Goal: Task Accomplishment & Management: Use online tool/utility

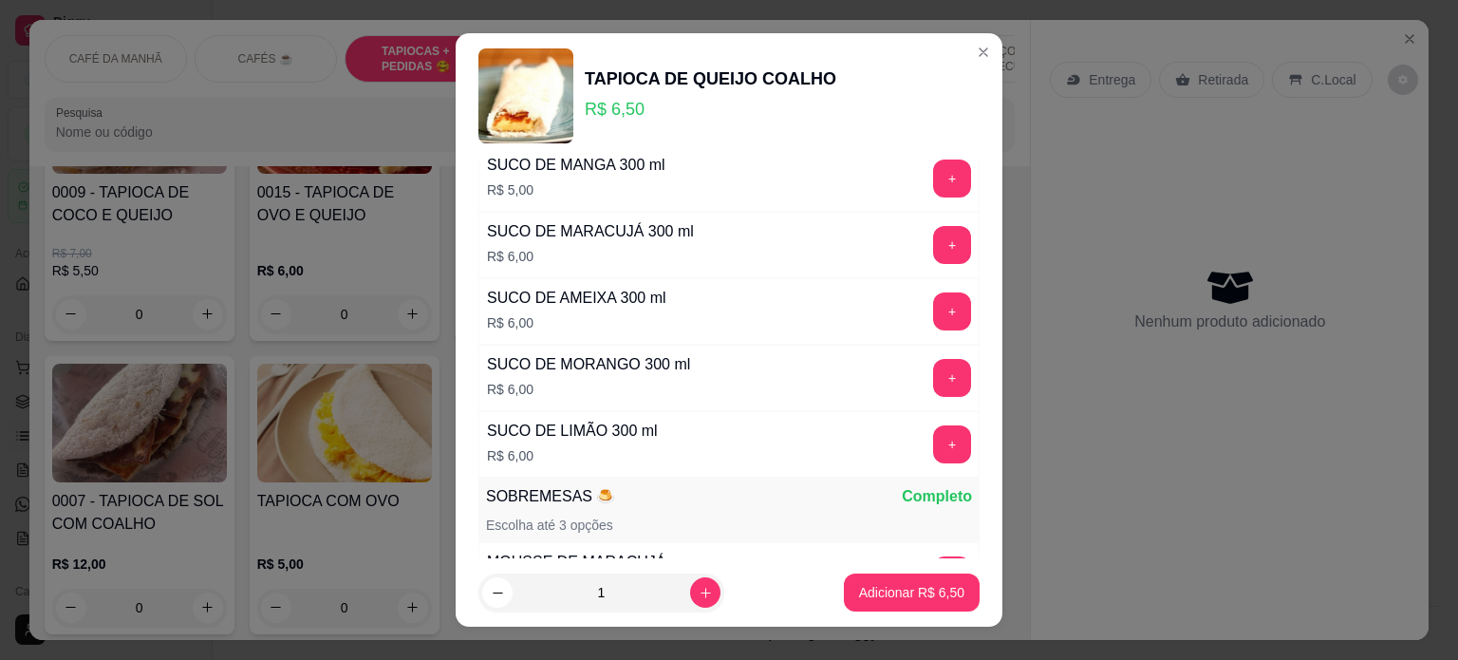
scroll to position [2252, 0]
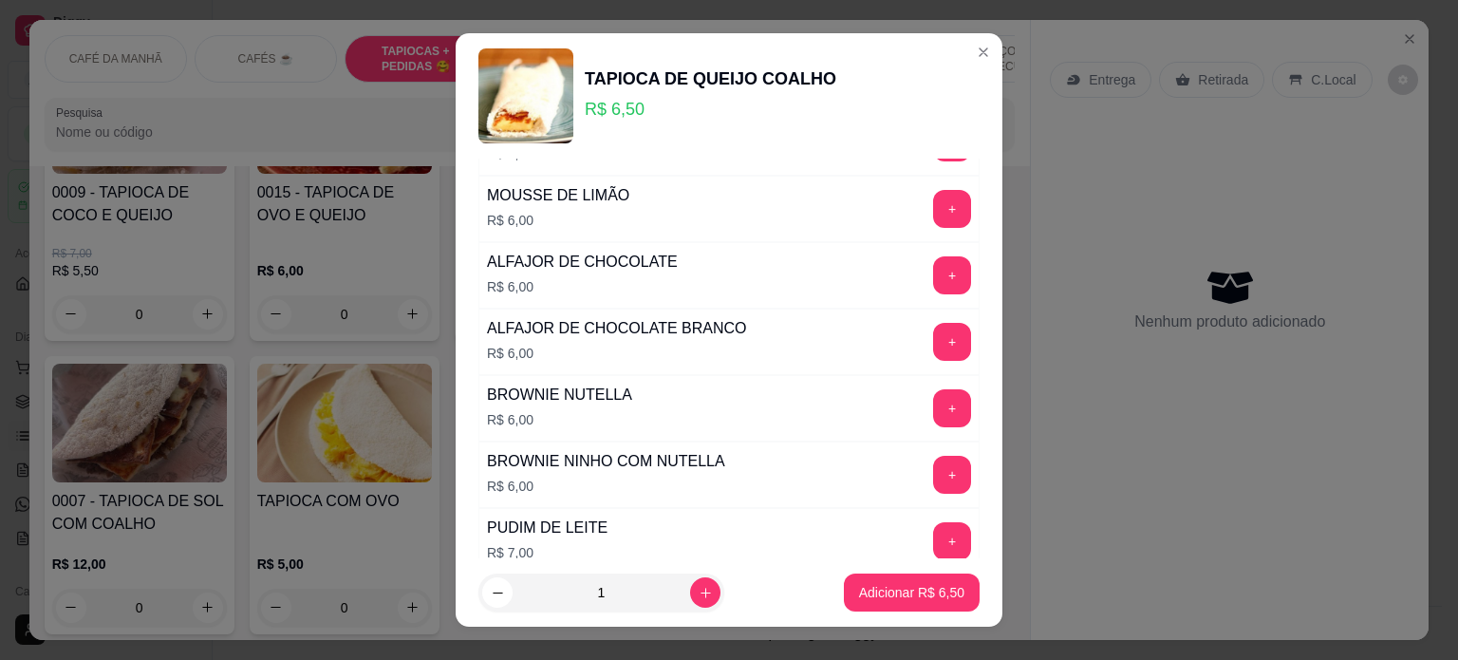
click at [956, 381] on div "REFRIGERANTE? 🥤 Completo Escolha até 5 opções GUARANA ANTARTICA PET 200 ml R$ 2…" at bounding box center [729, 359] width 547 height 401
drag, startPoint x: 956, startPoint y: 381, endPoint x: 951, endPoint y: 425, distance: 44.9
click at [951, 425] on div "REFRIGERANTE? 🥤 Completo Escolha até 5 opções GUARANA ANTARTICA PET 200 ml R$ 2…" at bounding box center [729, 359] width 547 height 401
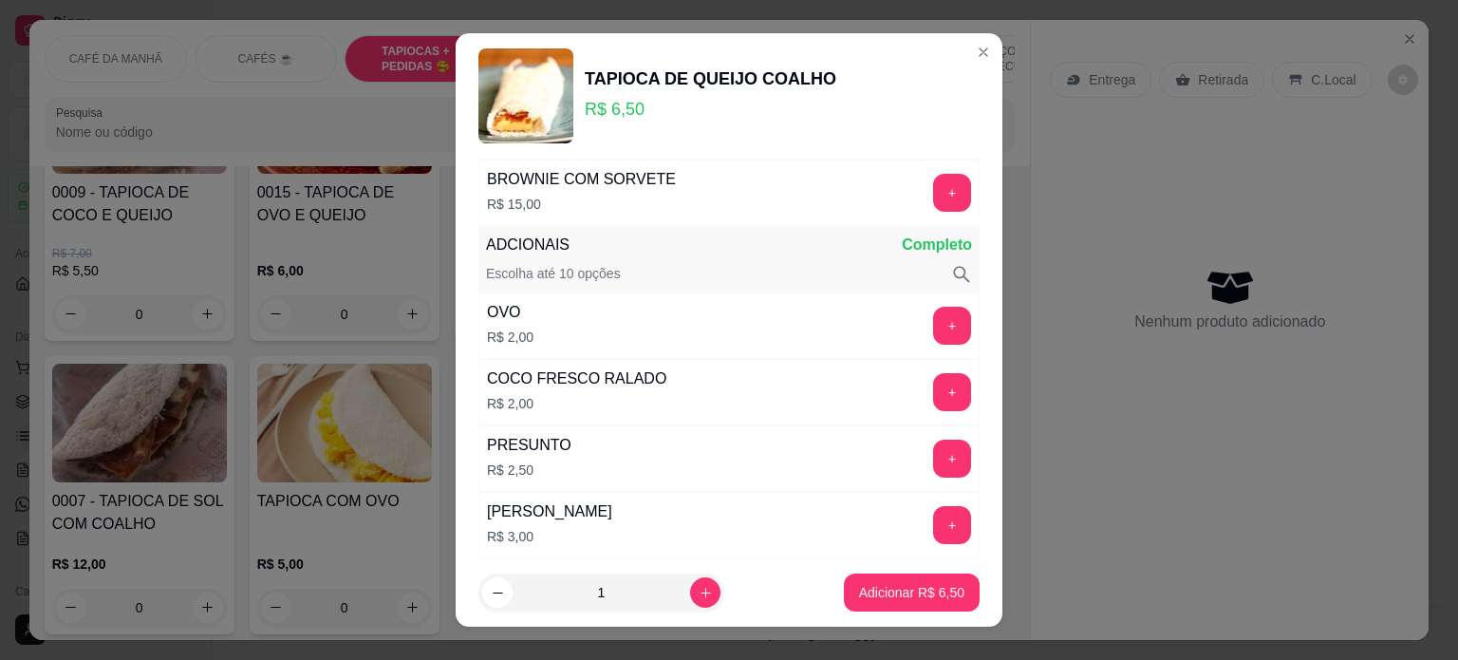
scroll to position [2702, 0]
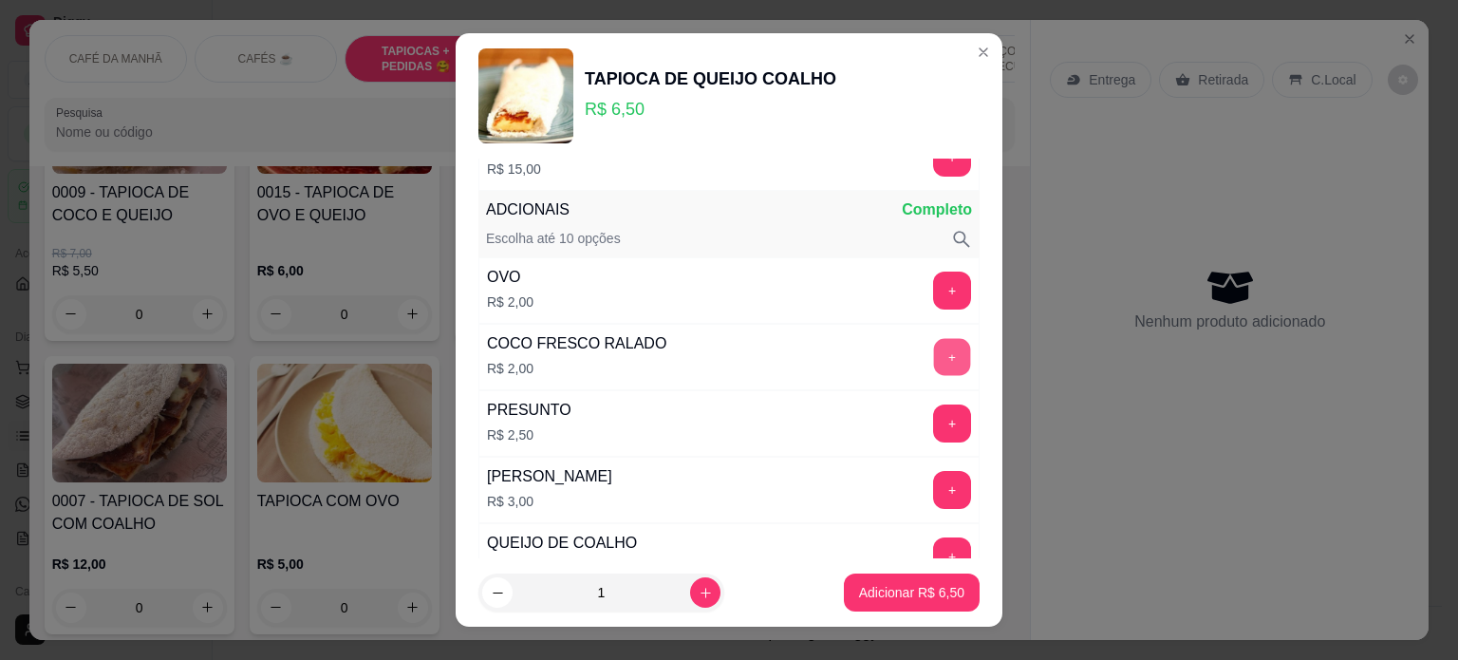
click at [934, 341] on button "+" at bounding box center [952, 356] width 37 height 37
click at [917, 589] on p "Adicionar R$ 8,50" at bounding box center [911, 593] width 103 height 18
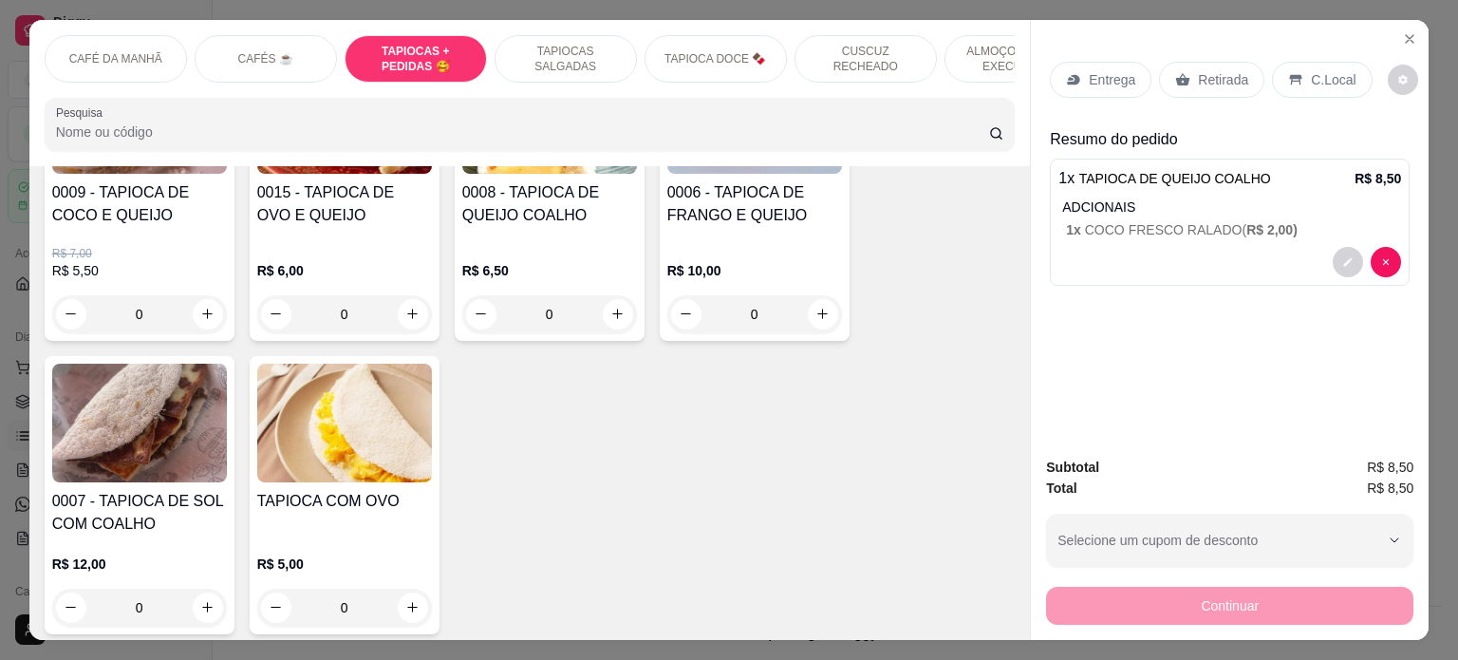
click at [1217, 186] on div "1 x TAPIOCA DE QUEIJO COALHO R$ 8,50 ADCIONAIS 1 x COCO FRESCO RALADO ( R$ 2,00…" at bounding box center [1230, 222] width 360 height 127
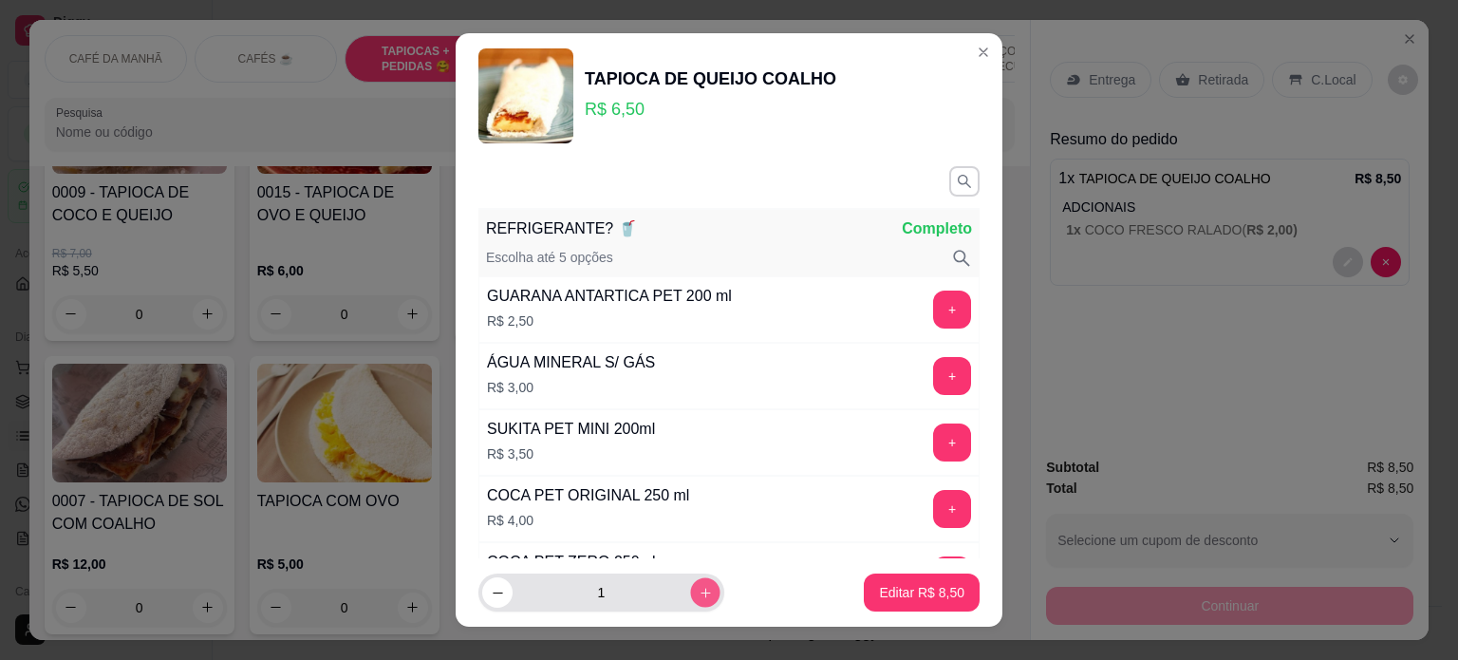
click at [699, 588] on icon "increase-product-quantity" at bounding box center [706, 593] width 14 height 14
type input "2"
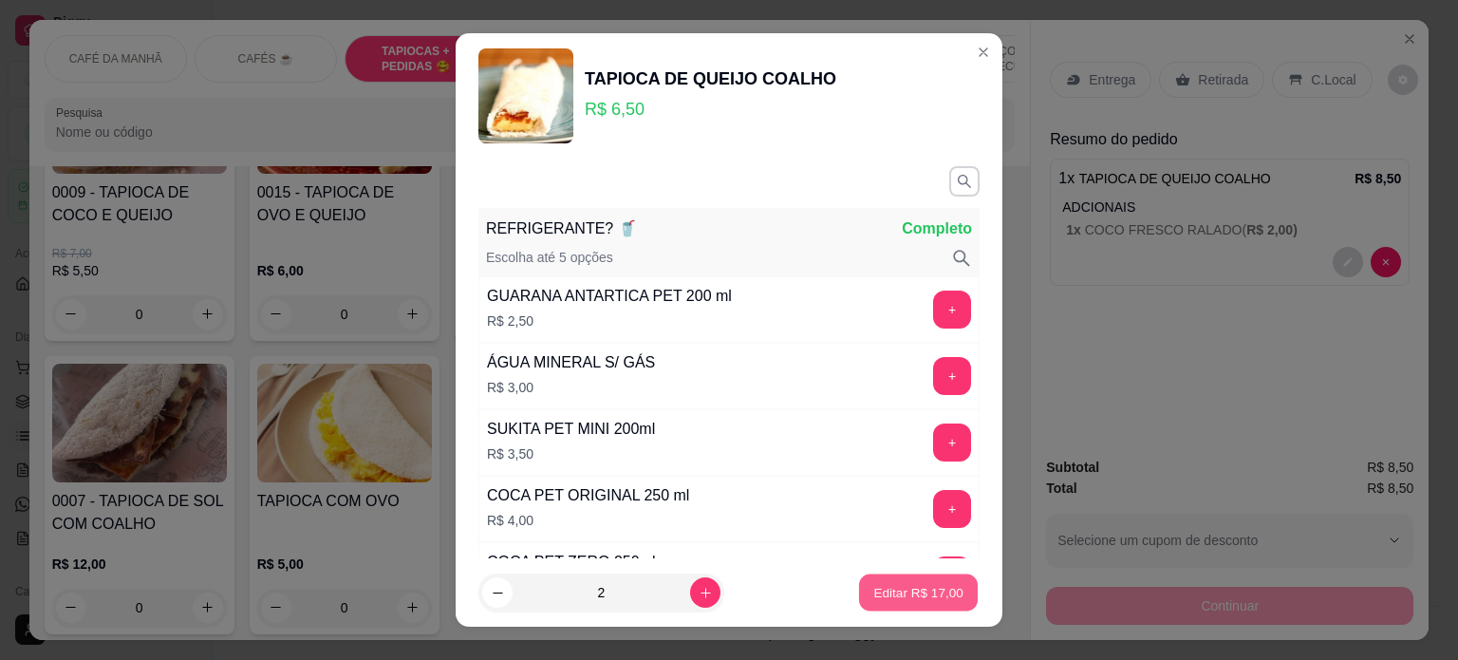
click at [930, 584] on p "Editar R$ 17,00" at bounding box center [917, 593] width 89 height 18
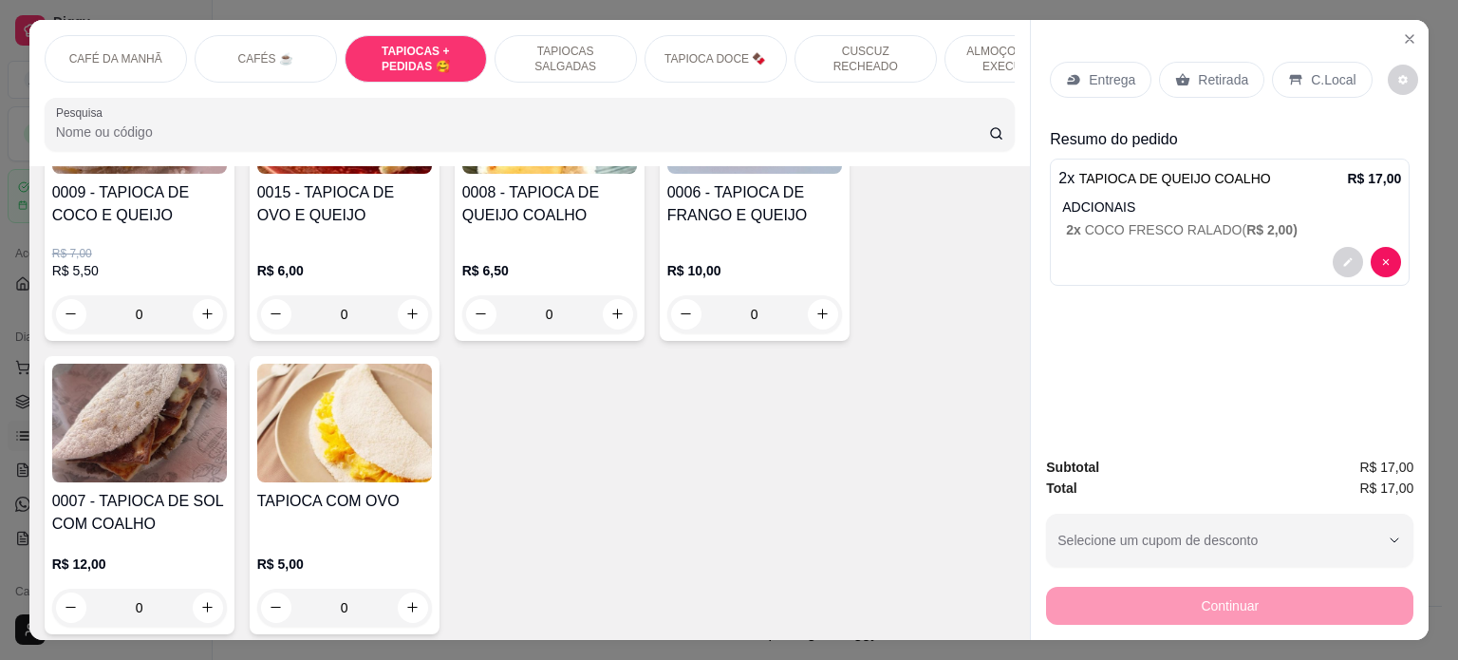
click at [809, 315] on div "0" at bounding box center [754, 314] width 175 height 38
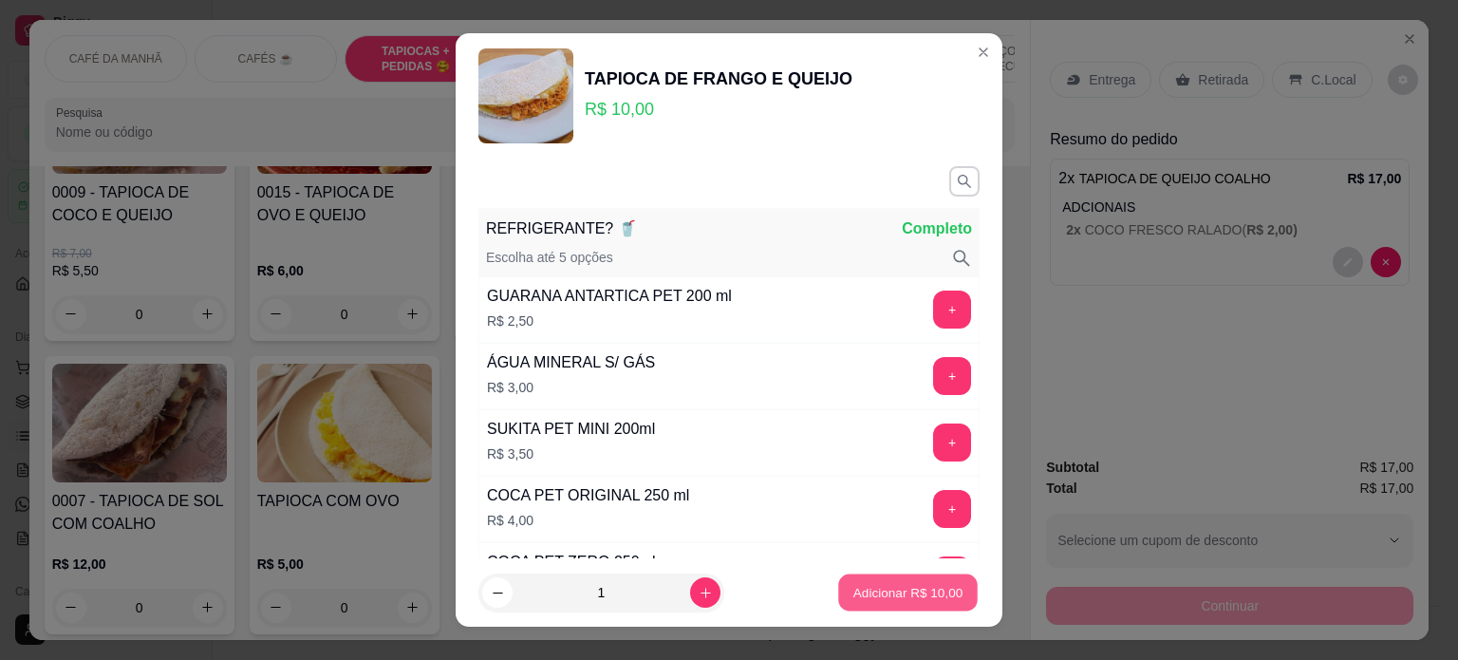
click at [853, 588] on p "Adicionar R$ 10,00" at bounding box center [908, 593] width 110 height 18
type input "1"
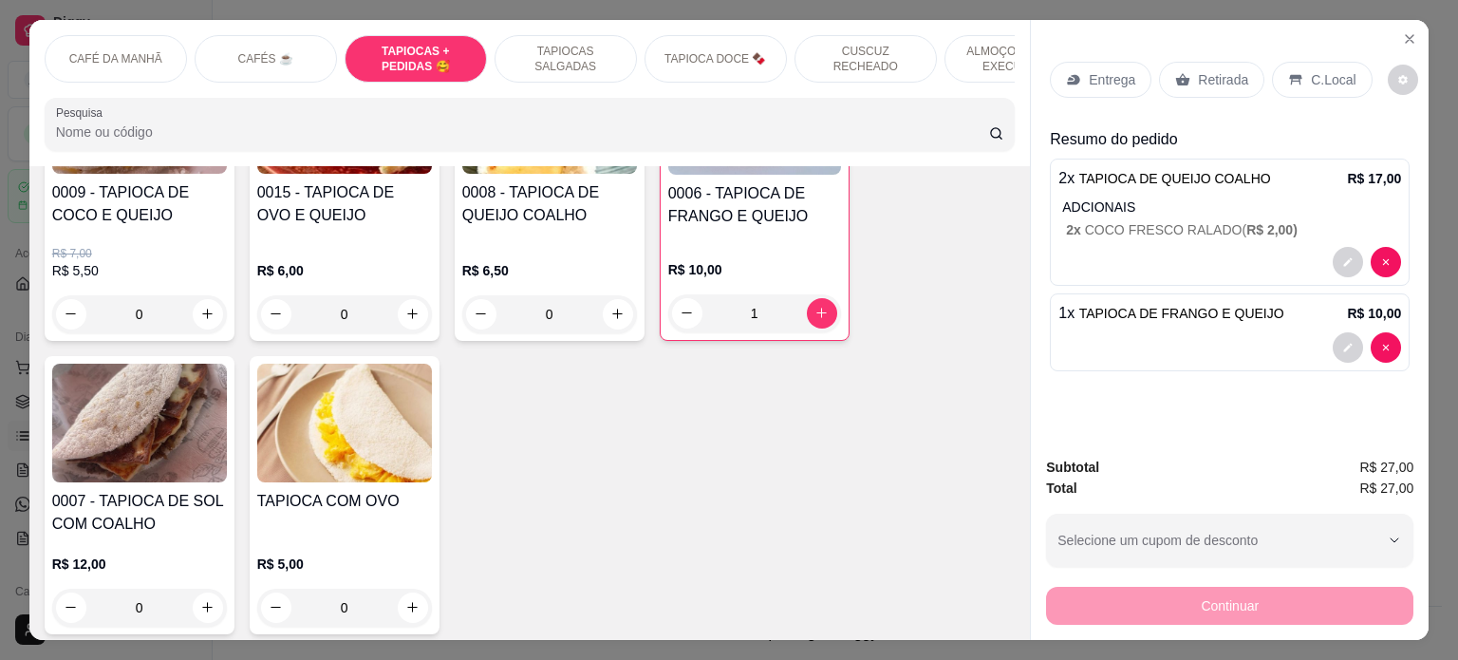
click at [245, 51] on p "CAFÉS ☕️" at bounding box center [265, 58] width 55 height 15
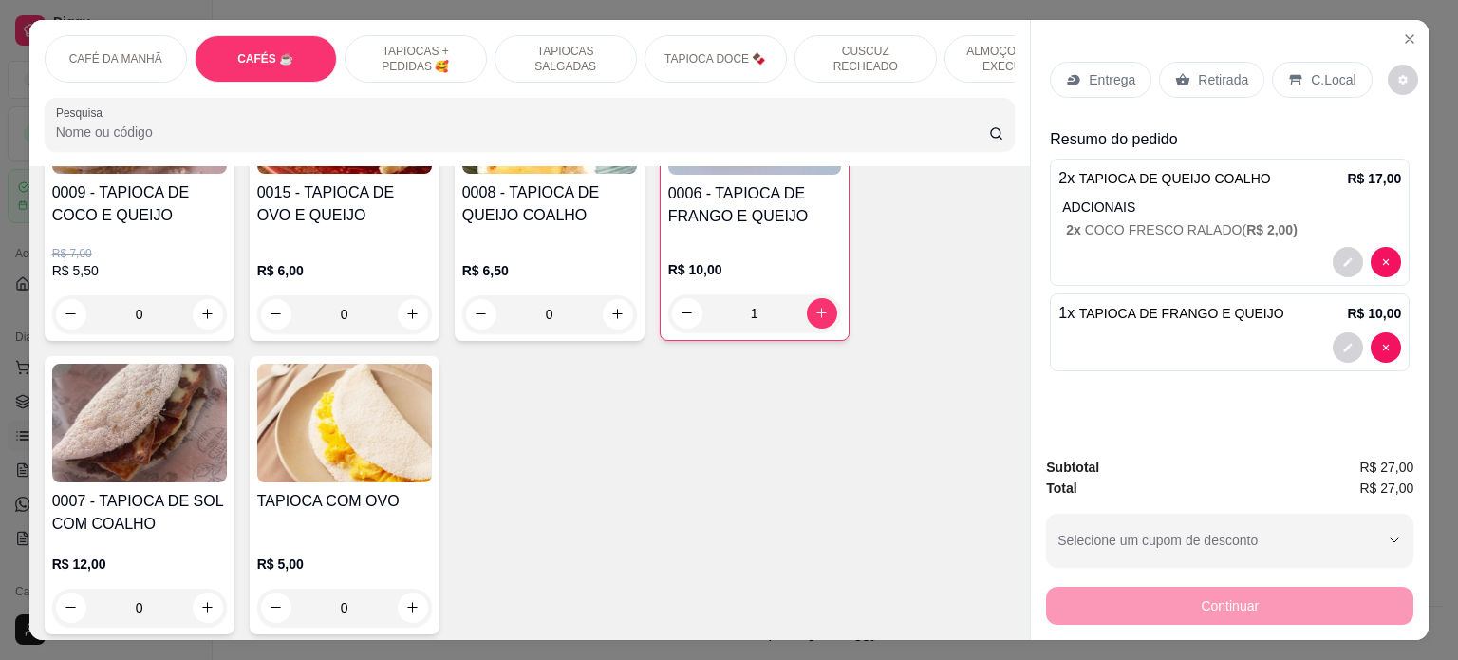
scroll to position [1002, 0]
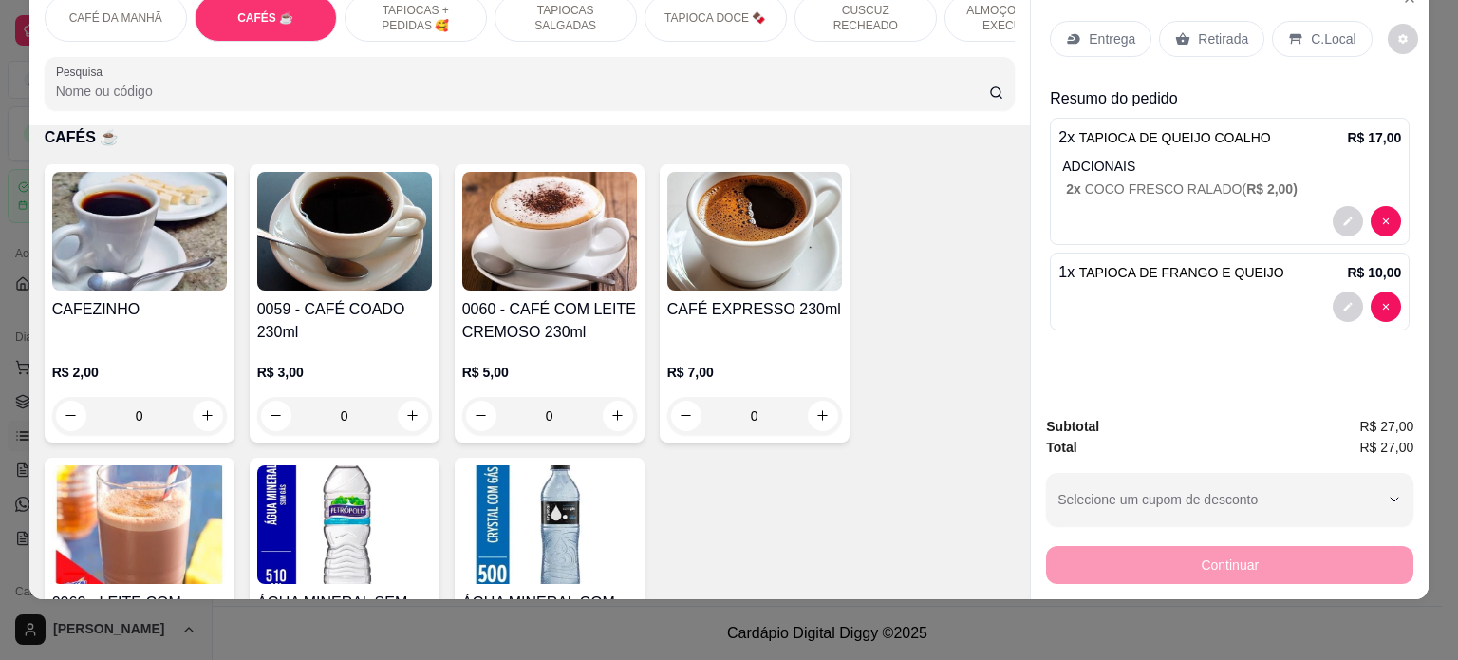
click at [611, 407] on div "0" at bounding box center [549, 416] width 175 height 38
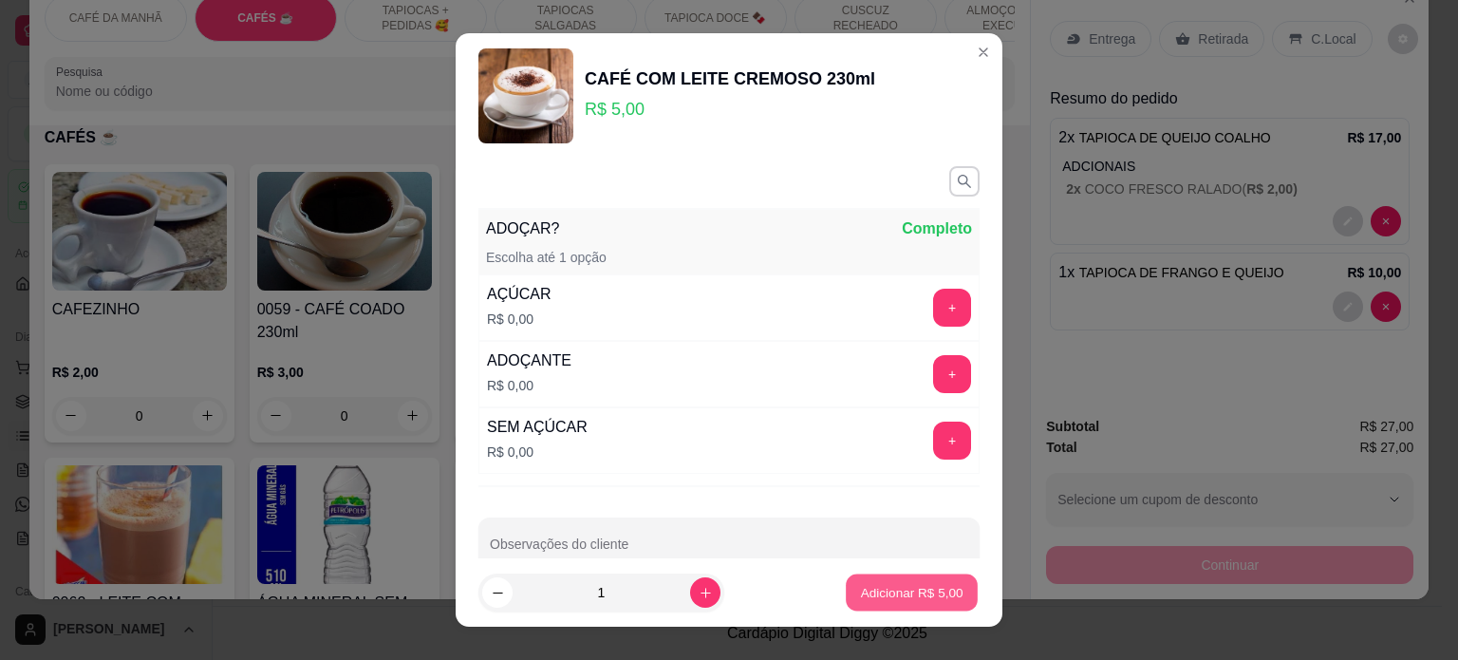
click at [877, 589] on p "Adicionar R$ 5,00" at bounding box center [911, 593] width 103 height 18
type input "1"
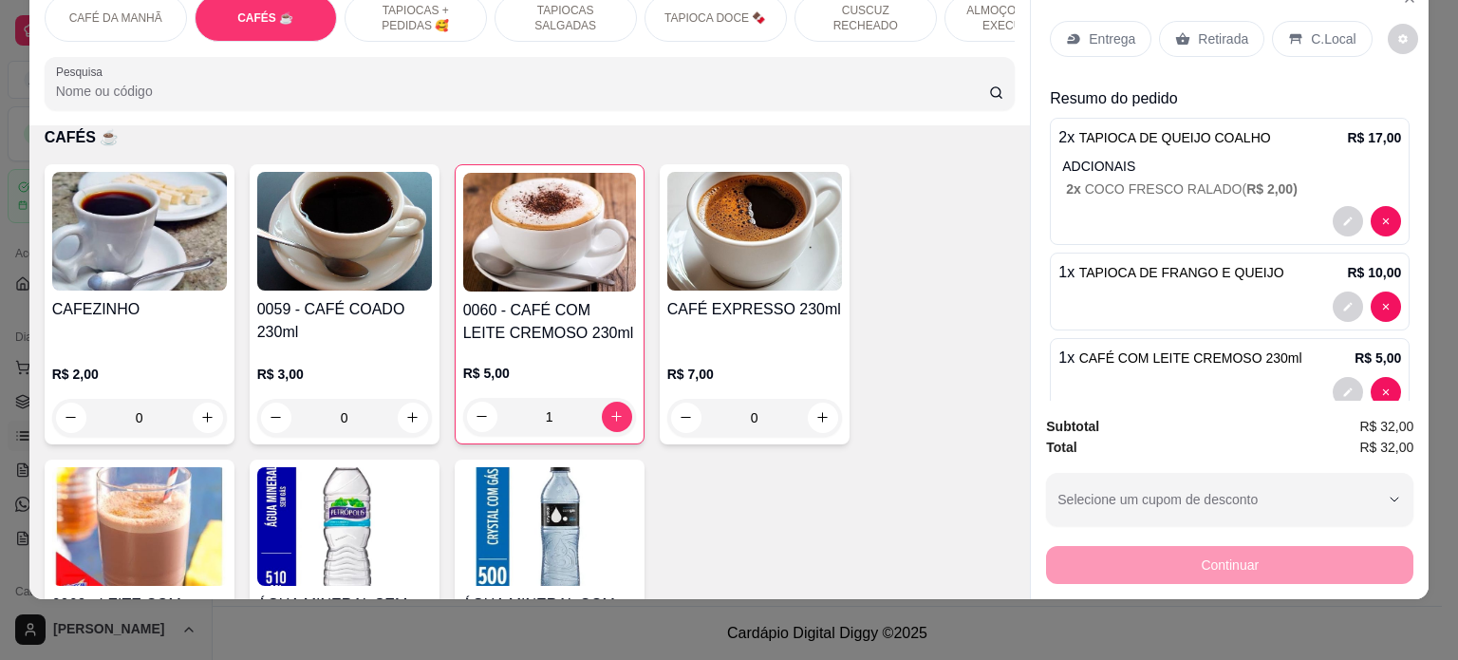
click at [1119, 29] on p "Entrega" at bounding box center [1112, 38] width 47 height 19
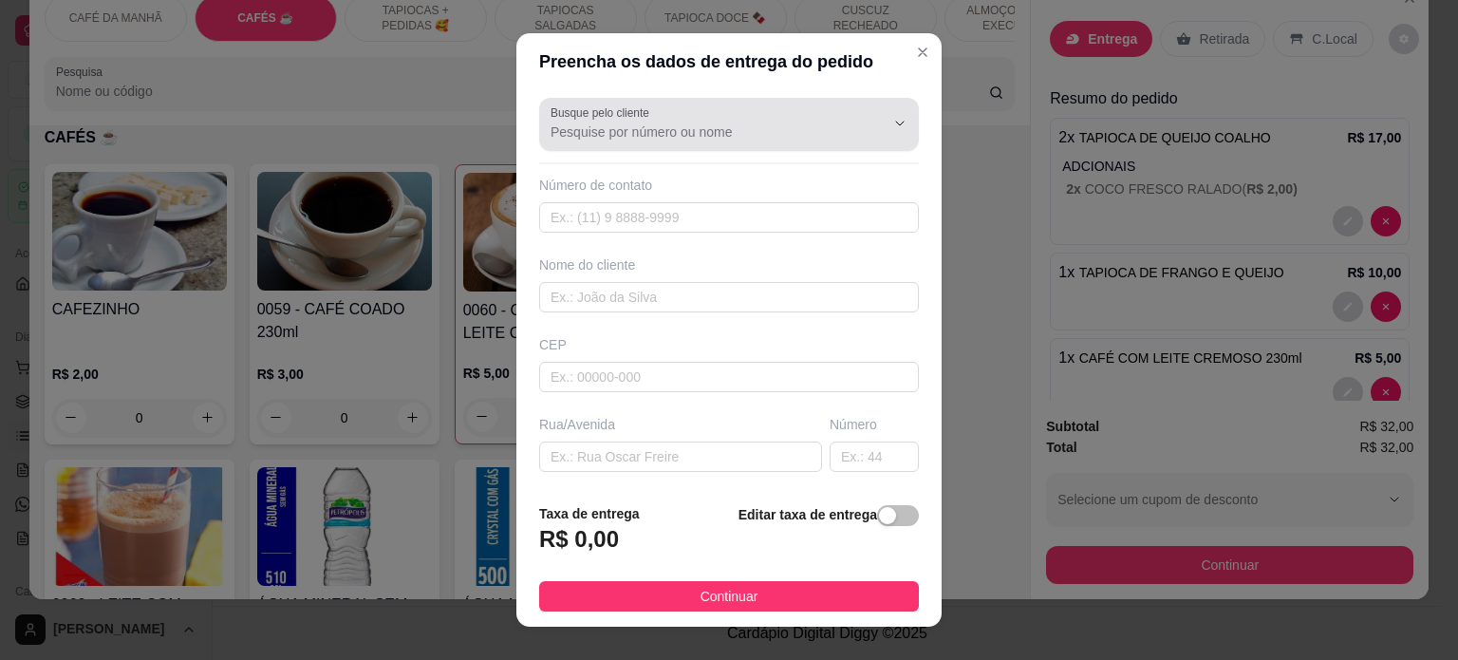
click at [667, 134] on input "Busque pelo cliente" at bounding box center [703, 131] width 304 height 19
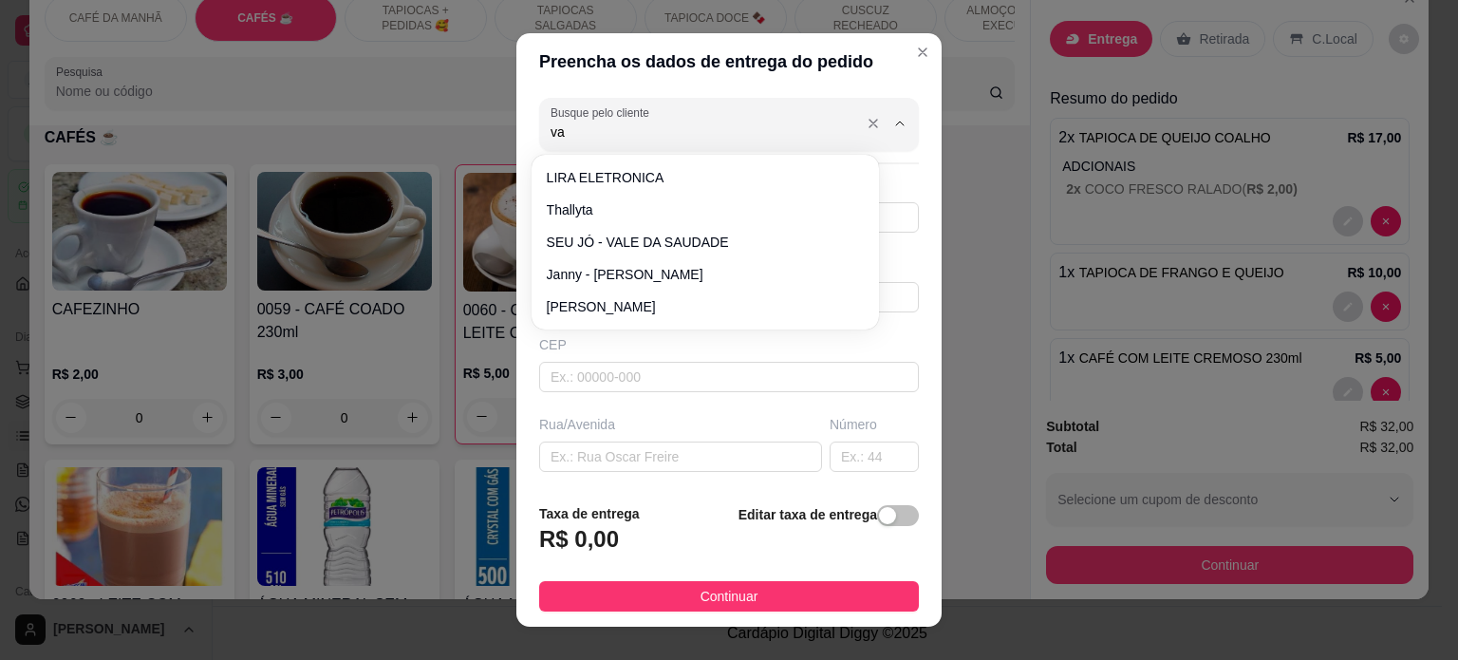
type input "v"
click at [643, 128] on input "Busque pelo cliente" at bounding box center [703, 131] width 304 height 19
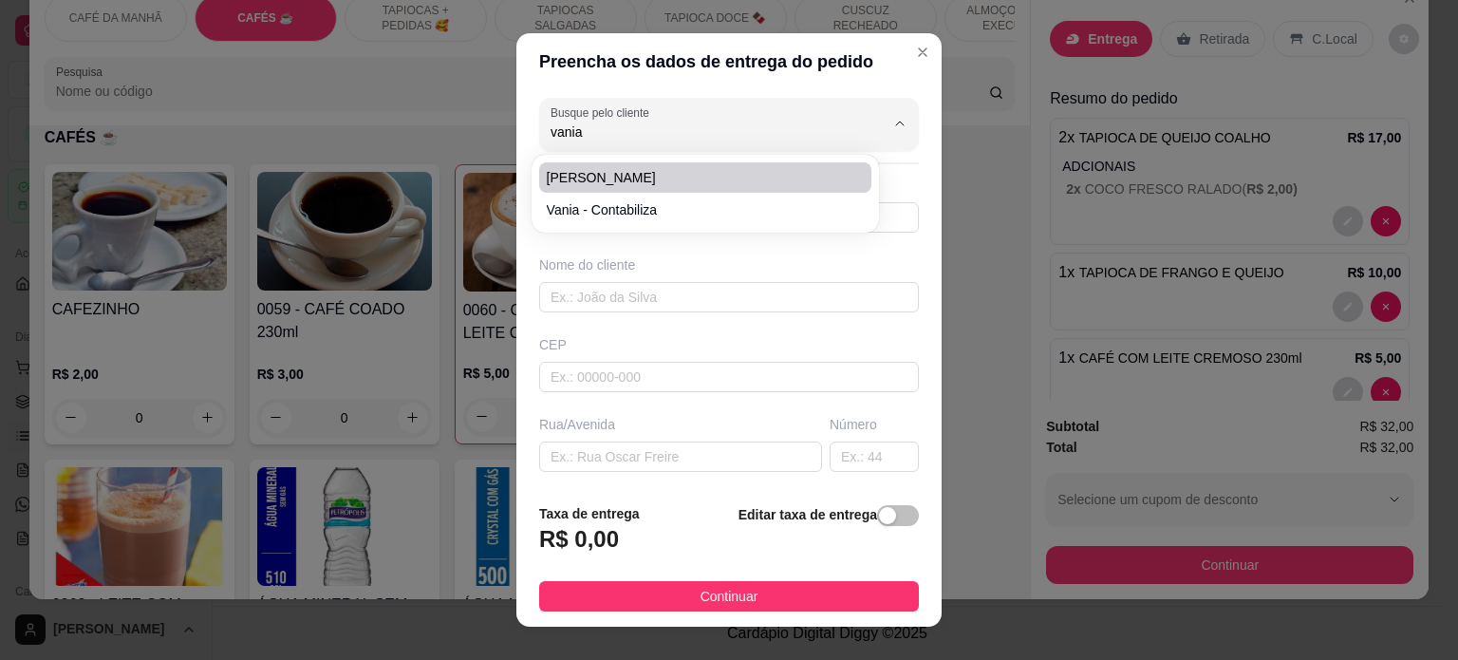
click at [627, 174] on span "[PERSON_NAME]" at bounding box center [696, 177] width 298 height 19
type input "[PERSON_NAME]"
type input "83987222621"
type input "[PERSON_NAME]"
type input "CONTABILIZA"
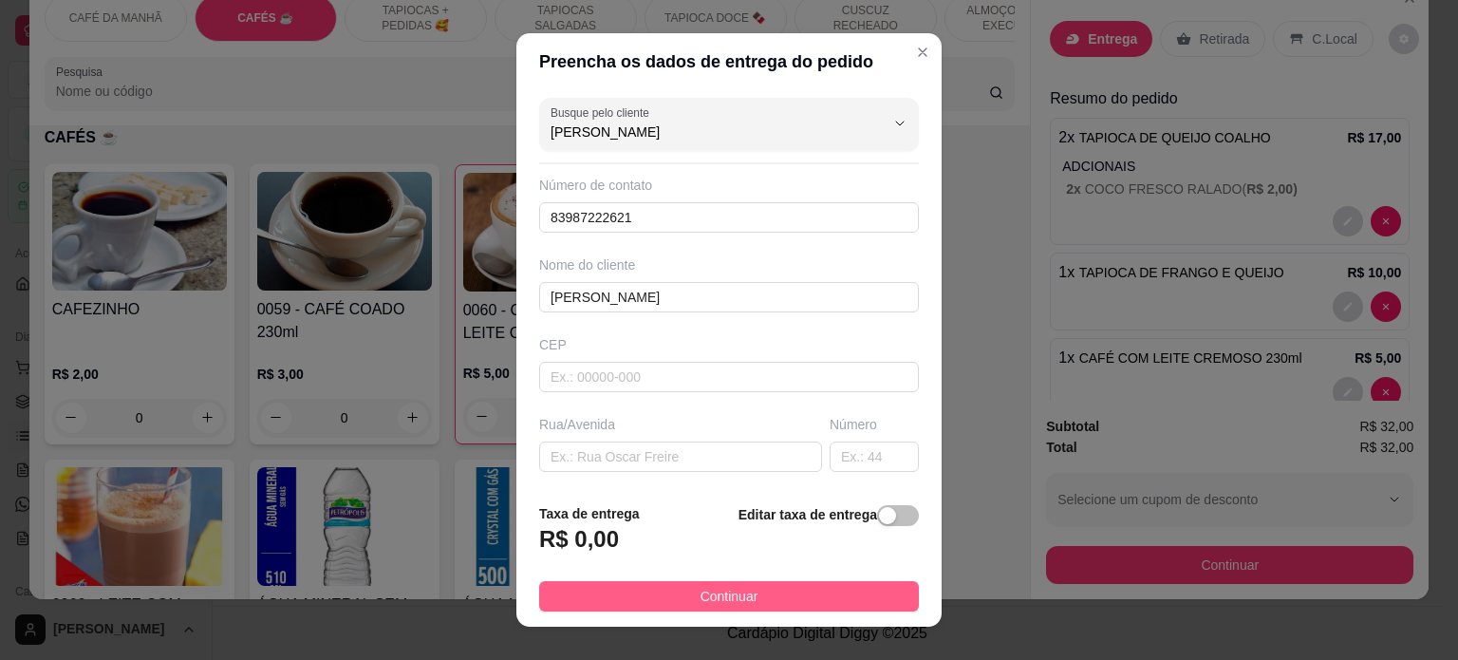
type input "[PERSON_NAME]"
click at [763, 603] on button "Continuar" at bounding box center [729, 596] width 380 height 30
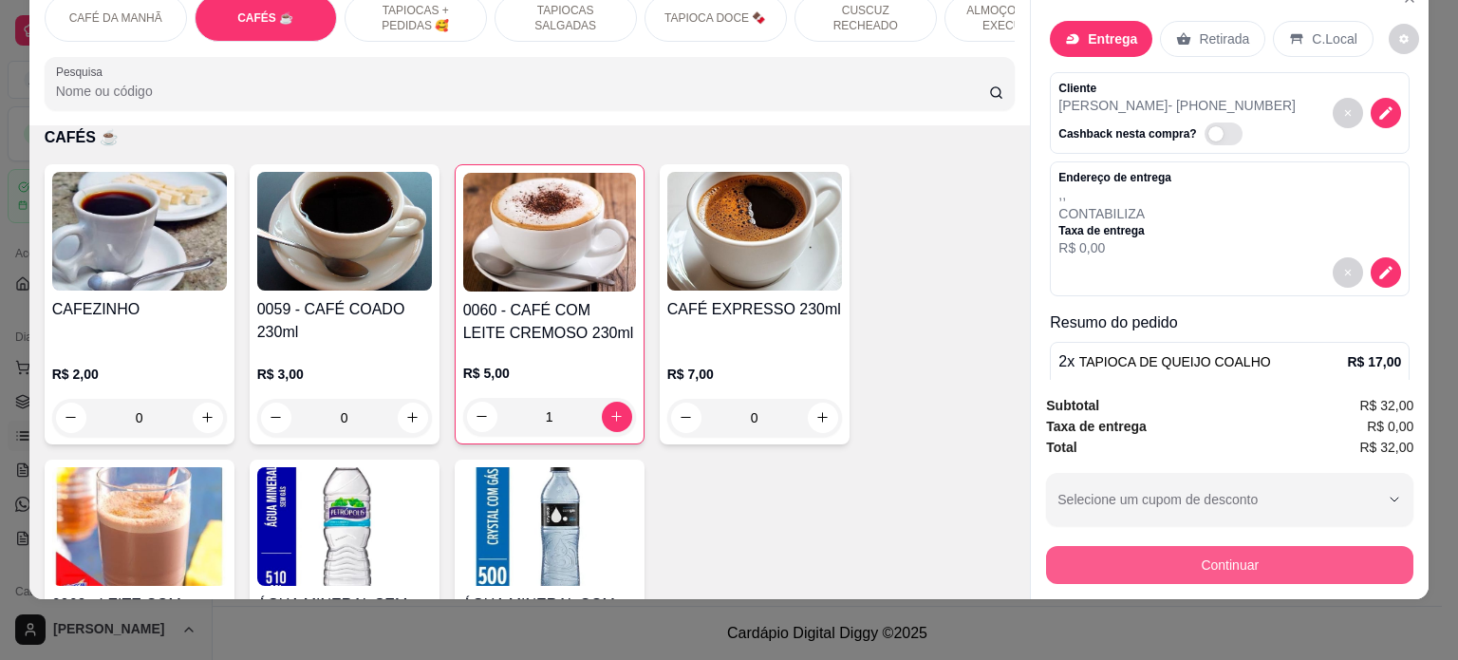
click at [1209, 557] on button "Continuar" at bounding box center [1229, 565] width 367 height 38
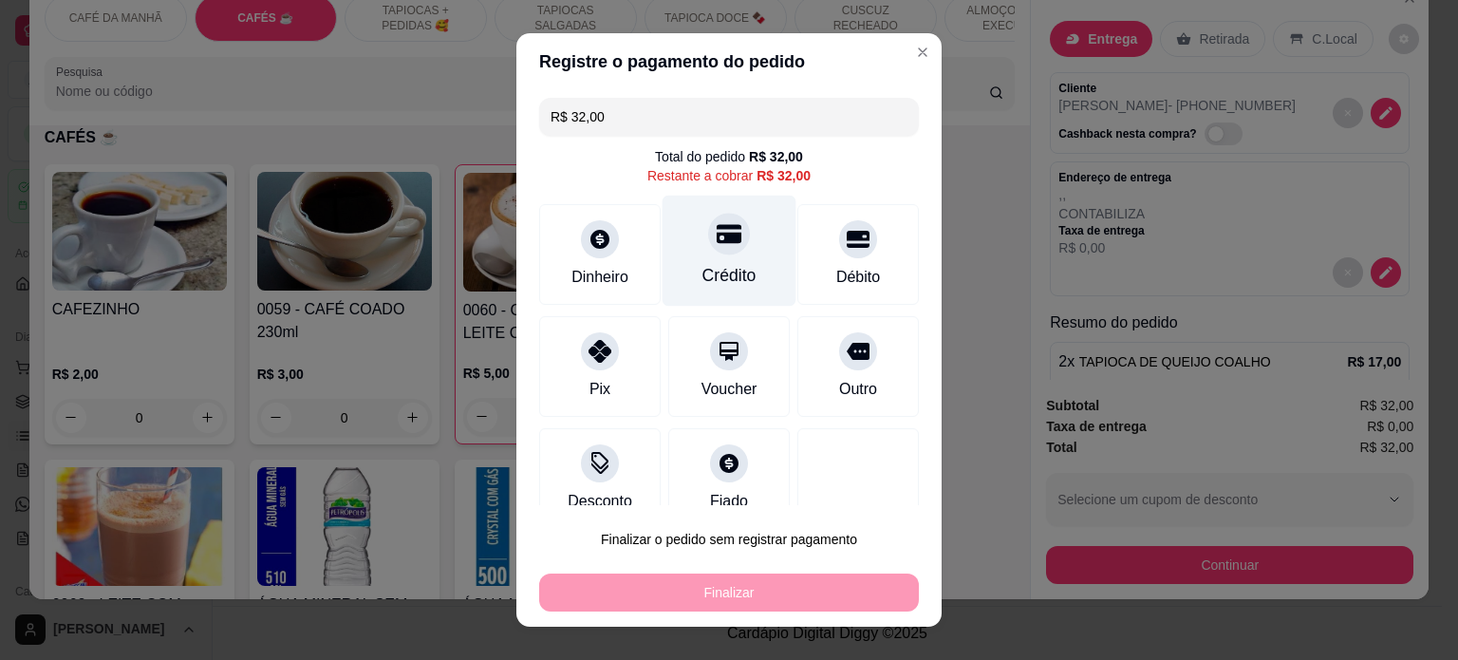
click at [707, 266] on div "Crédito" at bounding box center [729, 275] width 54 height 25
type input "R$ 0,00"
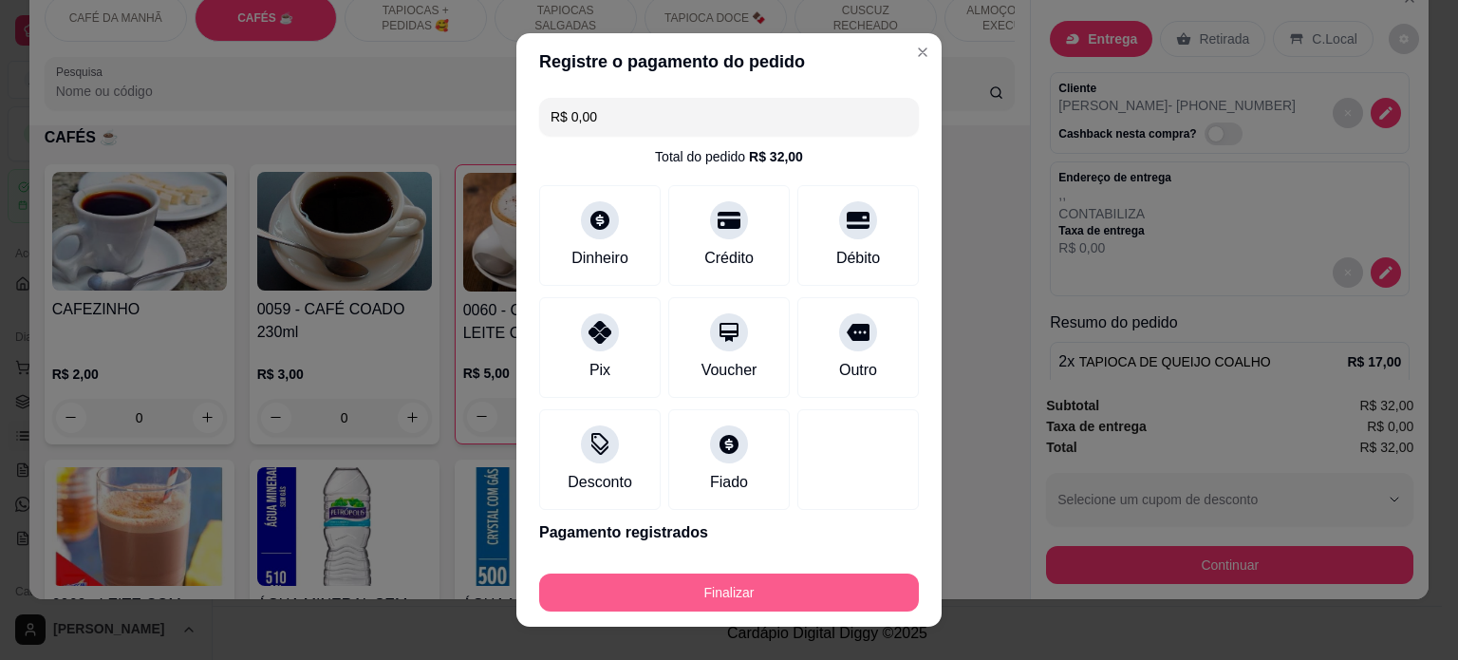
click at [760, 598] on button "Finalizar" at bounding box center [729, 592] width 380 height 38
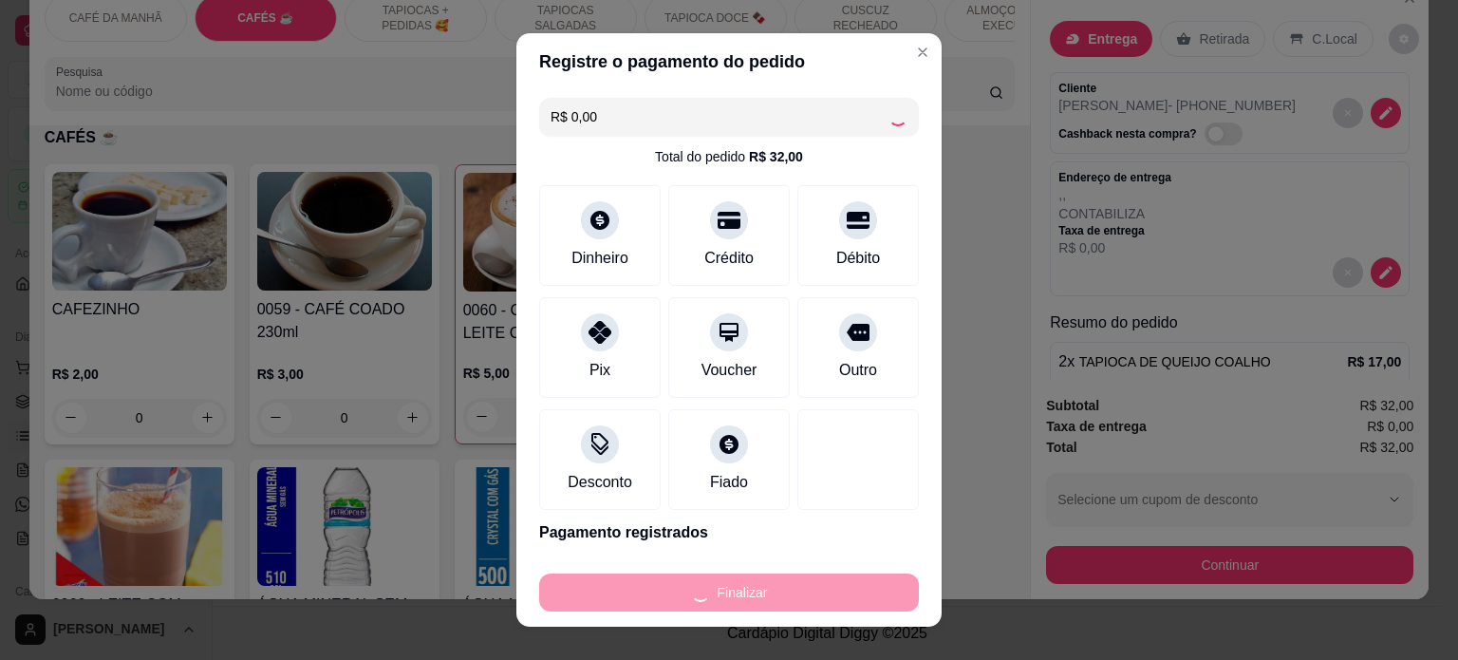
type input "0"
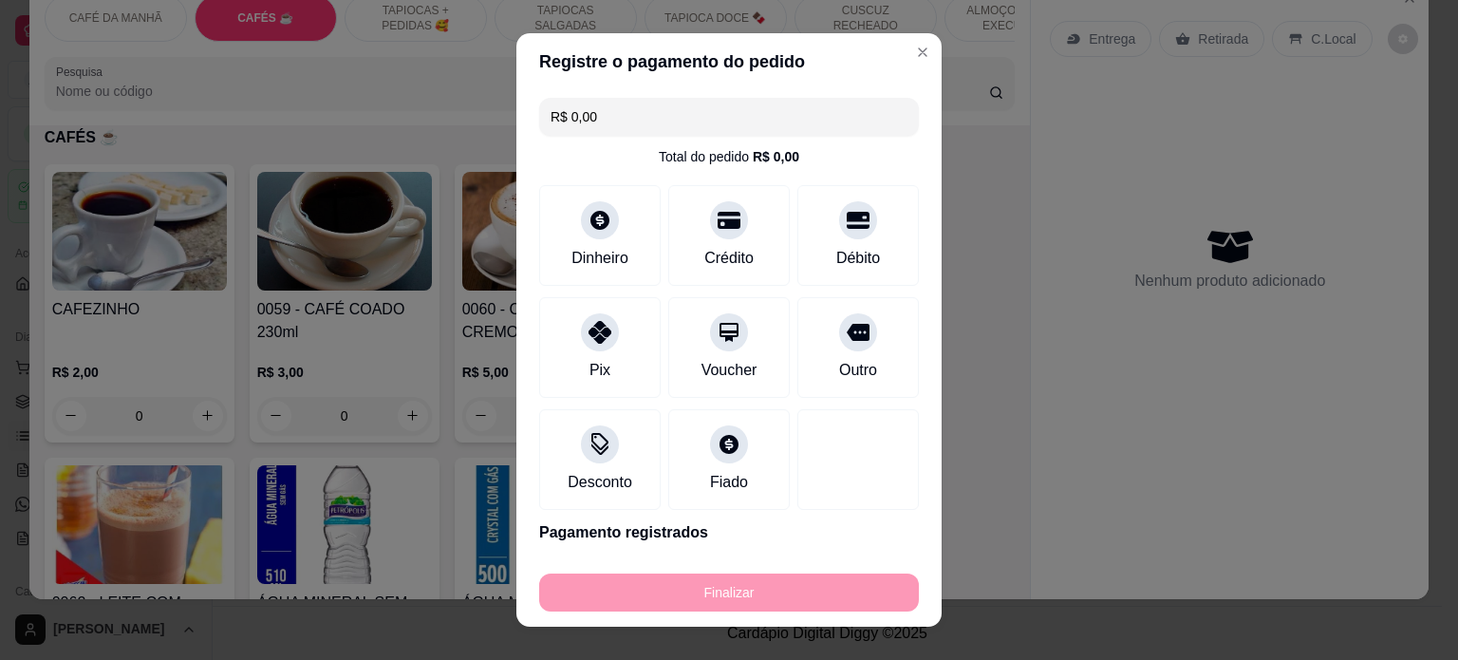
type input "-R$ 32,00"
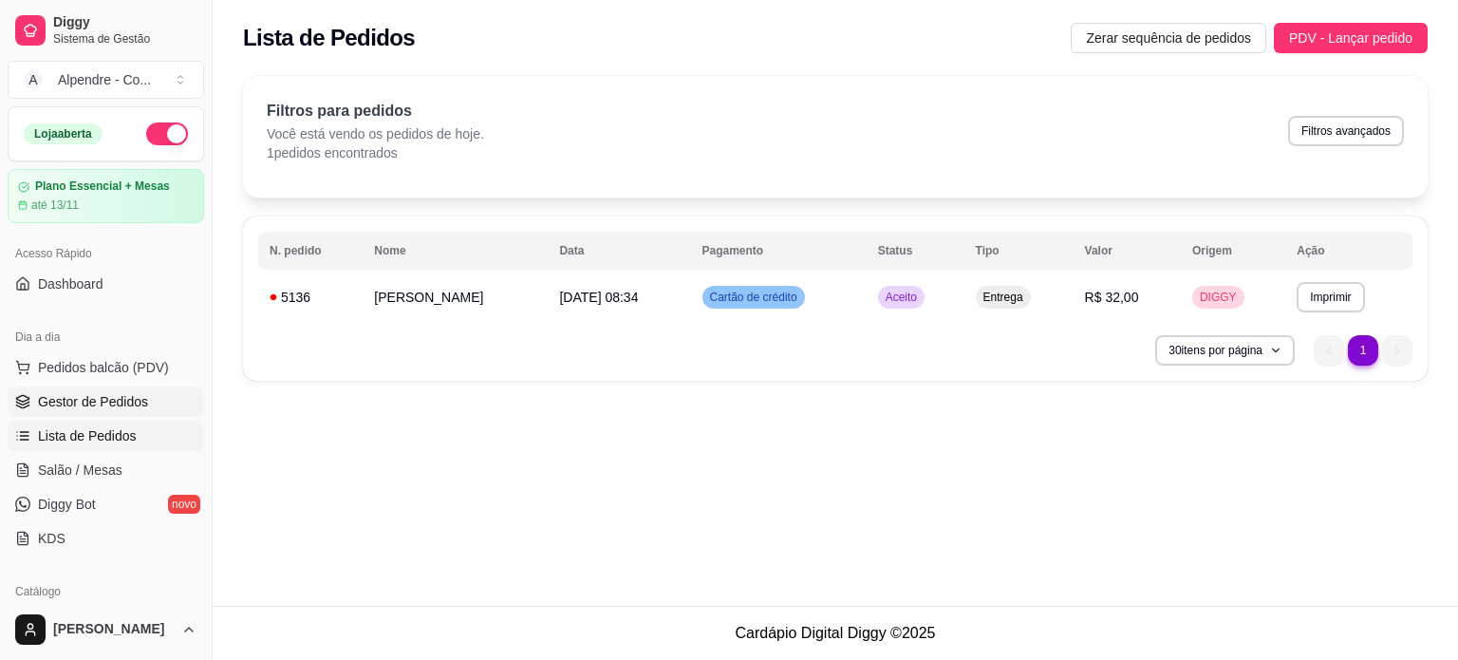
click at [84, 397] on span "Gestor de Pedidos" at bounding box center [93, 401] width 110 height 19
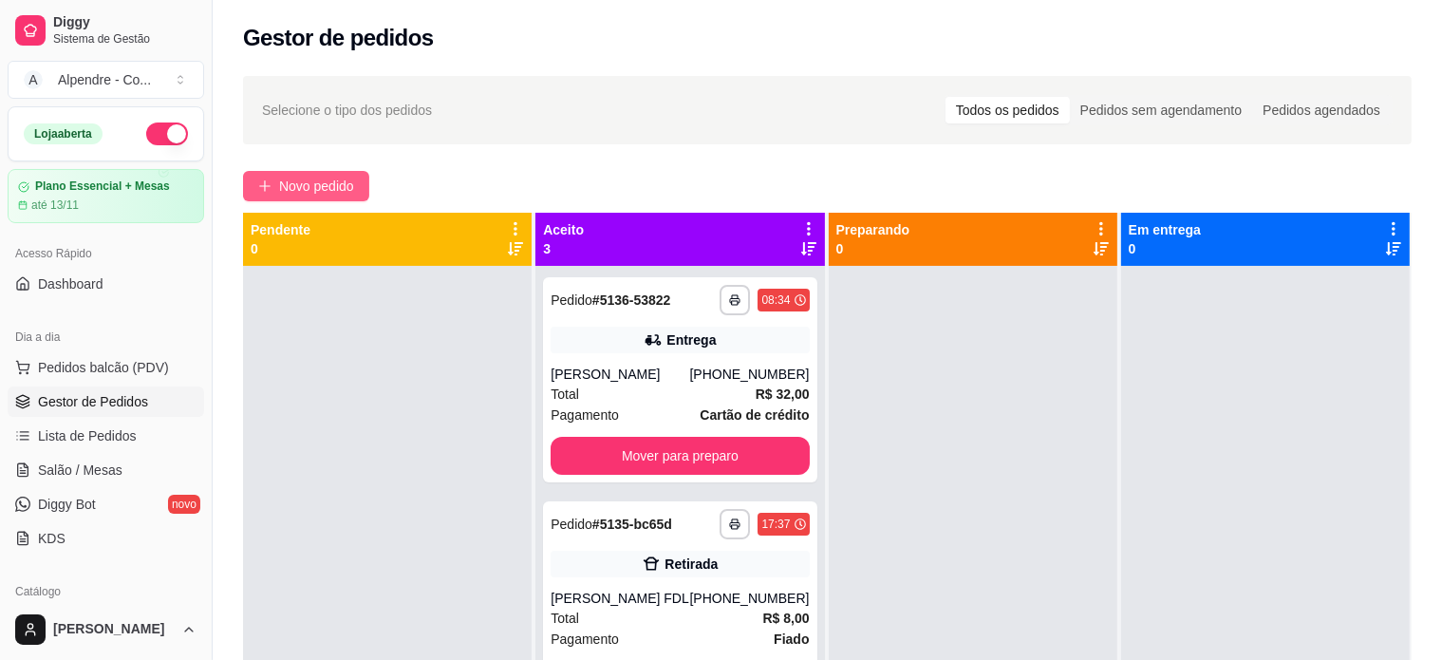
click at [310, 181] on span "Novo pedido" at bounding box center [316, 186] width 75 height 21
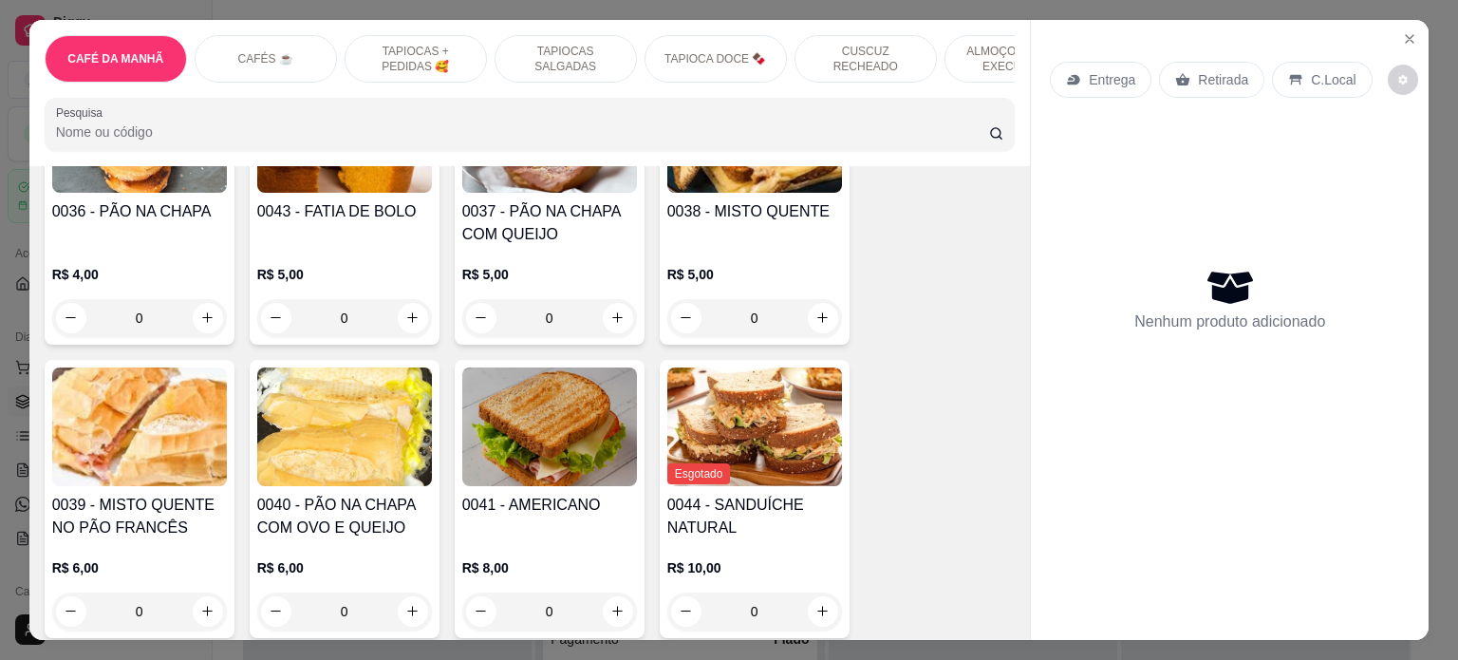
scroll to position [292, 0]
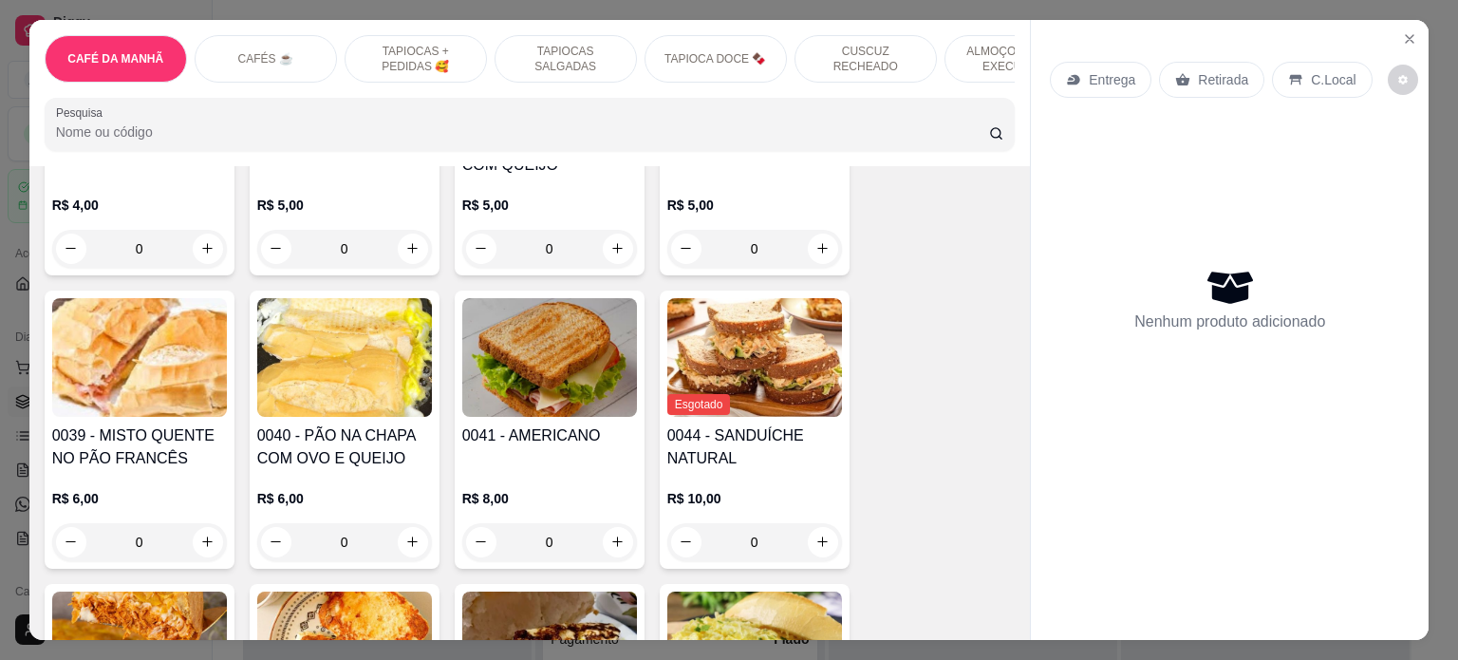
click at [407, 551] on div "0" at bounding box center [344, 542] width 175 height 38
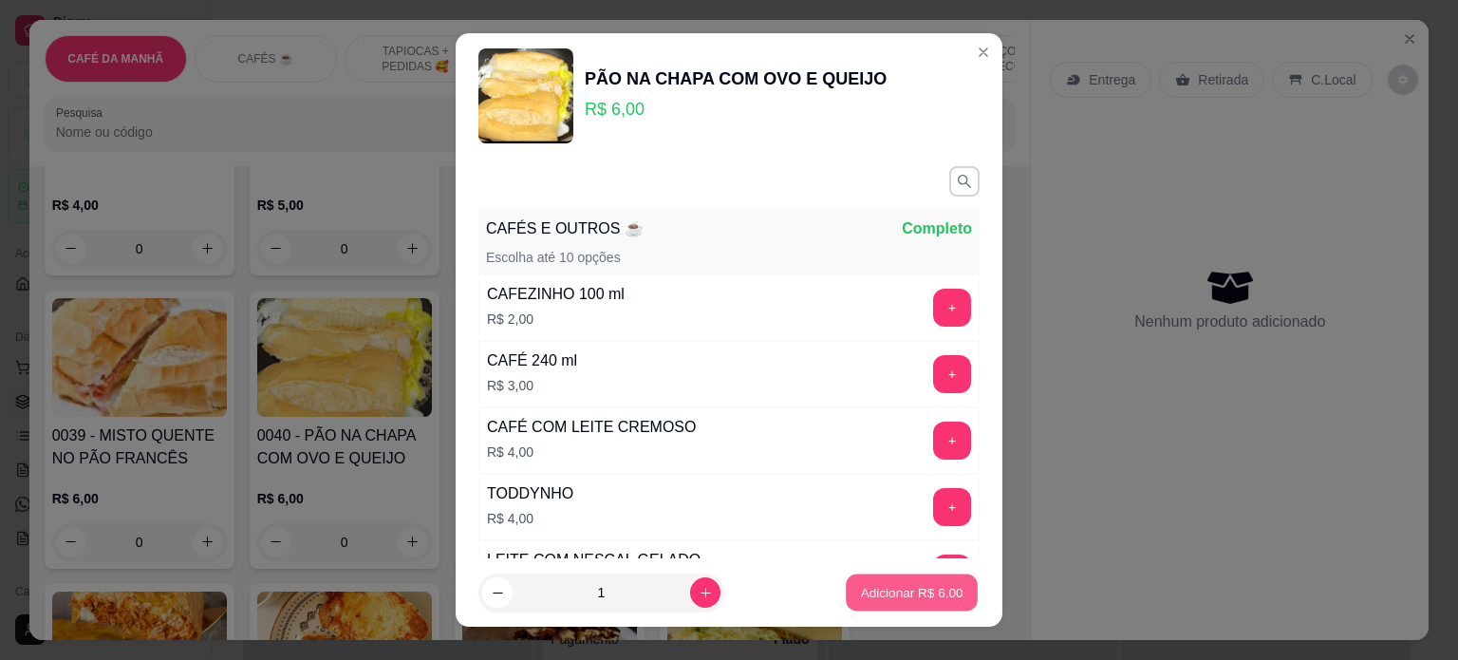
click at [938, 591] on p "Adicionar R$ 6,00" at bounding box center [911, 593] width 103 height 18
type input "1"
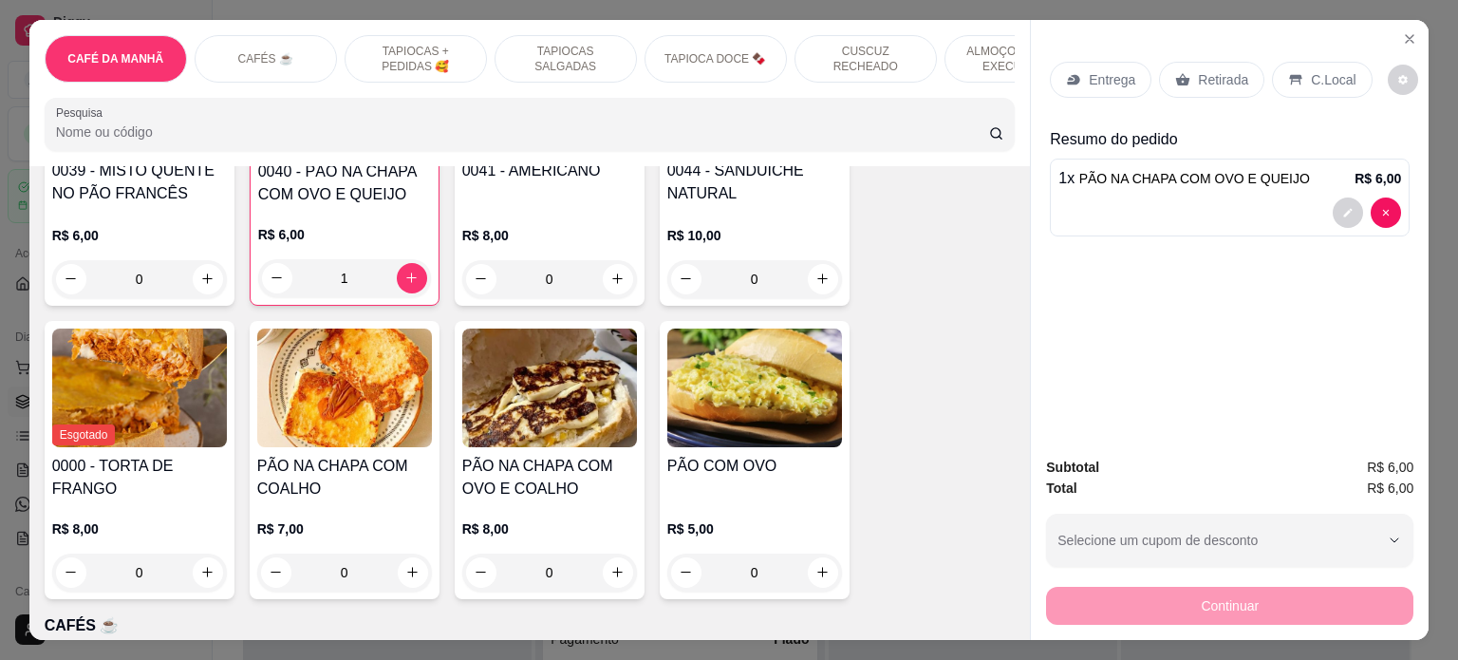
scroll to position [600, 0]
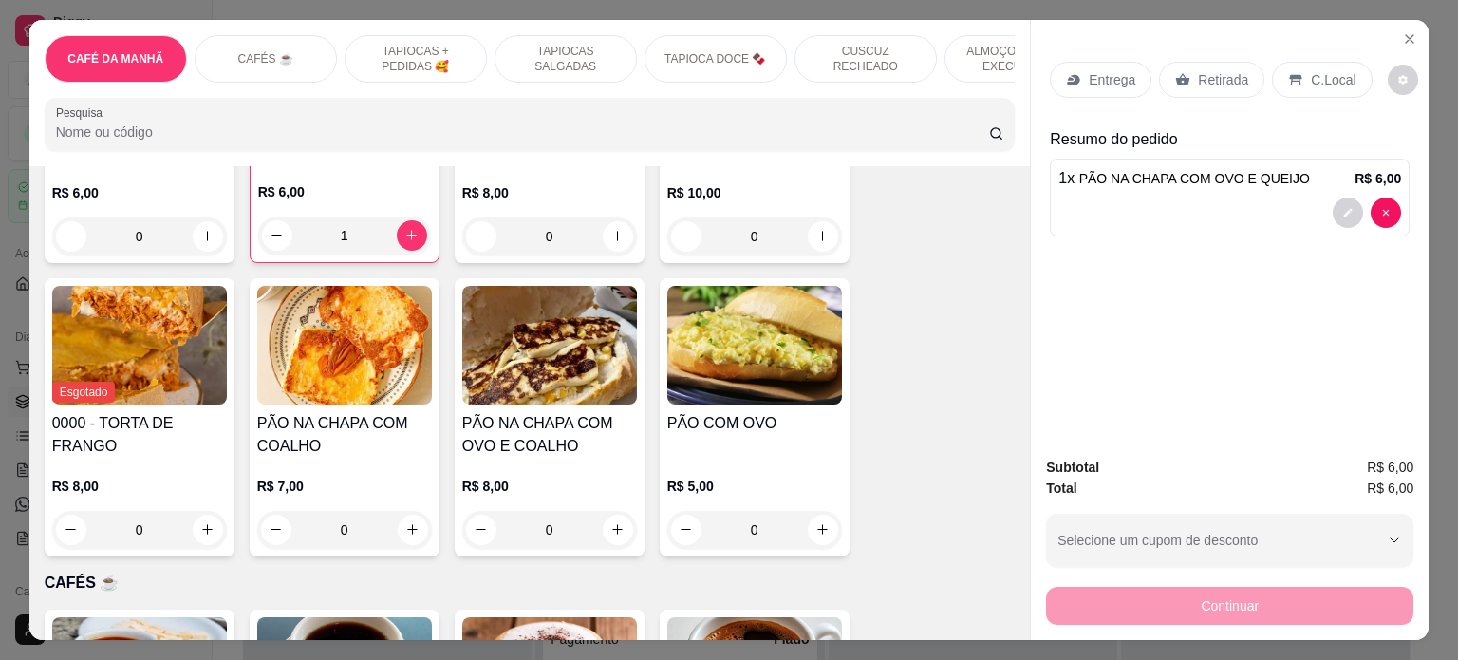
click at [821, 529] on div "0" at bounding box center [754, 530] width 175 height 38
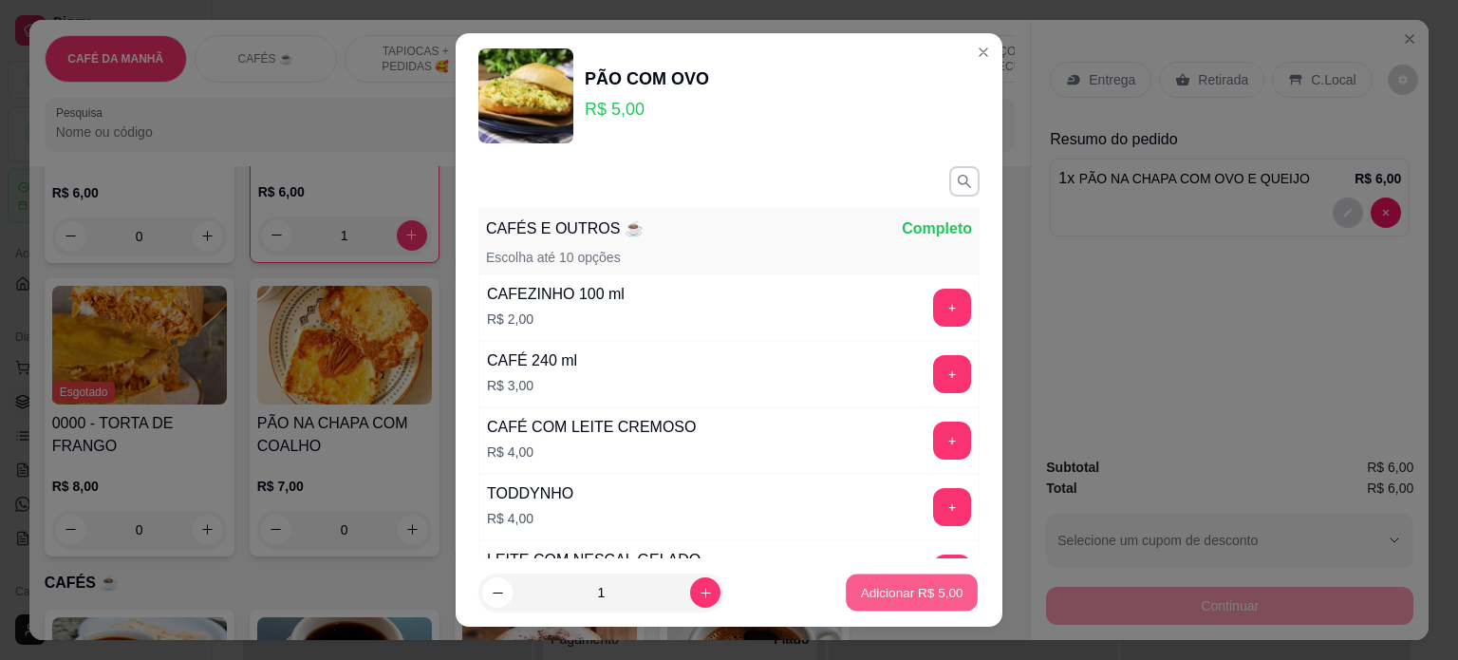
click at [888, 588] on p "Adicionar R$ 5,00" at bounding box center [911, 593] width 103 height 18
type input "1"
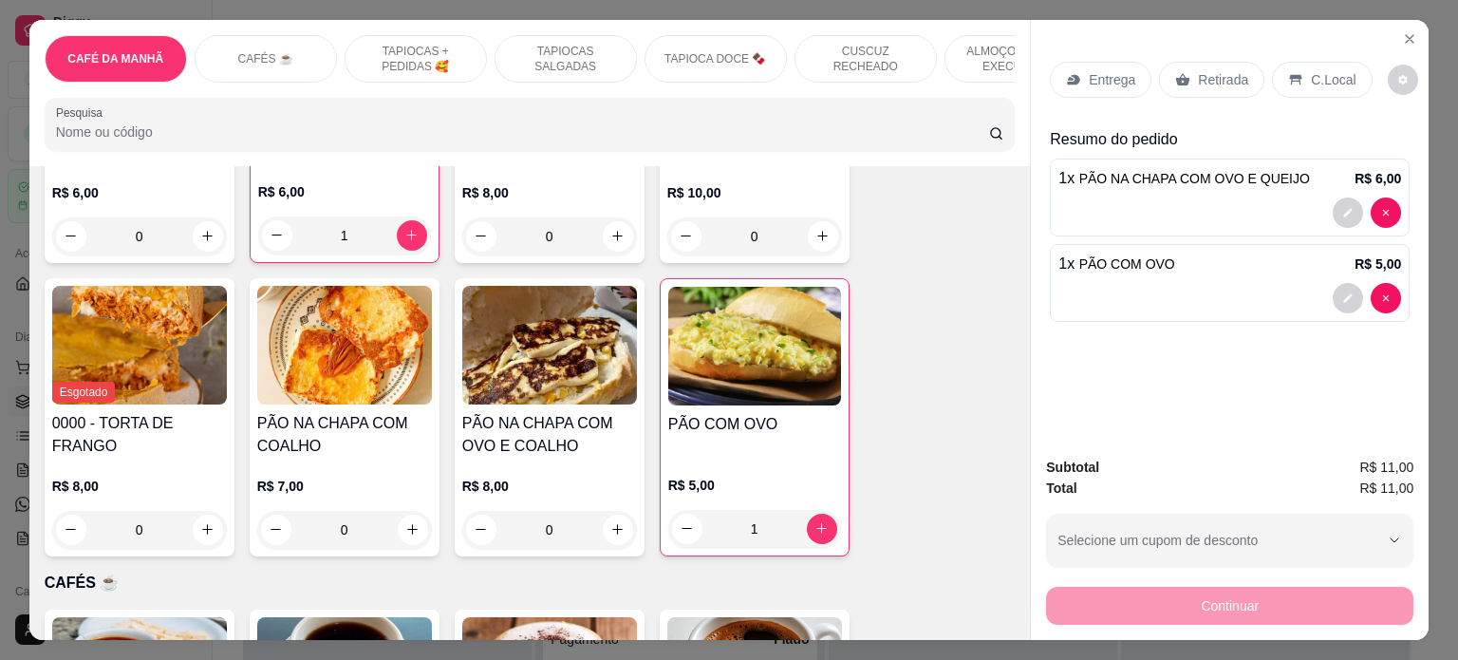
click at [1206, 62] on div "Retirada" at bounding box center [1211, 80] width 105 height 36
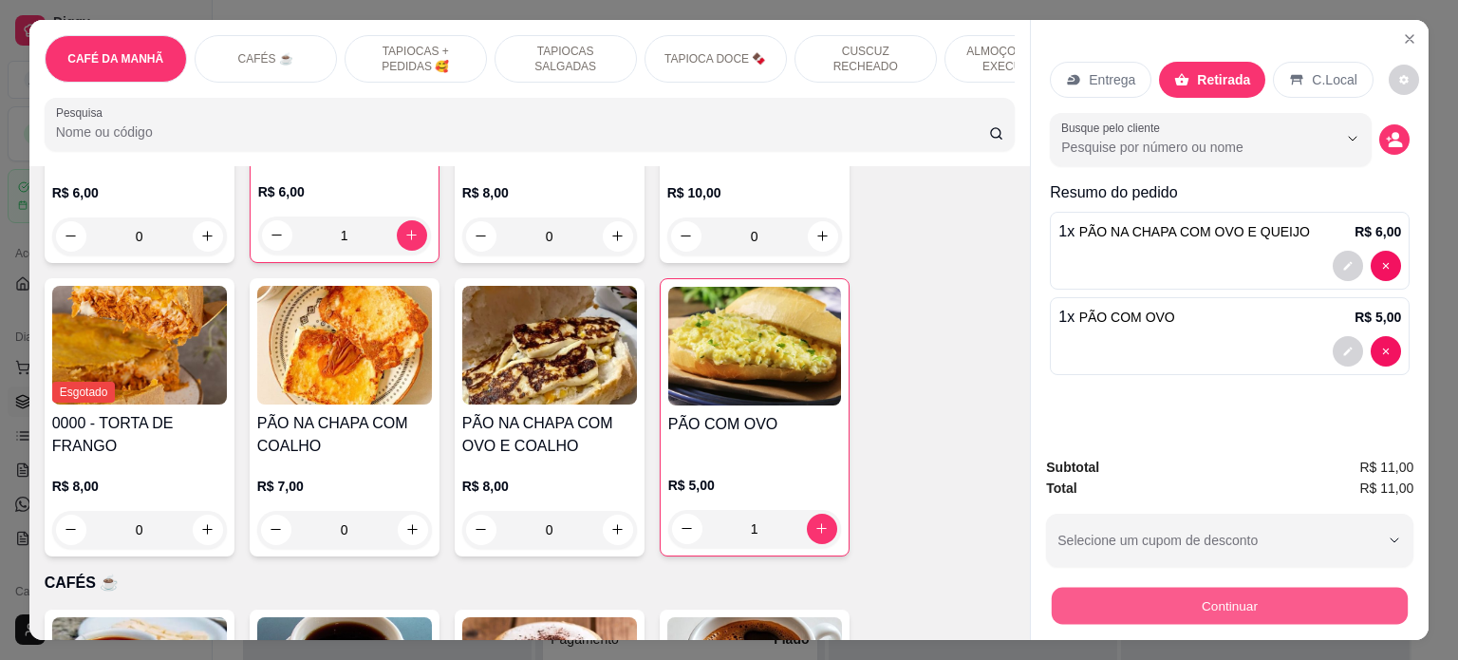
click at [1228, 592] on button "Continuar" at bounding box center [1230, 606] width 356 height 37
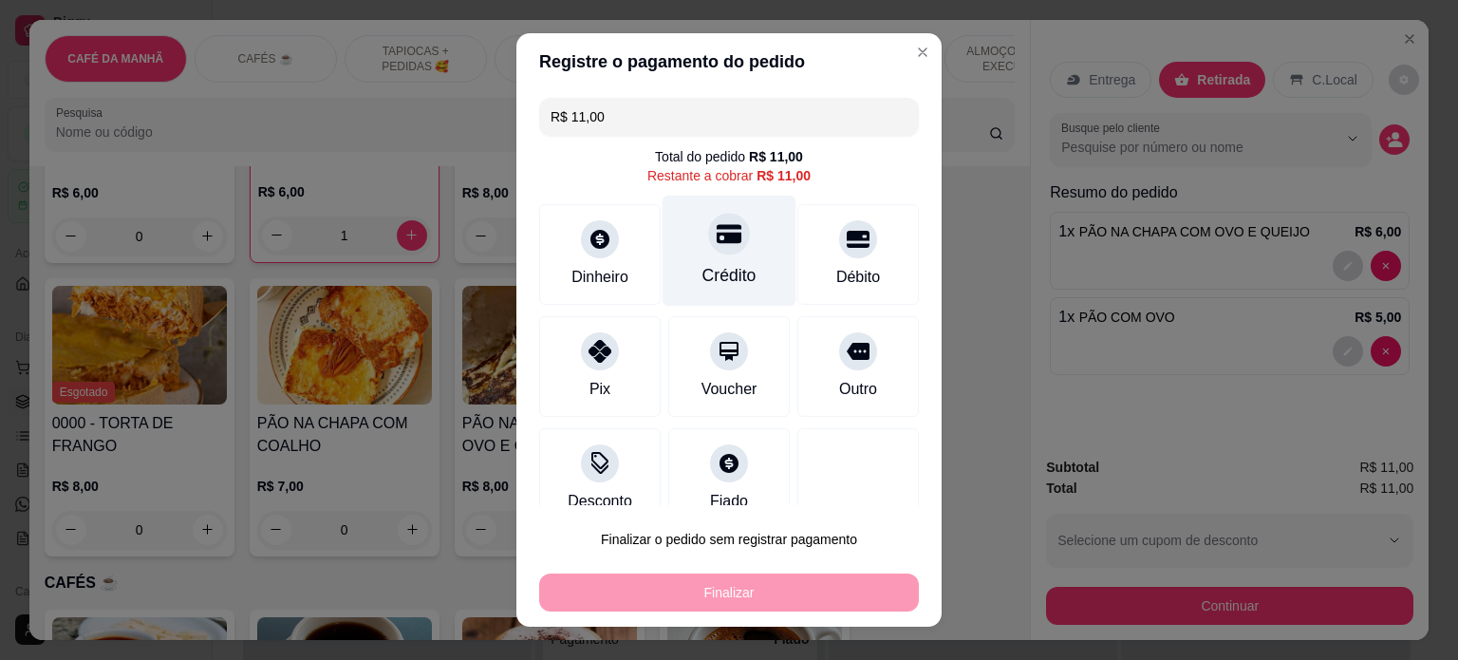
click at [725, 254] on div "Crédito" at bounding box center [730, 250] width 134 height 111
type input "R$ 0,00"
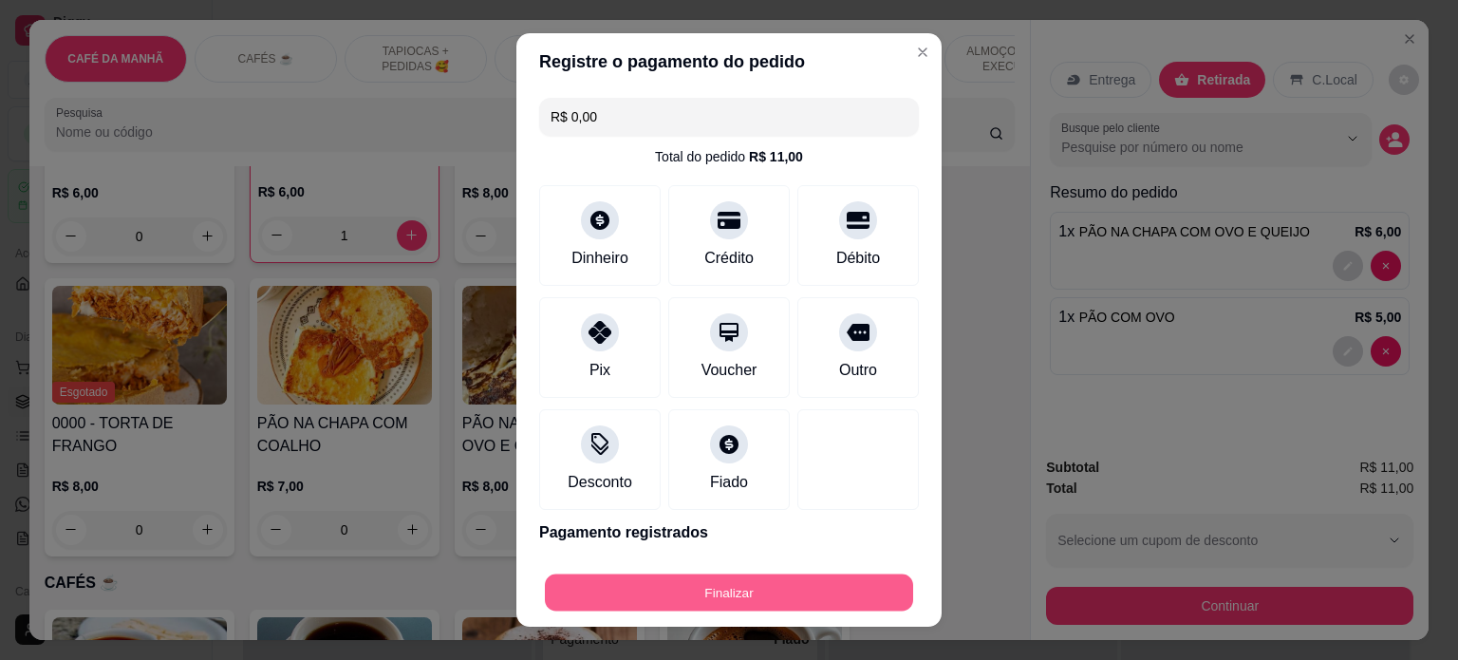
click at [691, 599] on button "Finalizar" at bounding box center [729, 592] width 368 height 37
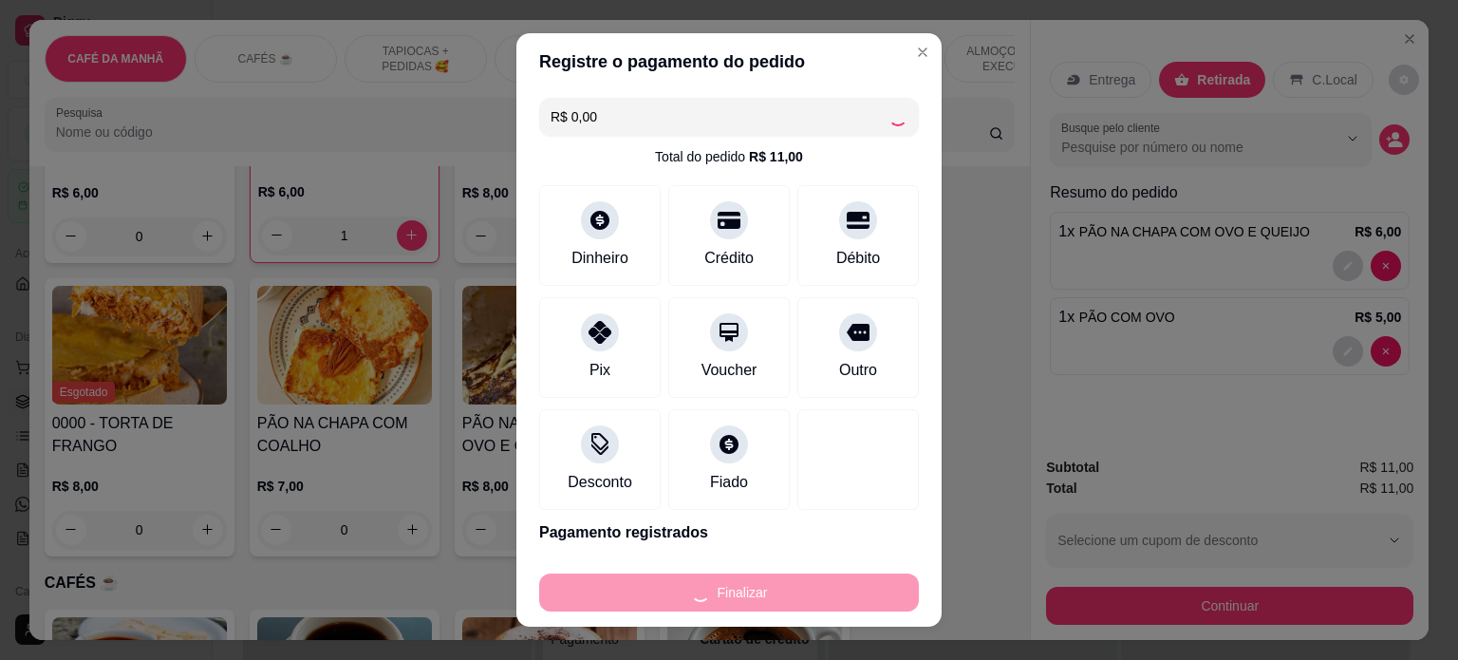
type input "0"
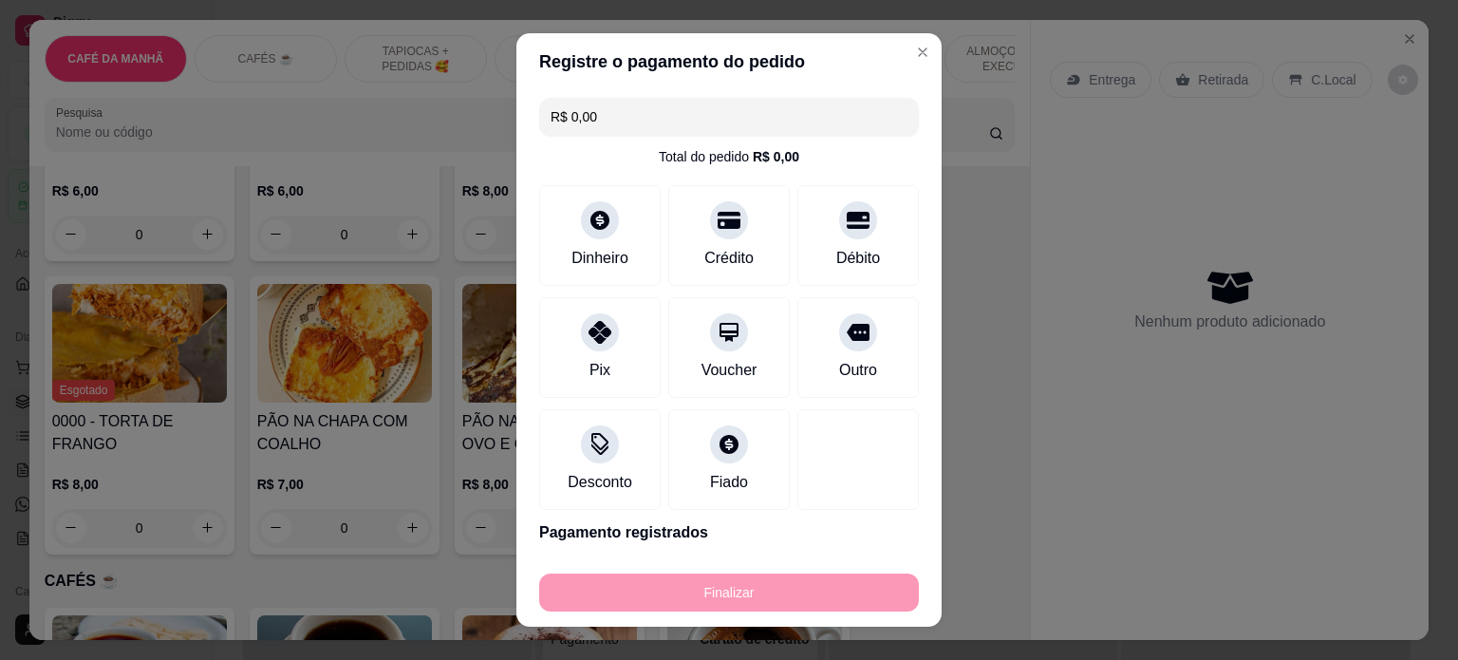
type input "-R$ 11,00"
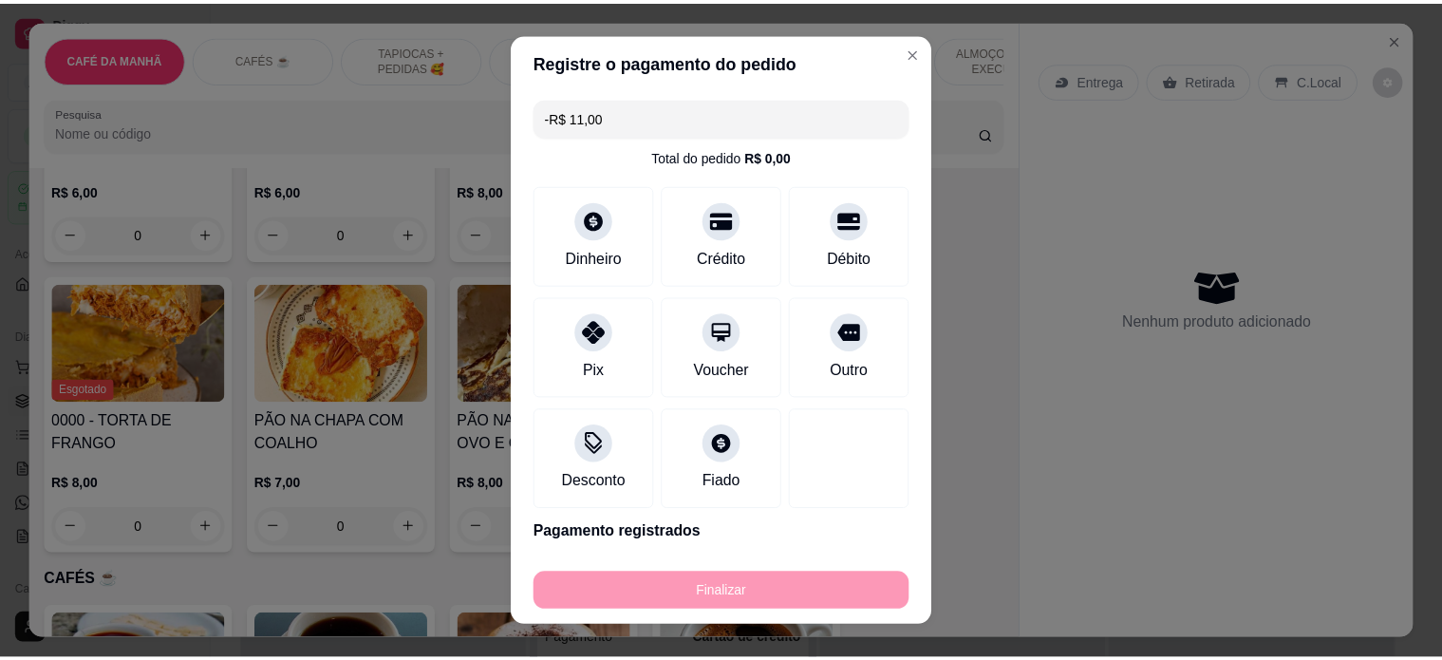
scroll to position [598, 0]
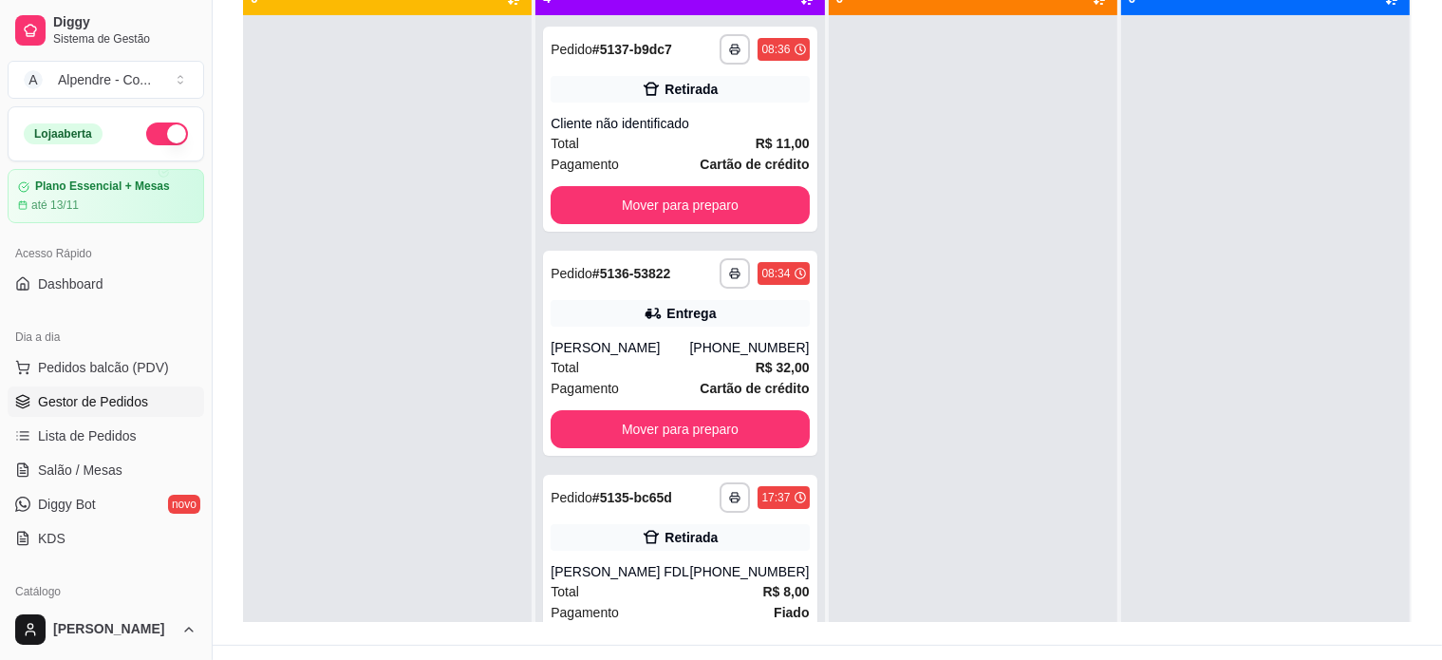
scroll to position [289, 0]
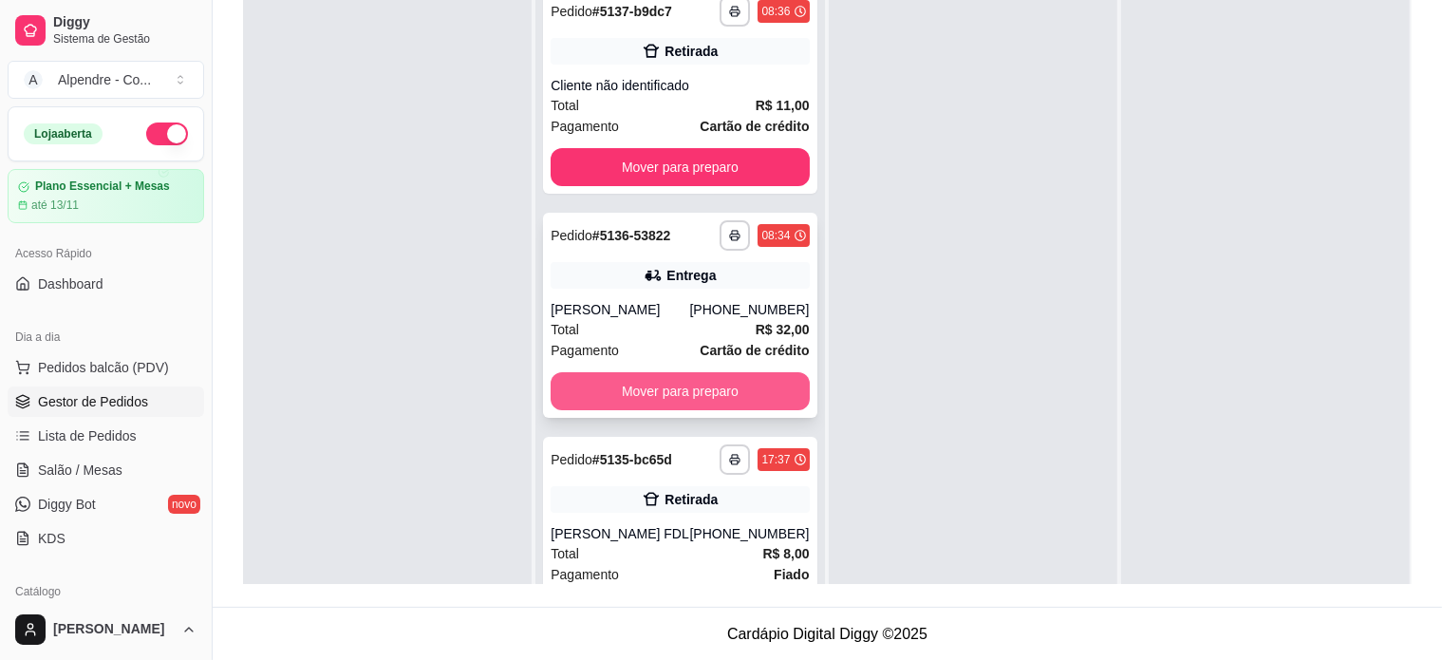
click at [603, 394] on button "Mover para preparo" at bounding box center [680, 391] width 258 height 38
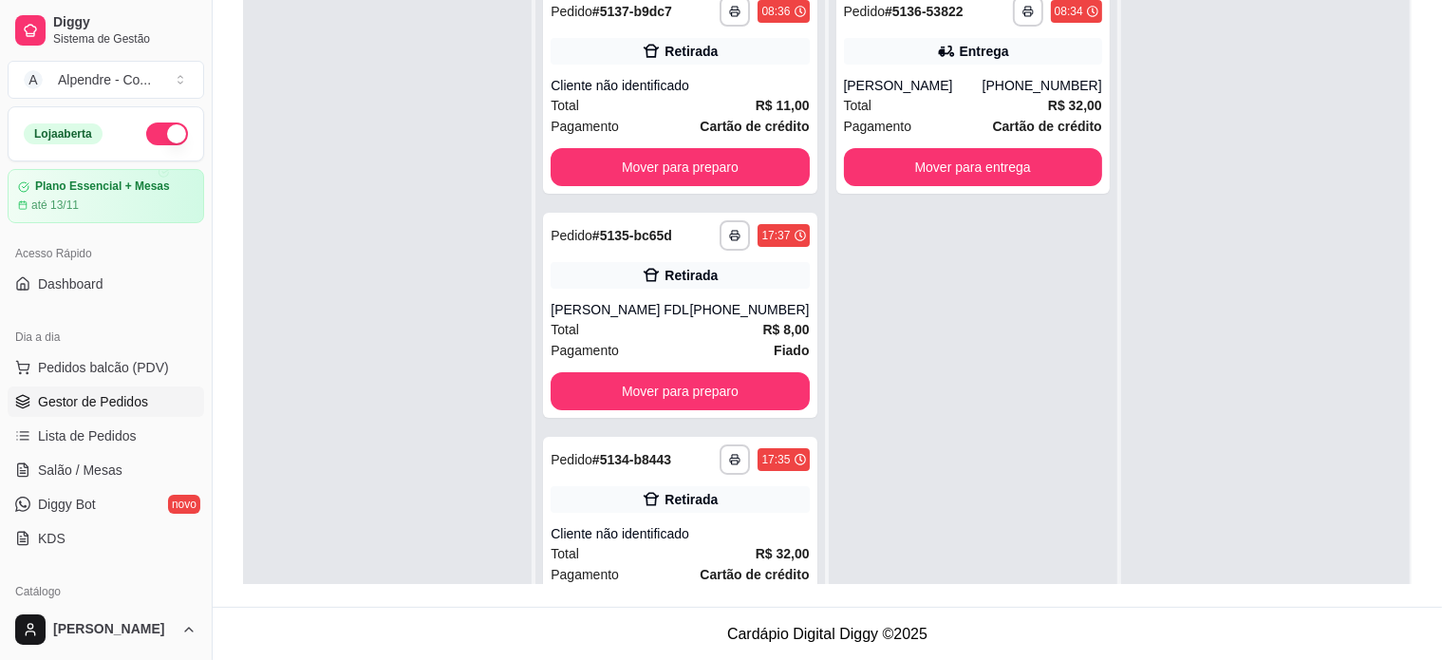
scroll to position [30, 0]
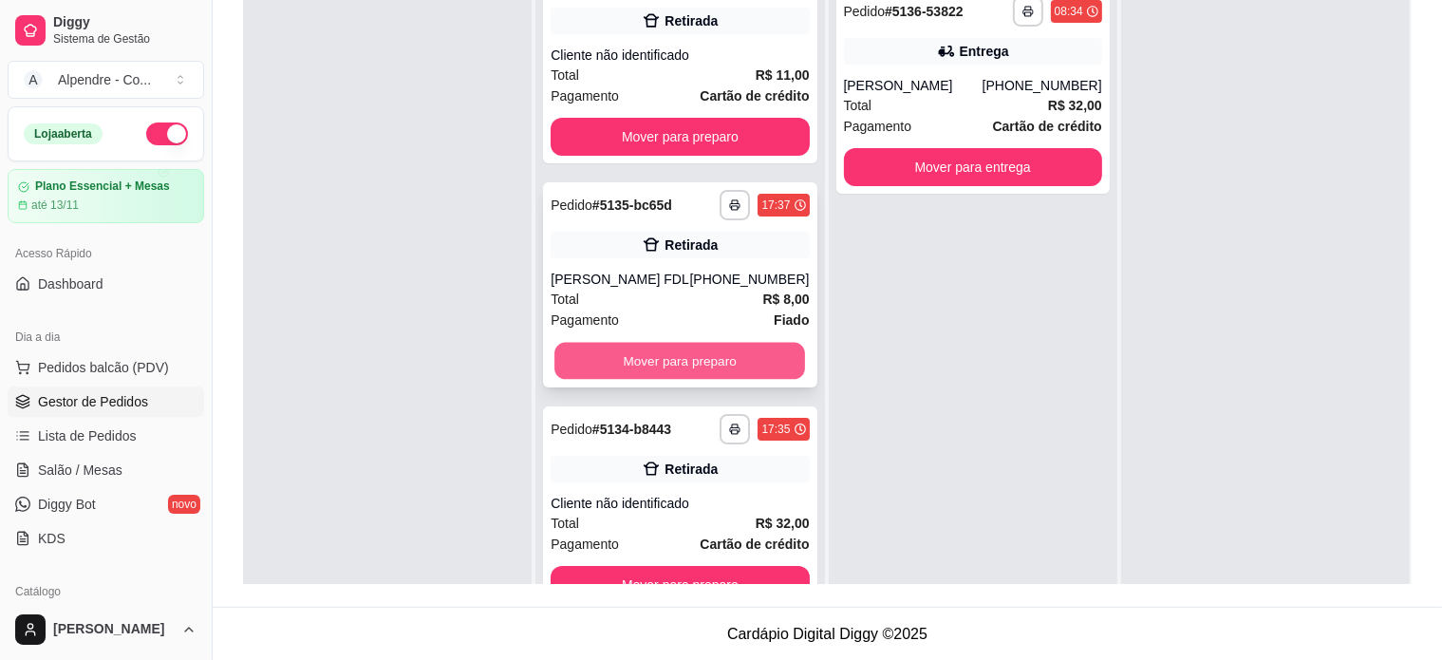
click at [629, 357] on button "Mover para preparo" at bounding box center [679, 361] width 251 height 37
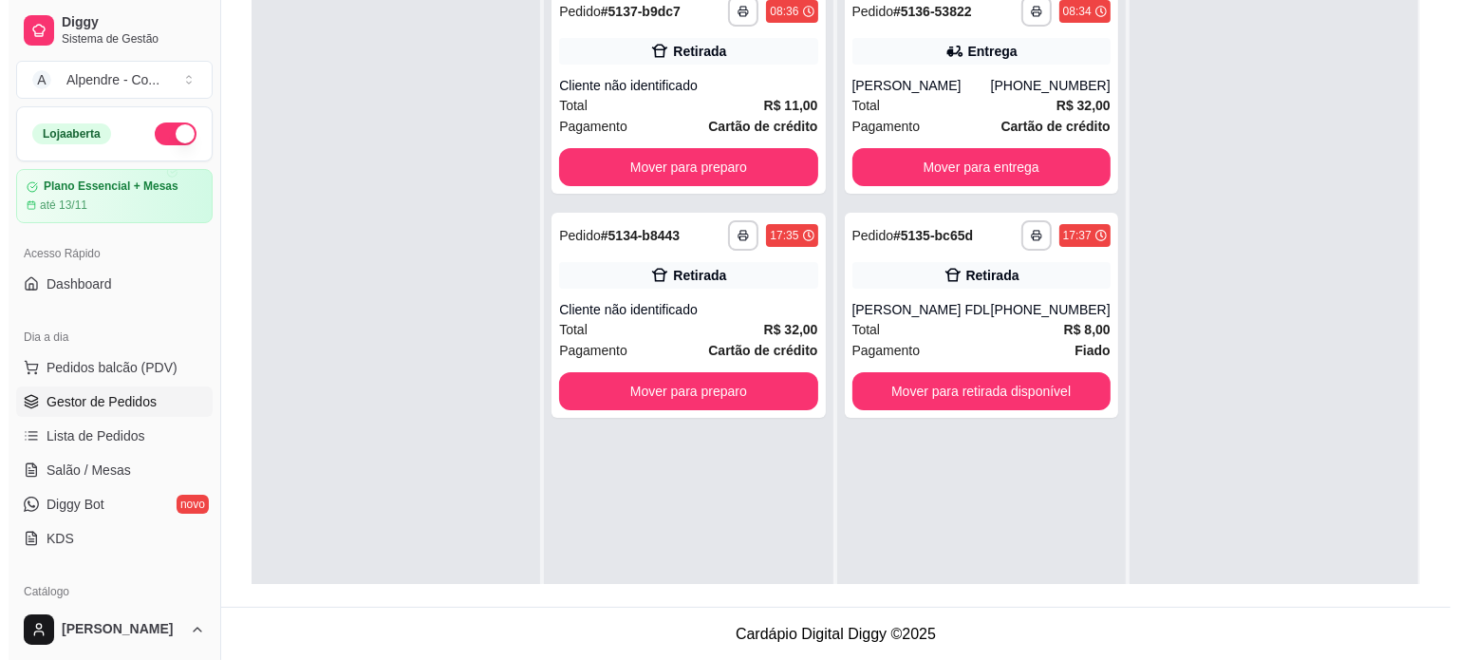
scroll to position [0, 0]
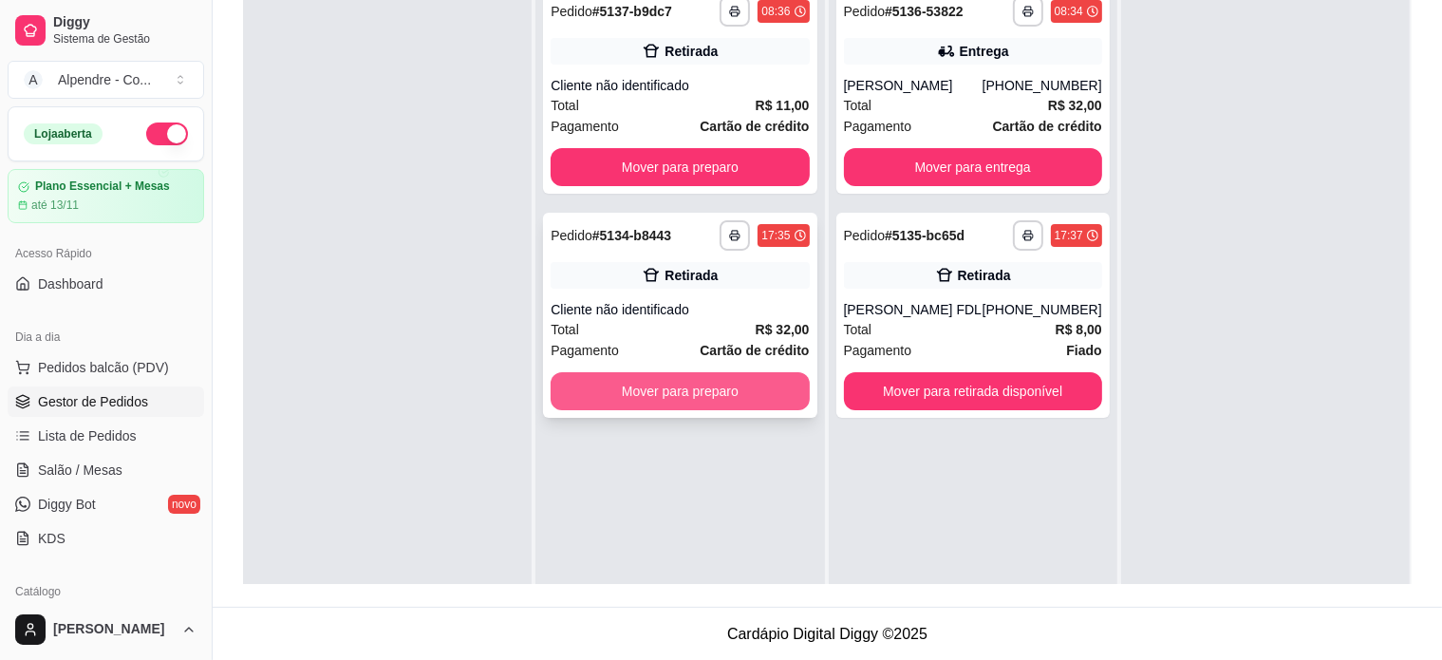
click at [634, 398] on button "Mover para preparo" at bounding box center [680, 391] width 258 height 38
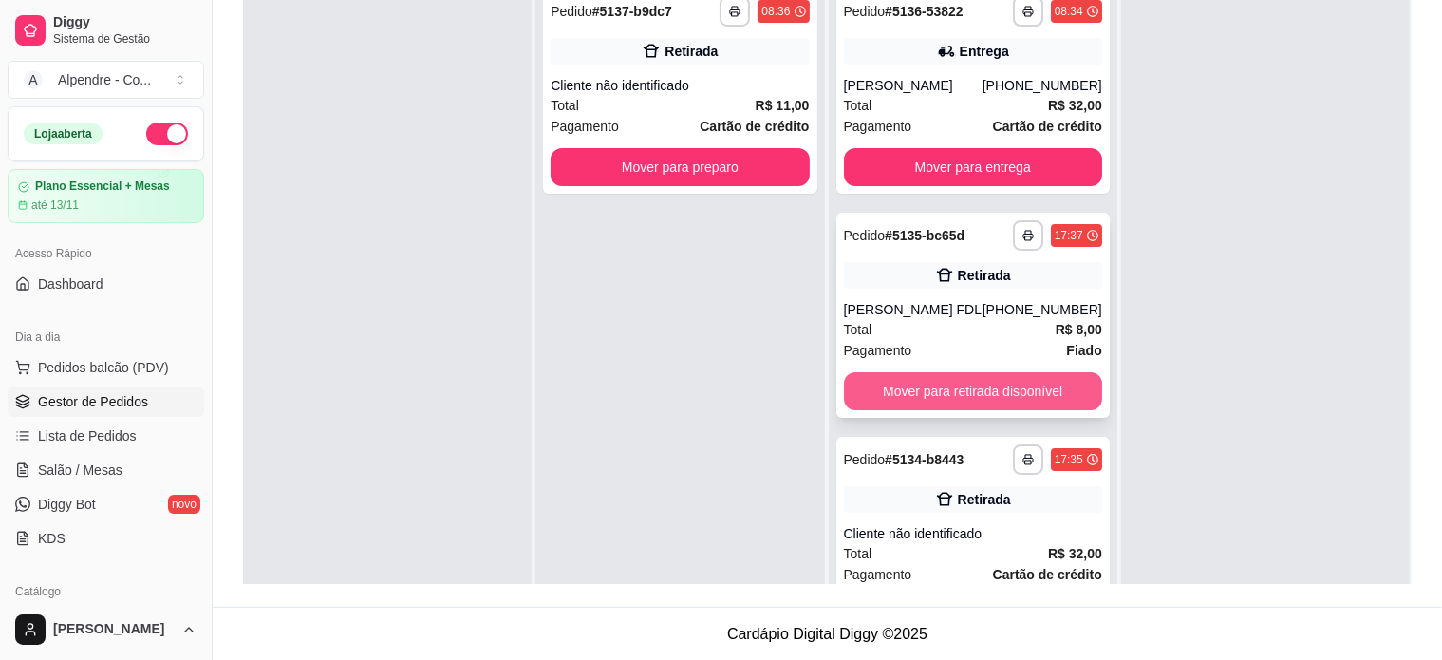
click at [945, 398] on button "Mover para retirada disponível" at bounding box center [973, 391] width 258 height 38
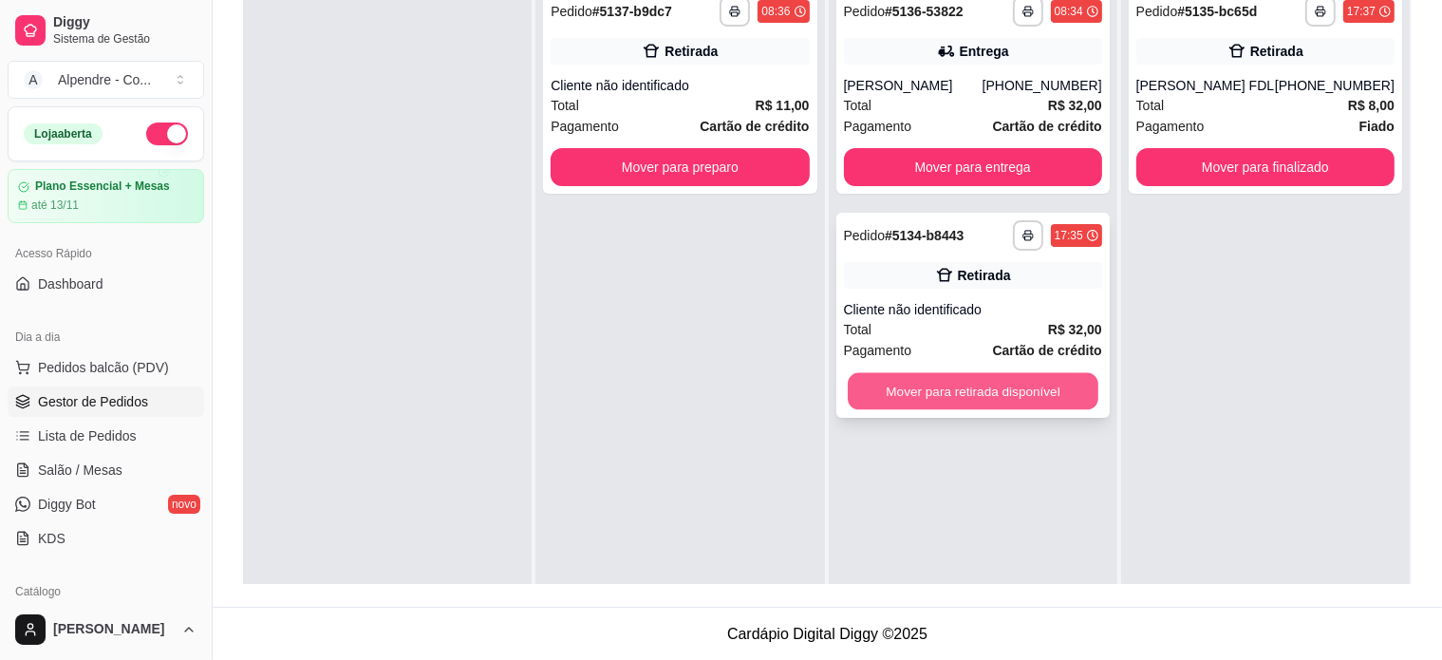
click at [1006, 375] on button "Mover para retirada disponível" at bounding box center [973, 391] width 251 height 37
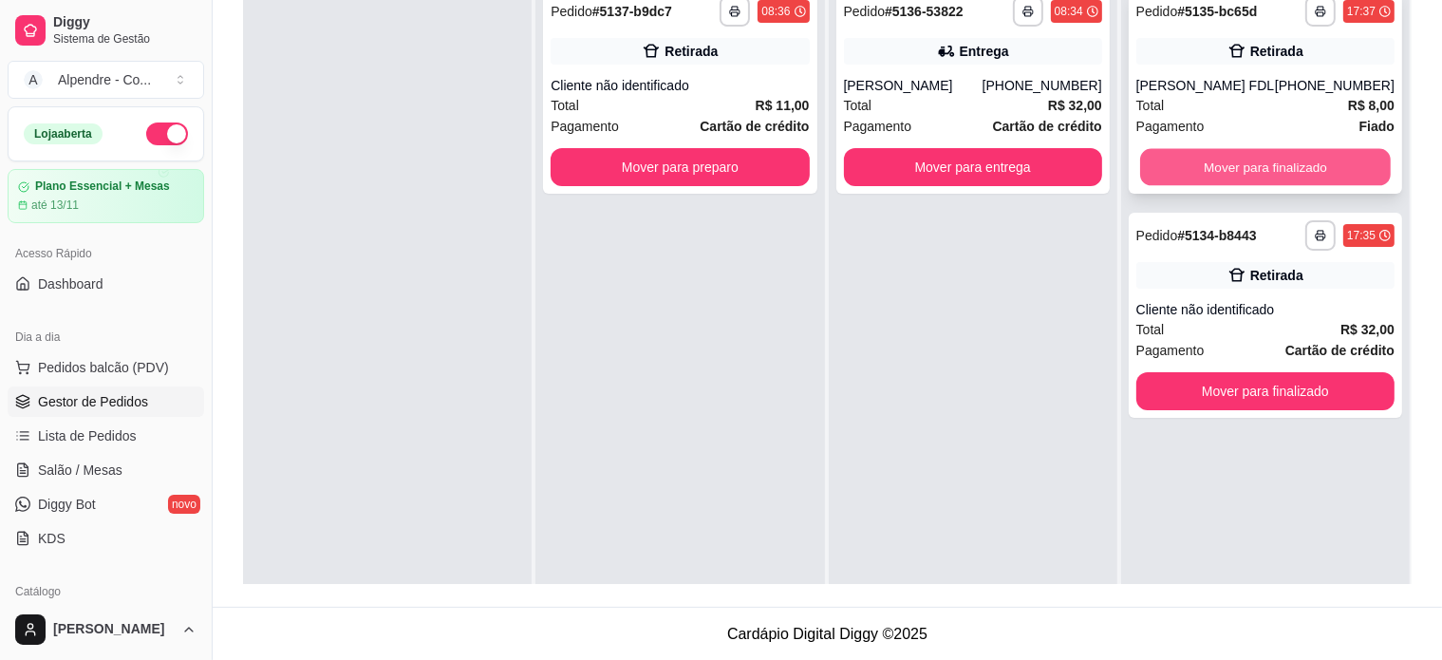
click at [1236, 167] on button "Mover para finalizado" at bounding box center [1265, 167] width 251 height 37
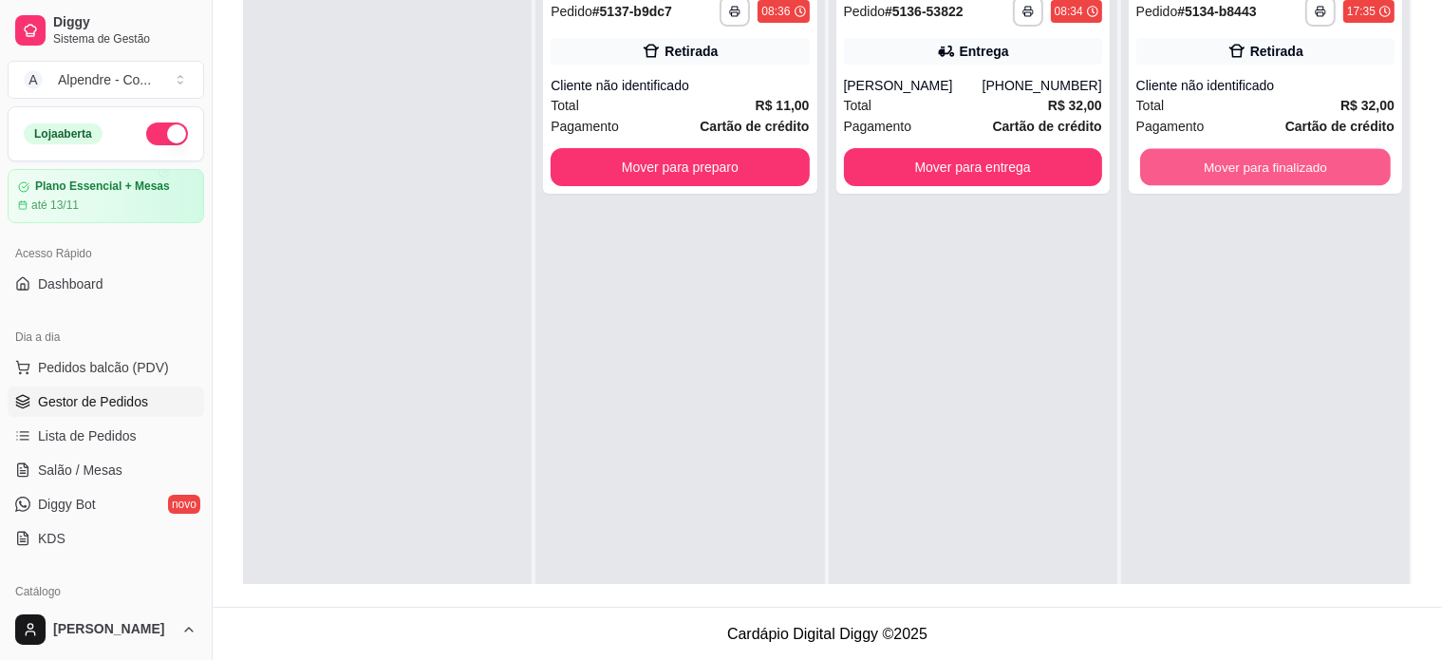
click at [1236, 167] on button "Mover para finalizado" at bounding box center [1265, 167] width 251 height 37
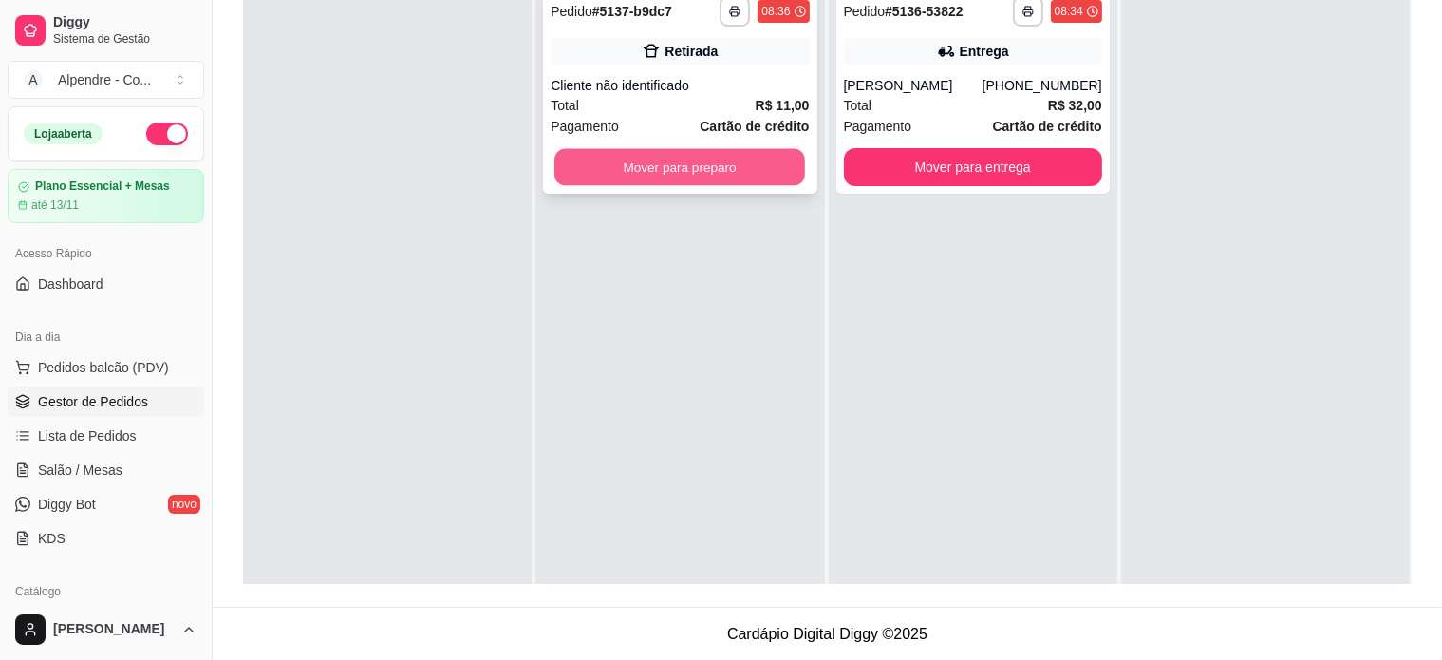
click at [737, 165] on button "Mover para preparo" at bounding box center [679, 167] width 251 height 37
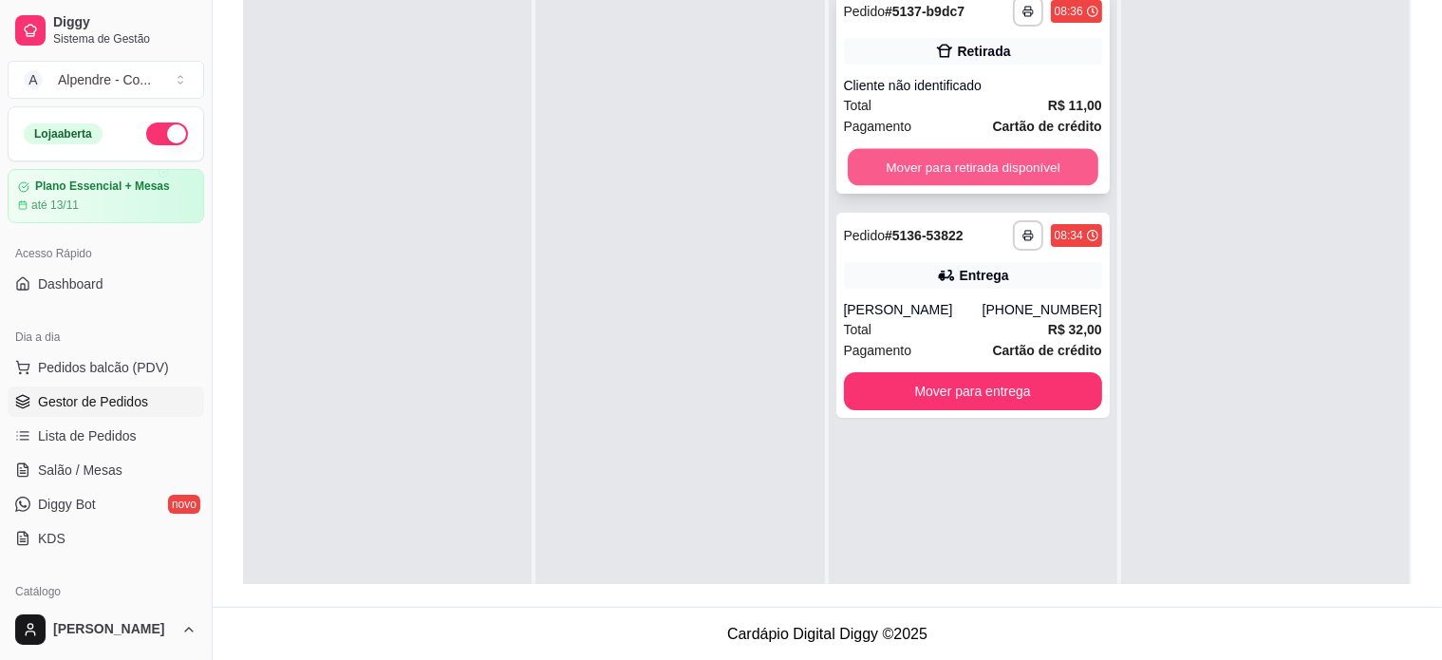
click at [963, 168] on button "Mover para retirada disponível" at bounding box center [973, 167] width 251 height 37
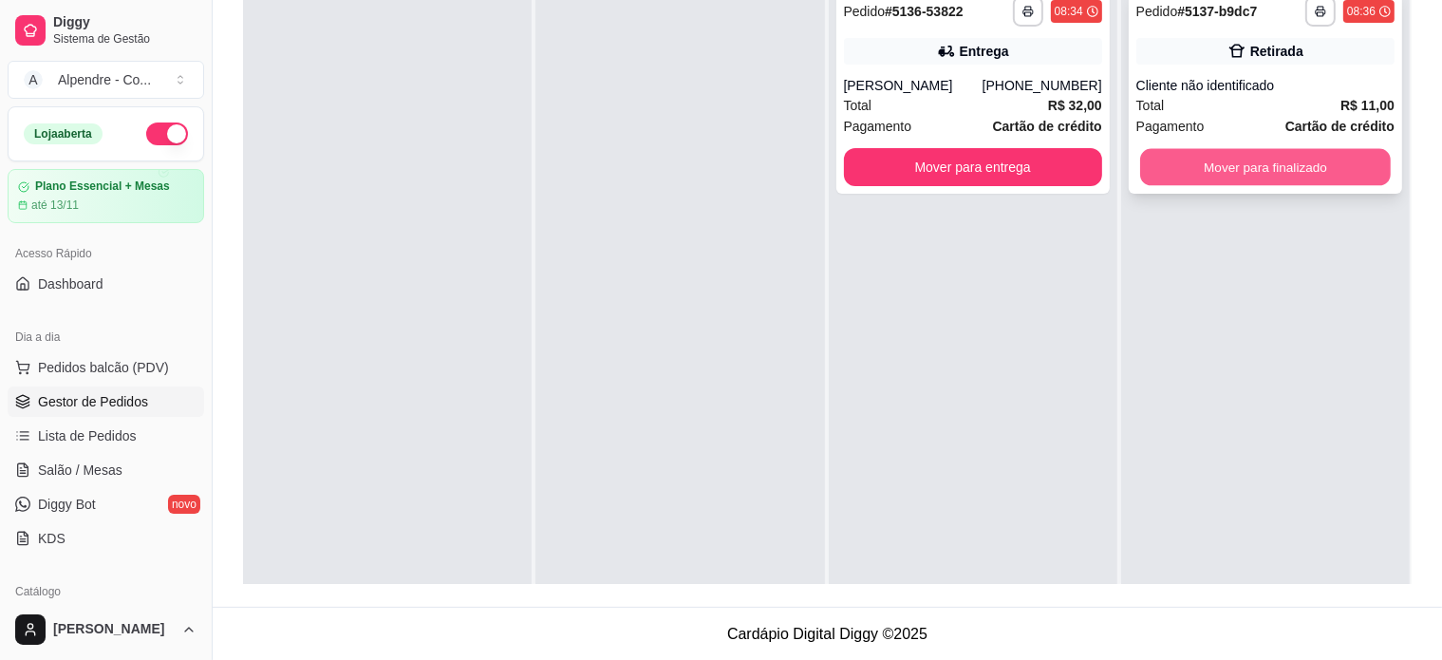
click at [1272, 168] on button "Mover para finalizado" at bounding box center [1265, 167] width 251 height 37
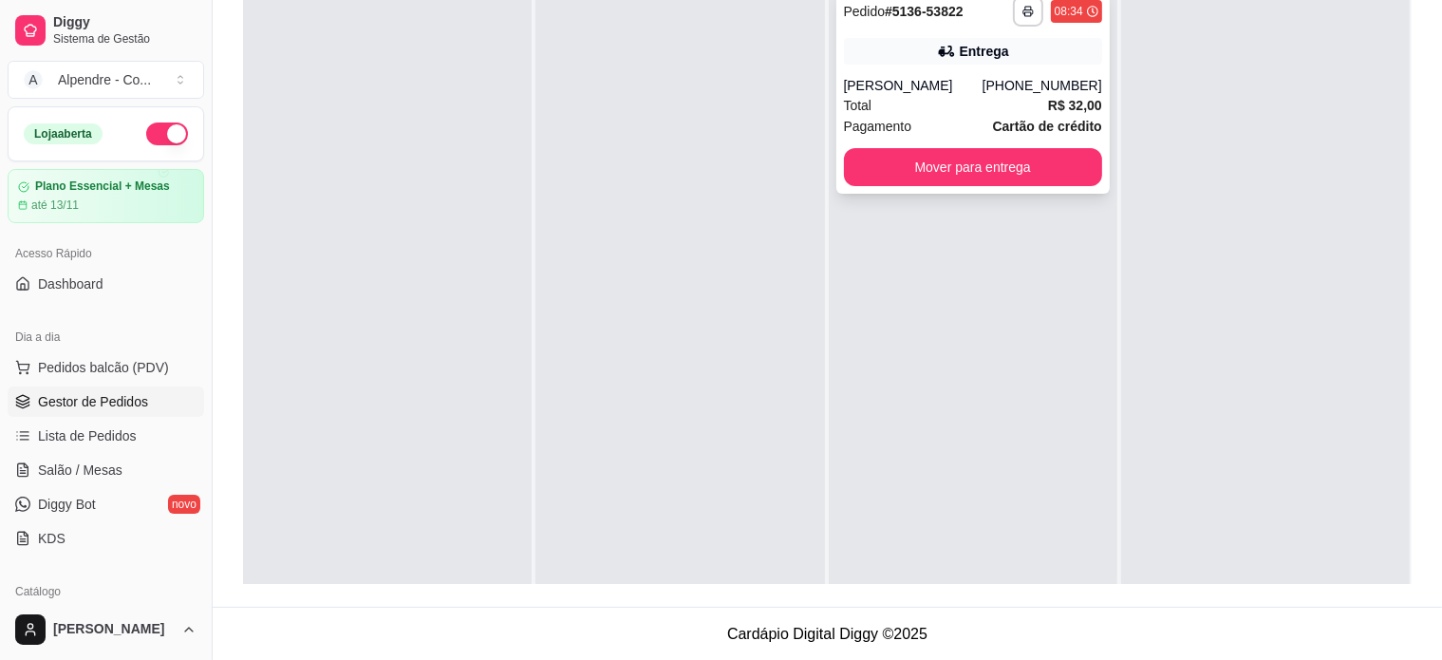
click at [936, 109] on div "Total R$ 32,00" at bounding box center [973, 105] width 258 height 21
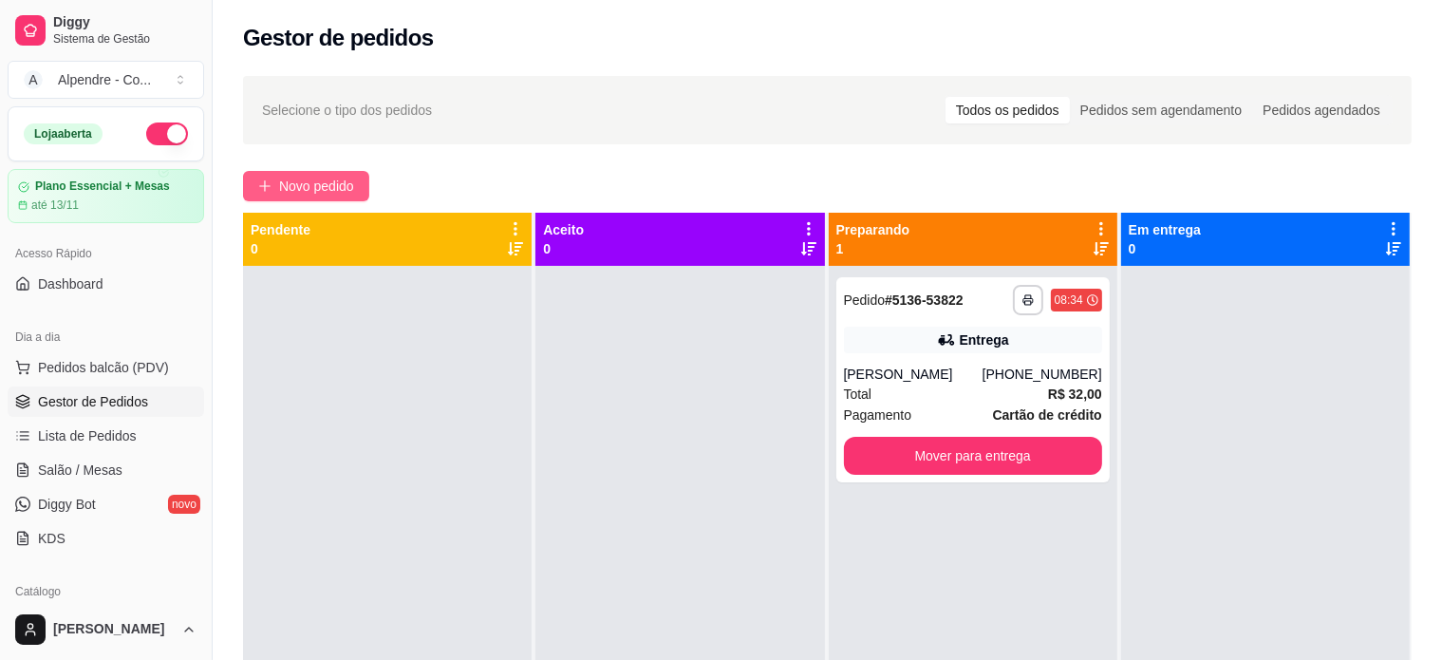
click at [305, 187] on span "Novo pedido" at bounding box center [316, 186] width 75 height 21
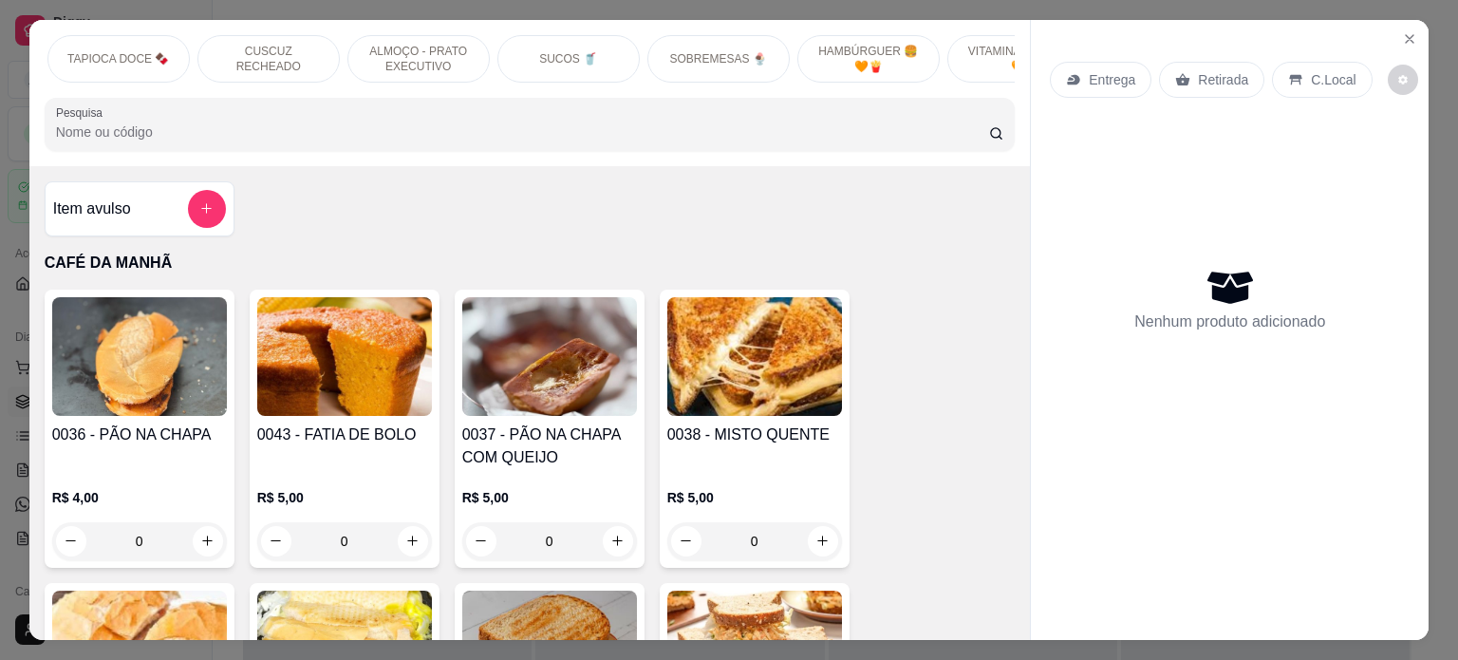
scroll to position [0, 645]
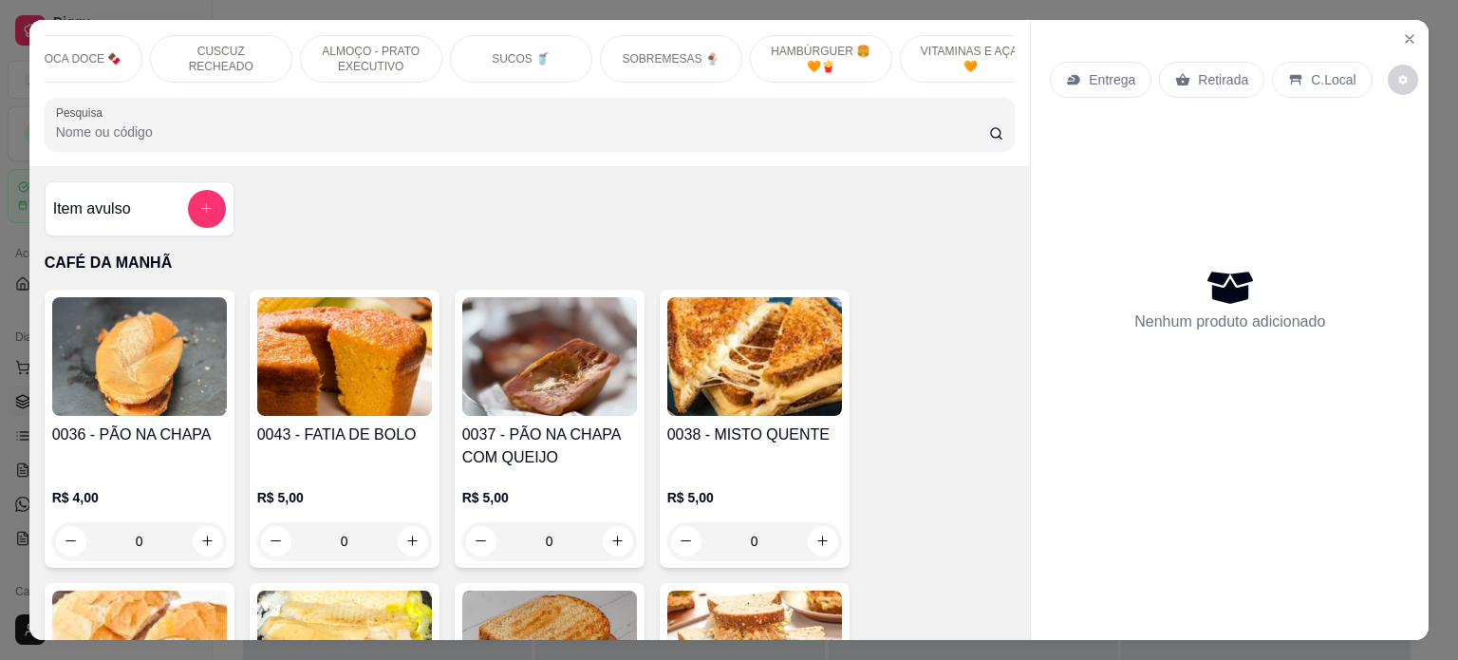
click at [824, 44] on p "HAMBÚRGUER 🍔 🧡🍟" at bounding box center [821, 59] width 110 height 30
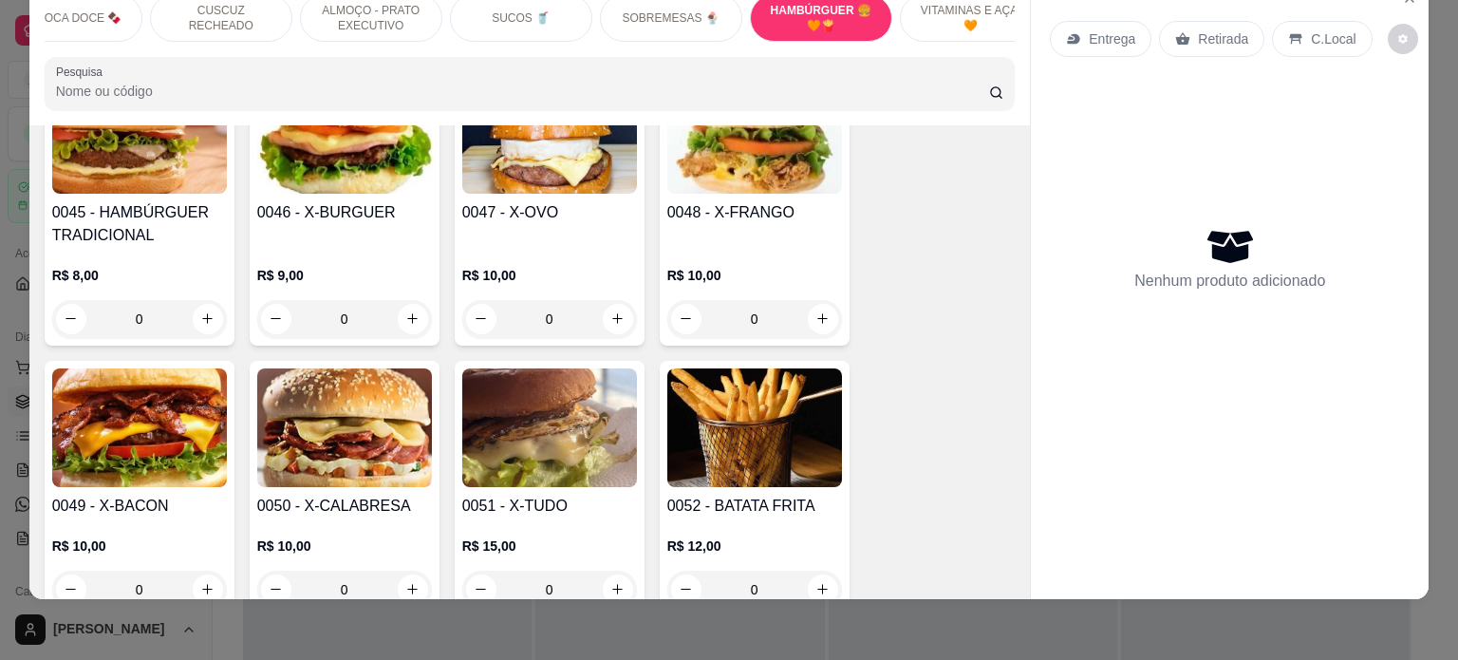
scroll to position [6715, 0]
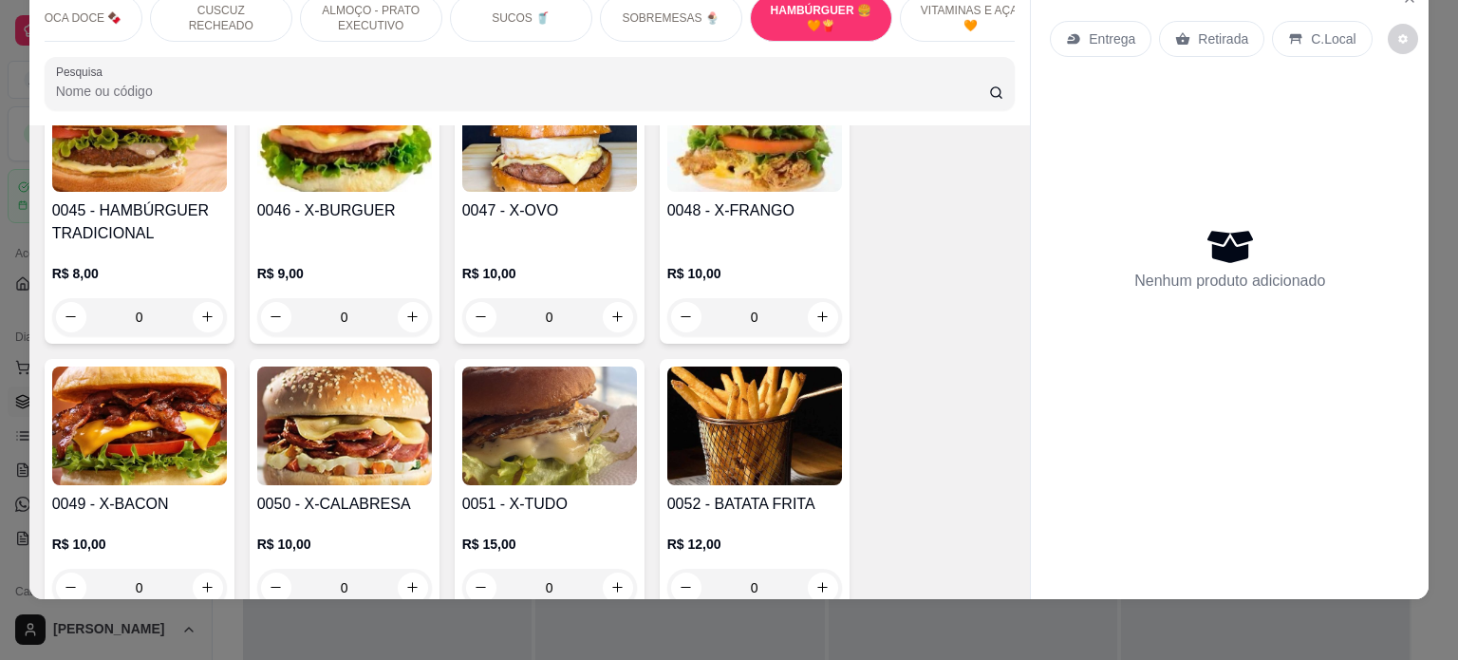
click at [209, 569] on div "0" at bounding box center [139, 588] width 175 height 38
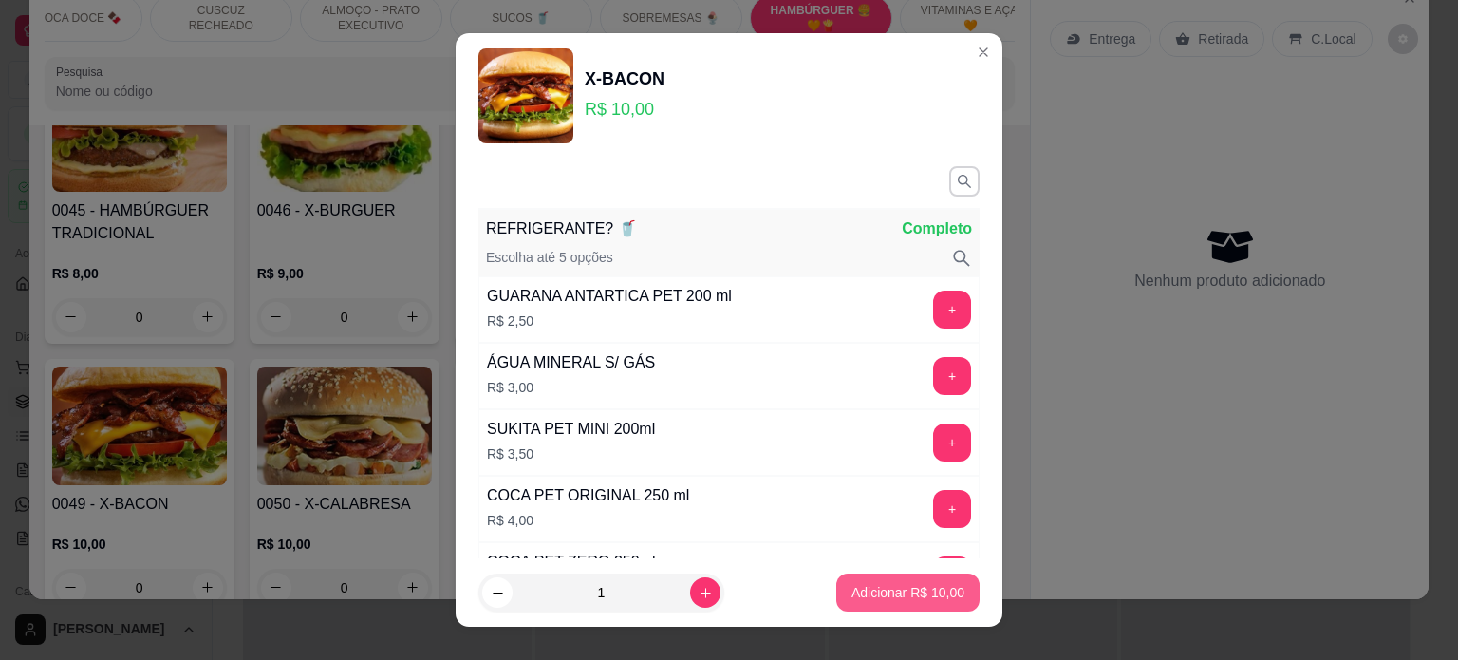
click at [870, 592] on p "Adicionar R$ 10,00" at bounding box center [907, 592] width 113 height 19
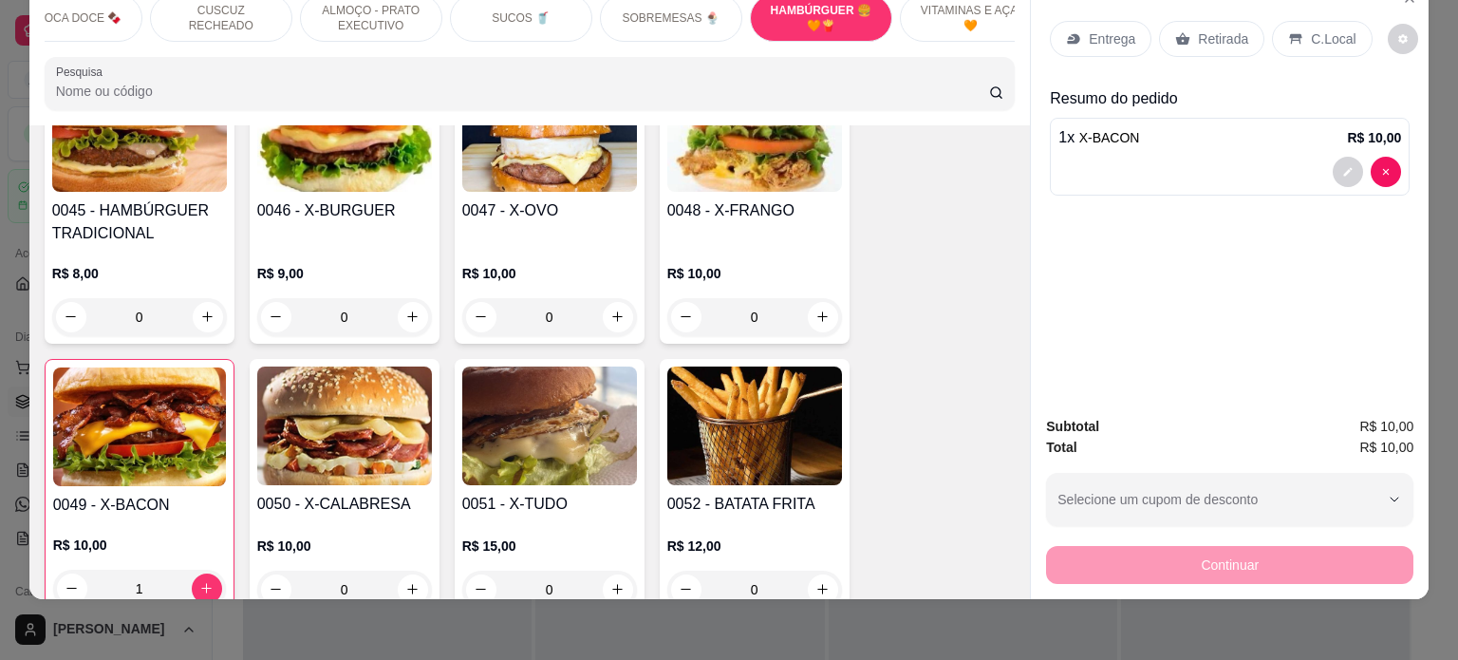
click at [1223, 29] on p "Retirada" at bounding box center [1223, 38] width 50 height 19
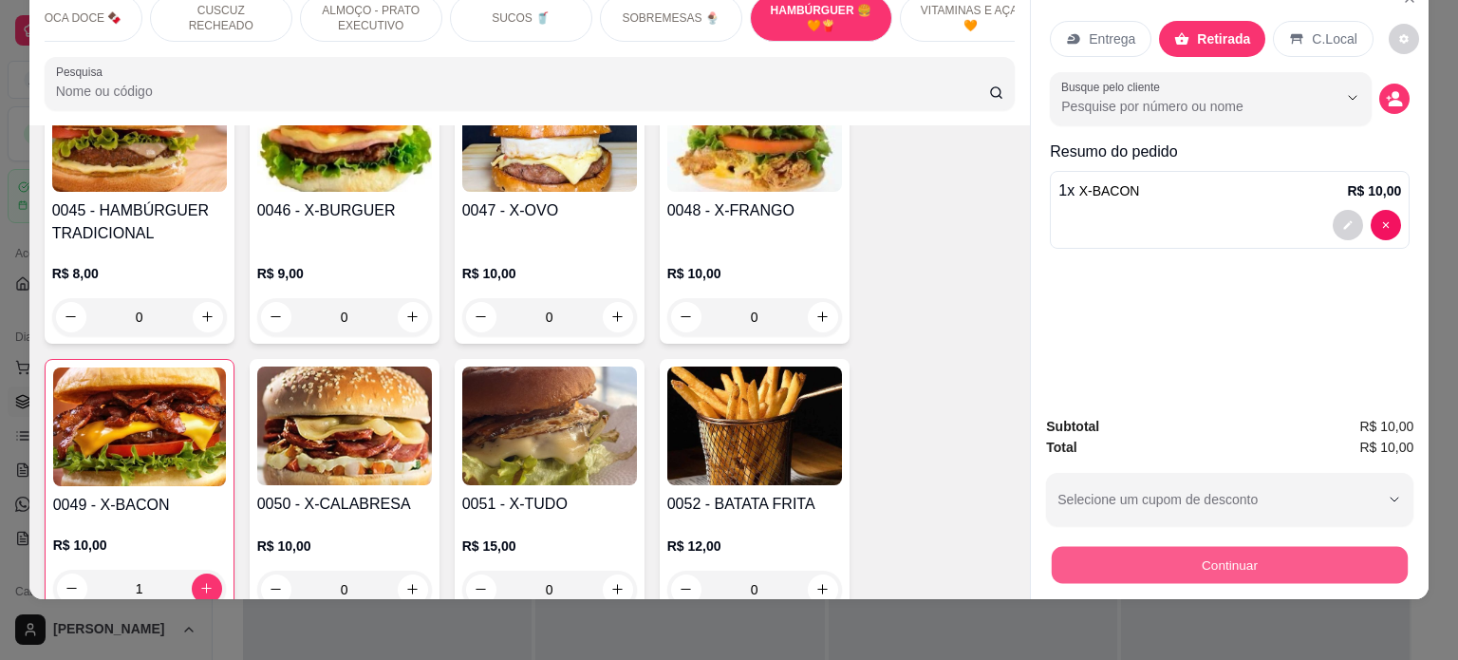
click at [1202, 549] on button "Continuar" at bounding box center [1230, 565] width 356 height 37
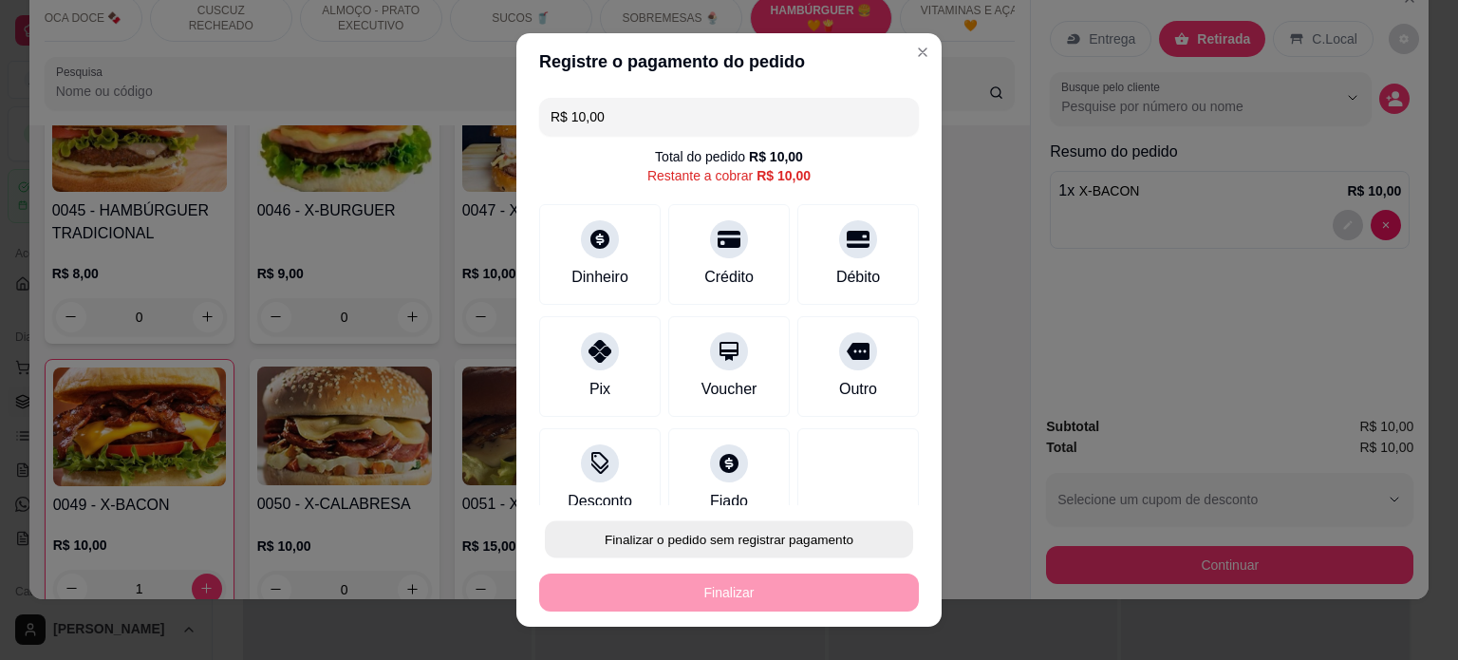
click at [645, 542] on button "Finalizar o pedido sem registrar pagamento" at bounding box center [729, 539] width 368 height 37
click at [841, 485] on button "Confirmar" at bounding box center [834, 486] width 67 height 28
type input "0"
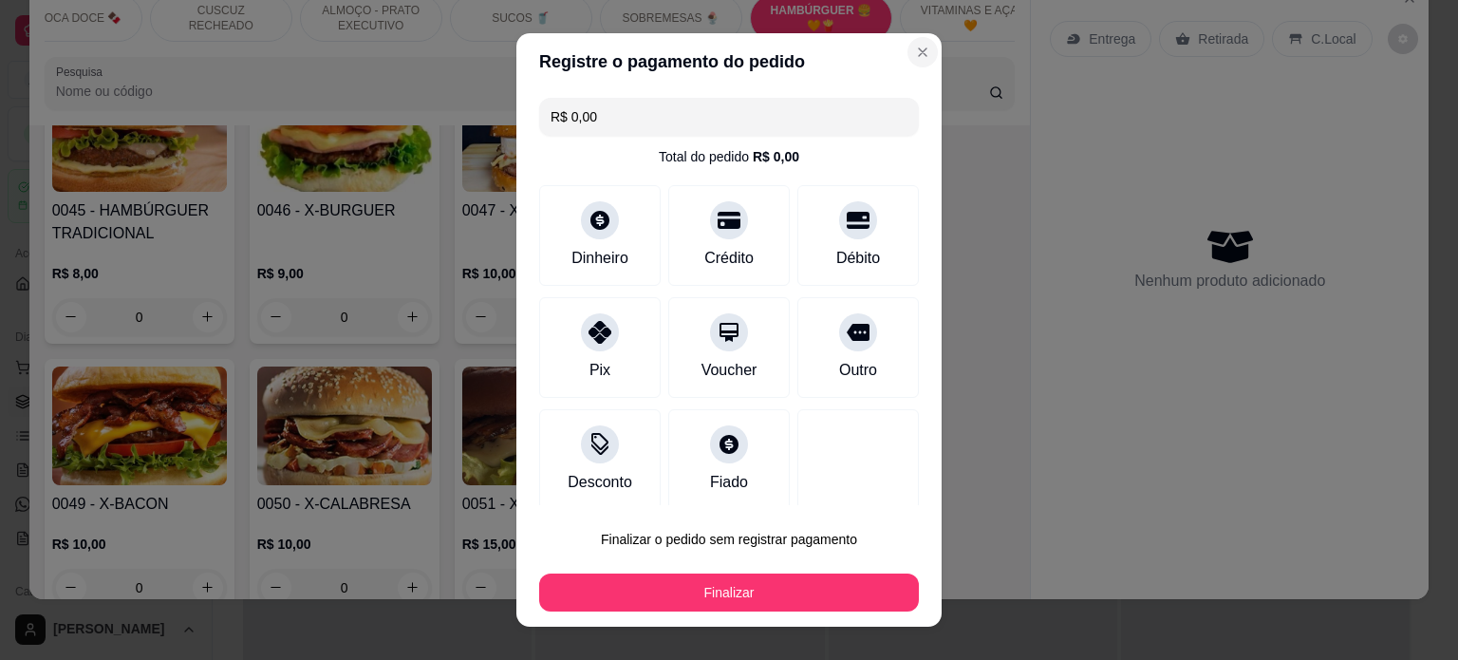
type input "R$ 0,00"
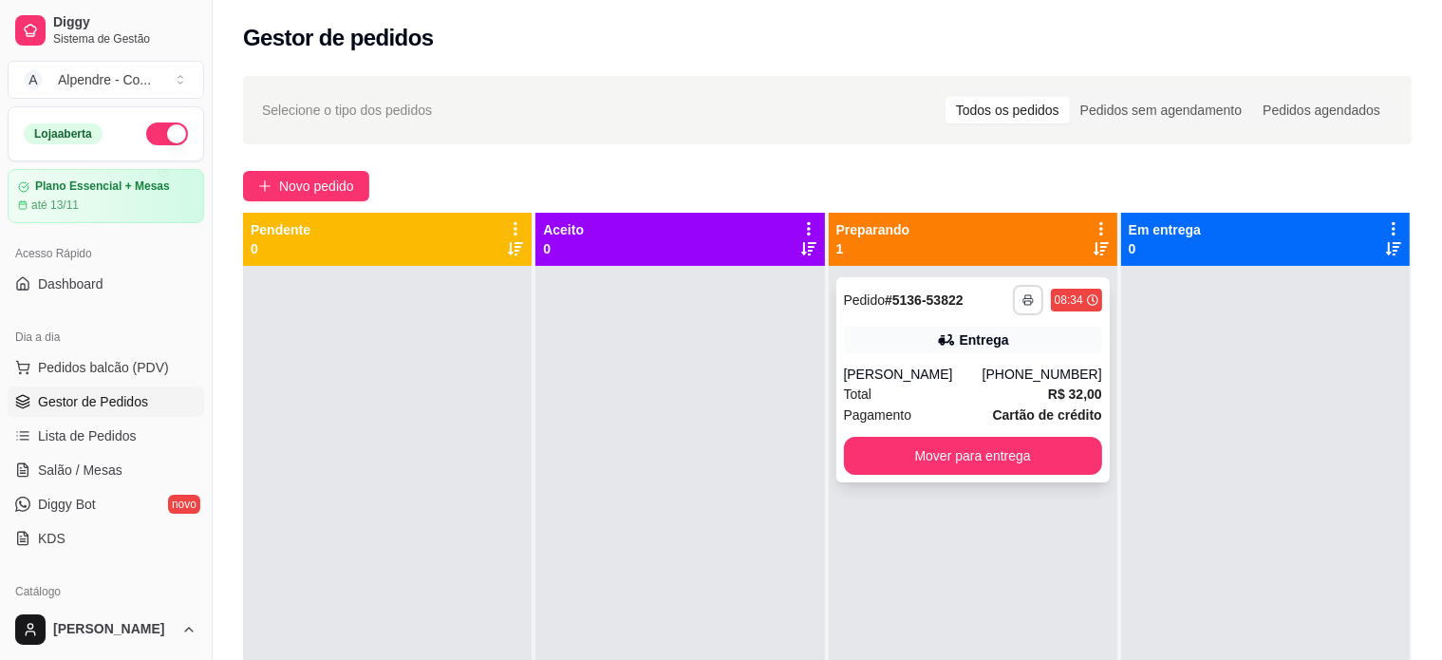
click at [1014, 289] on button "button" at bounding box center [1028, 300] width 30 height 30
click at [992, 374] on button "Impressora container" at bounding box center [959, 365] width 133 height 29
click at [68, 428] on span "Lista de Pedidos" at bounding box center [87, 435] width 99 height 19
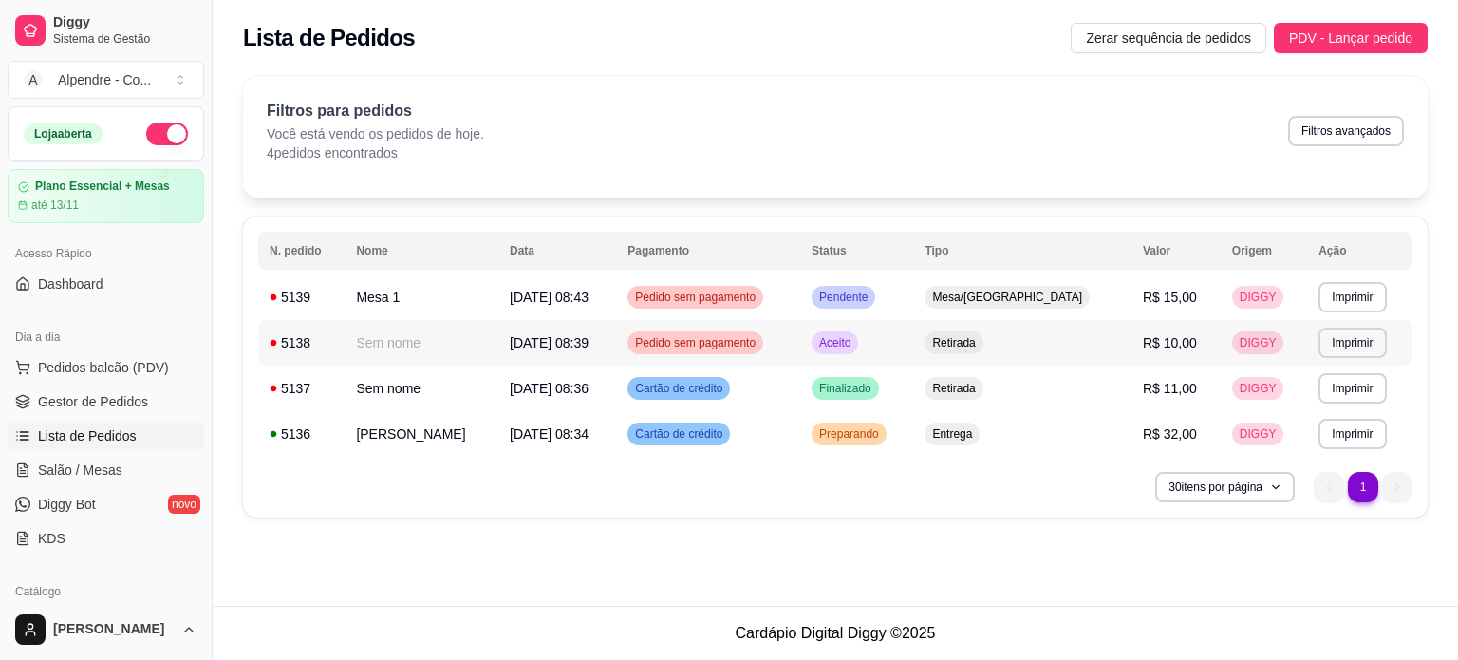
click at [1075, 333] on td "Retirada" at bounding box center [1022, 343] width 218 height 46
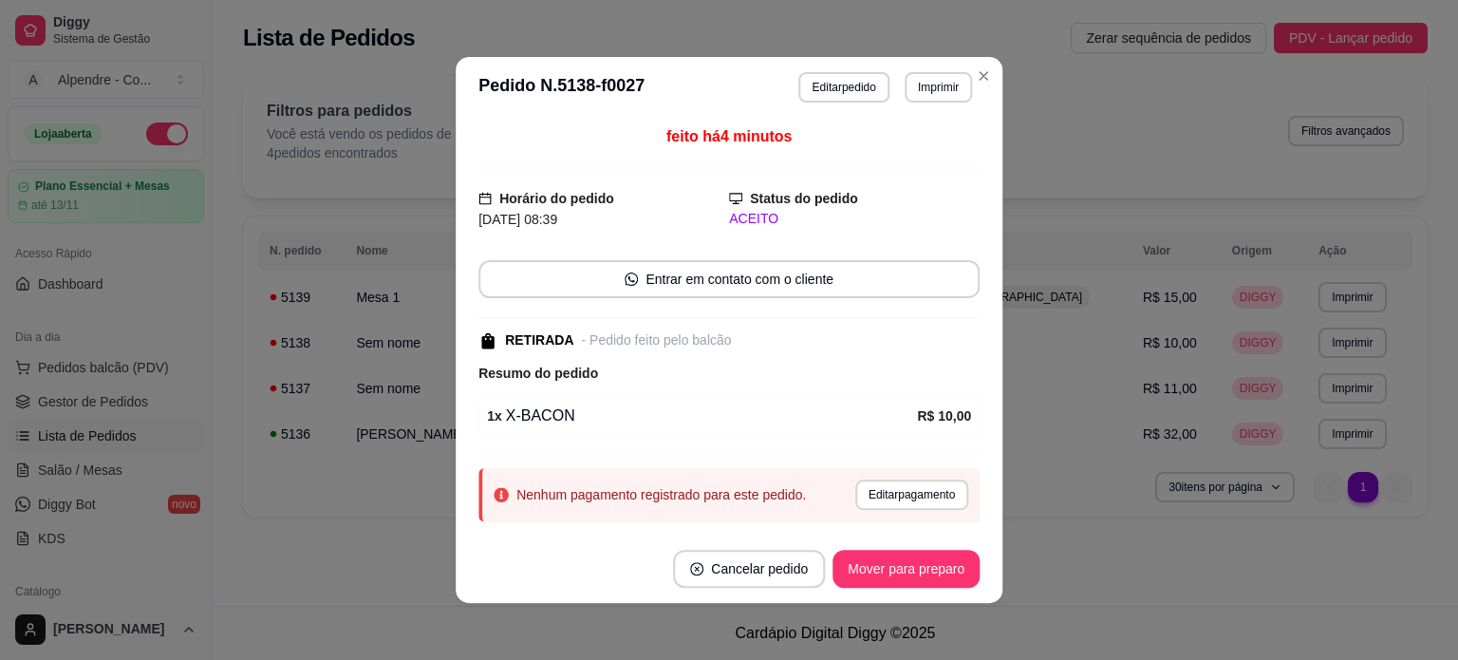
click at [737, 345] on div "RETIRADA - Pedido feito pelo balcão" at bounding box center [726, 340] width 497 height 20
click at [599, 345] on div "- Pedido feito pelo balcão" at bounding box center [656, 340] width 150 height 20
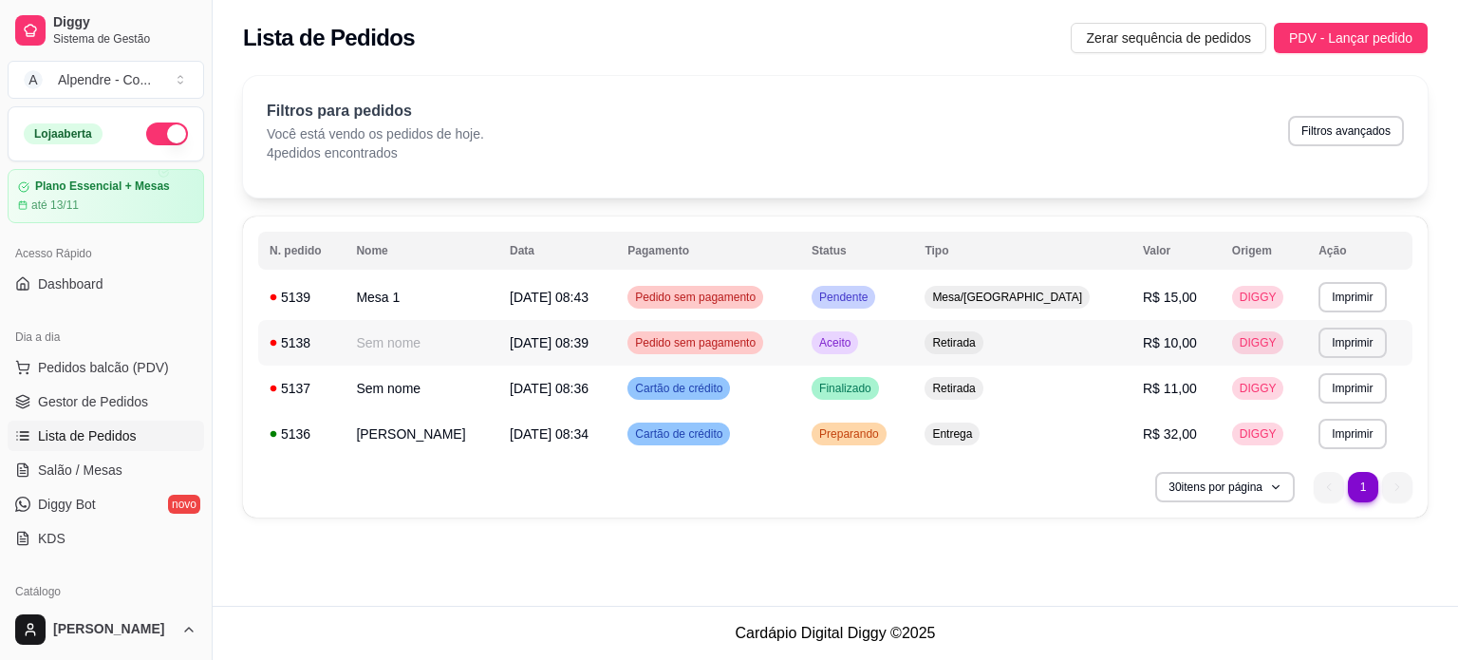
click at [417, 342] on td "Sem nome" at bounding box center [422, 343] width 154 height 46
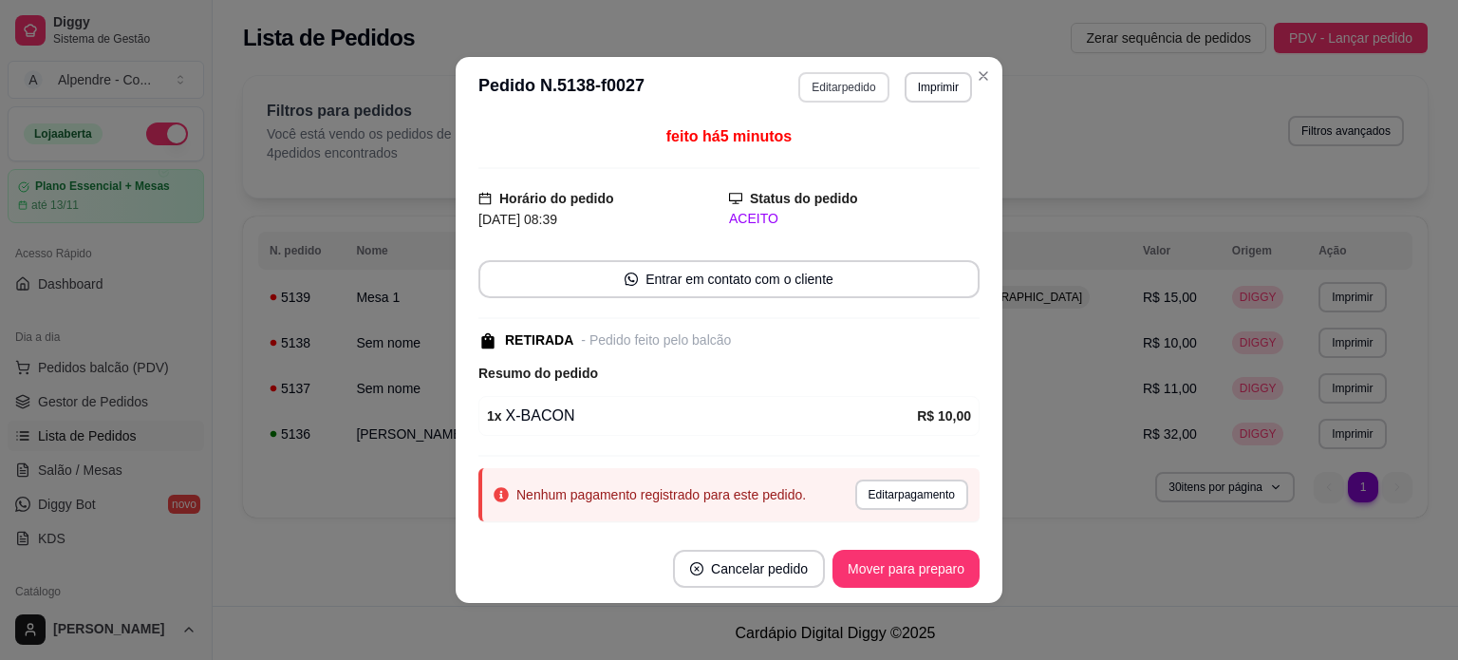
click at [830, 91] on button "Editar pedido" at bounding box center [843, 87] width 90 height 30
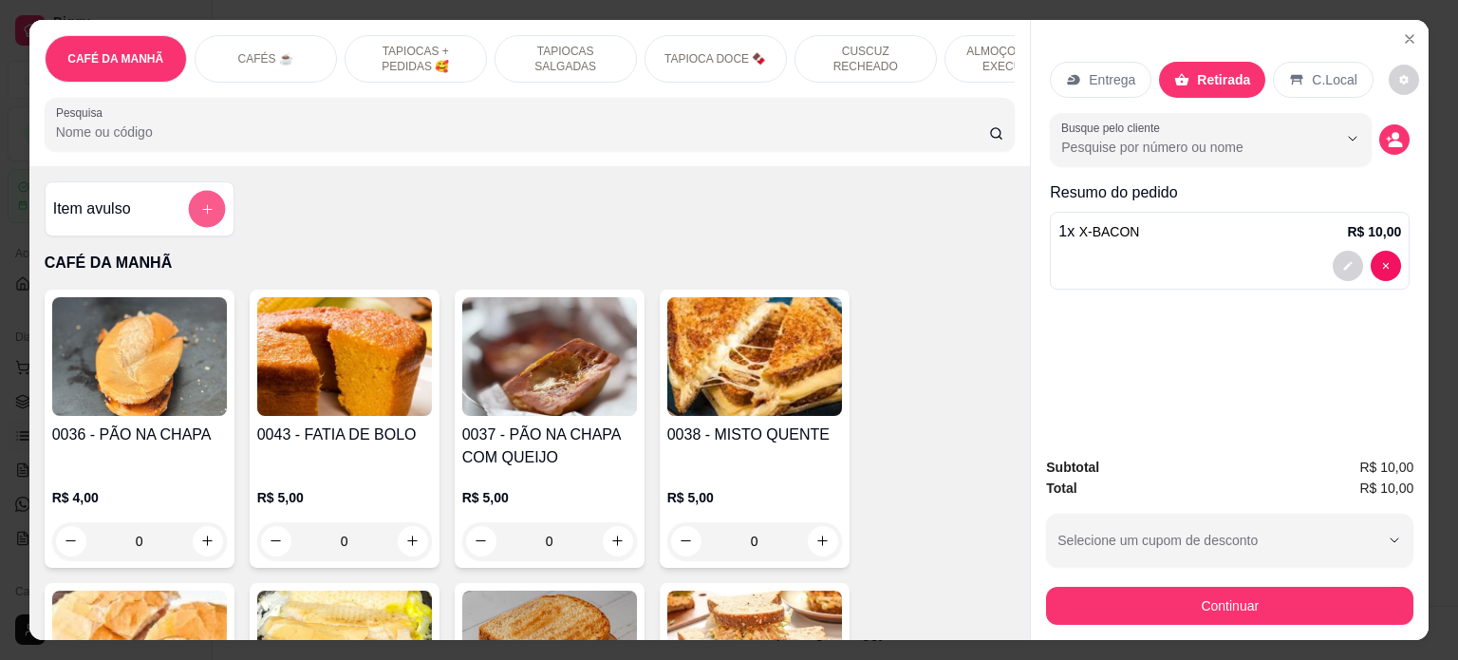
click at [199, 209] on icon "add-separate-item" at bounding box center [206, 209] width 14 height 14
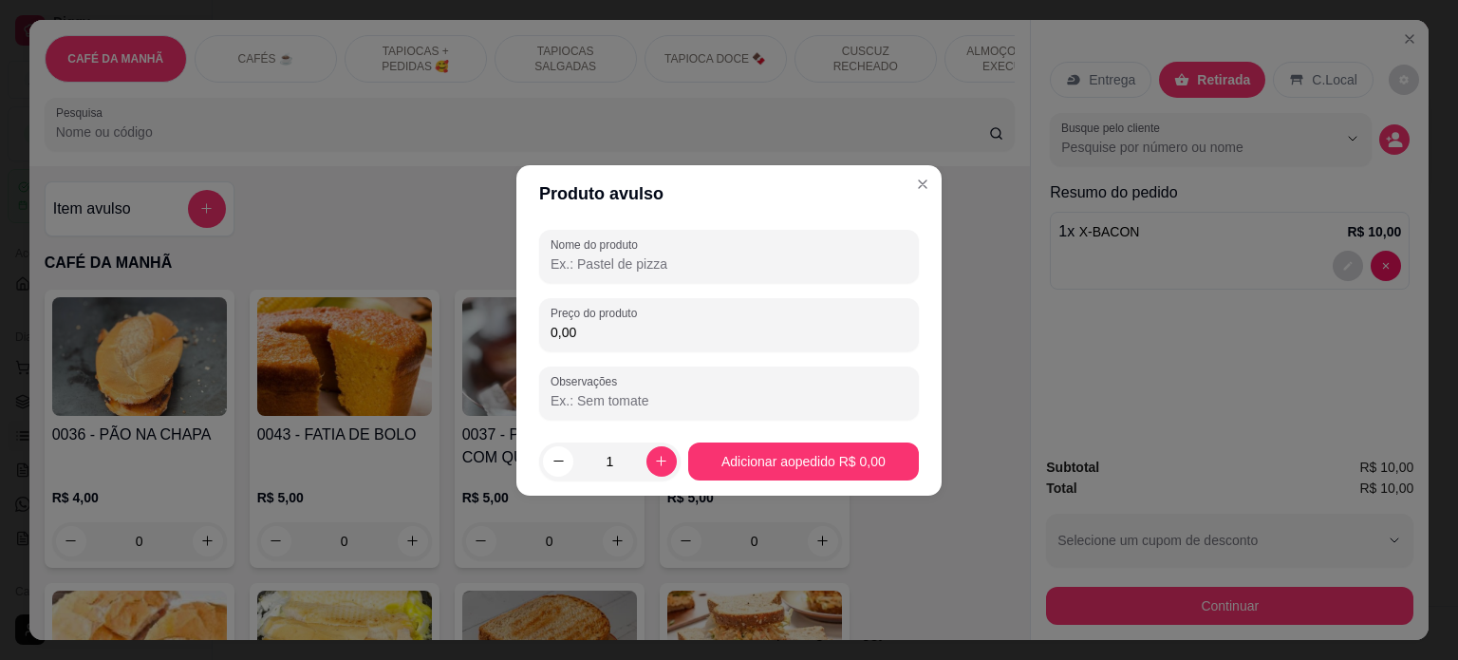
click at [583, 267] on input "Nome do produto" at bounding box center [729, 263] width 357 height 19
type input "PEPSI ORIGINAL"
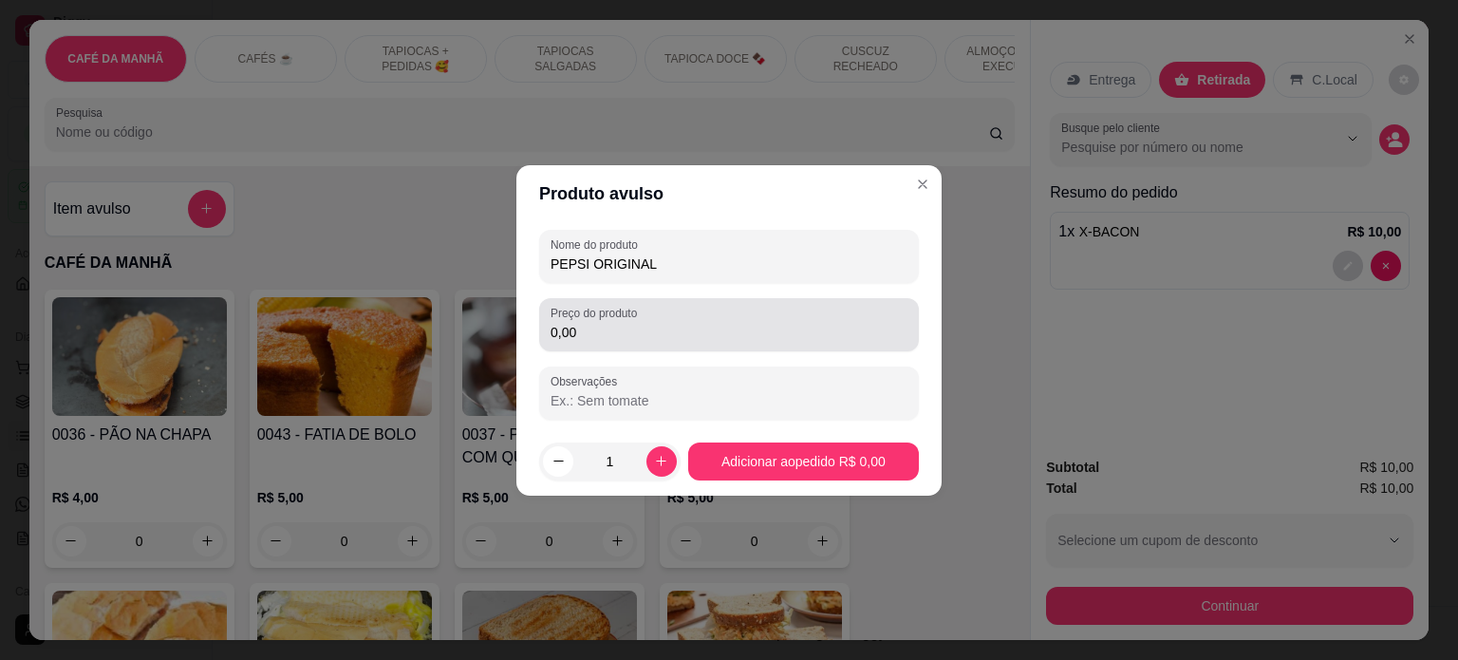
click at [620, 346] on div "Preço do produto 0,00" at bounding box center [729, 324] width 380 height 53
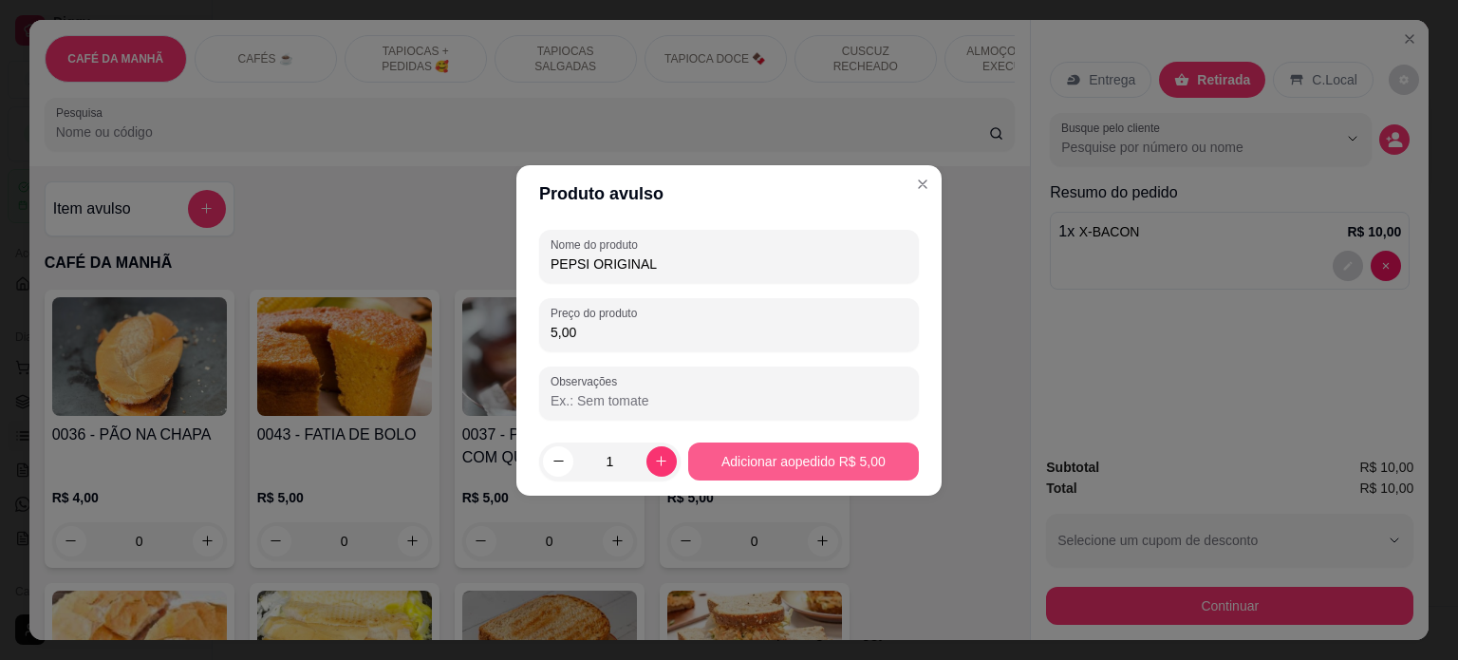
type input "5,00"
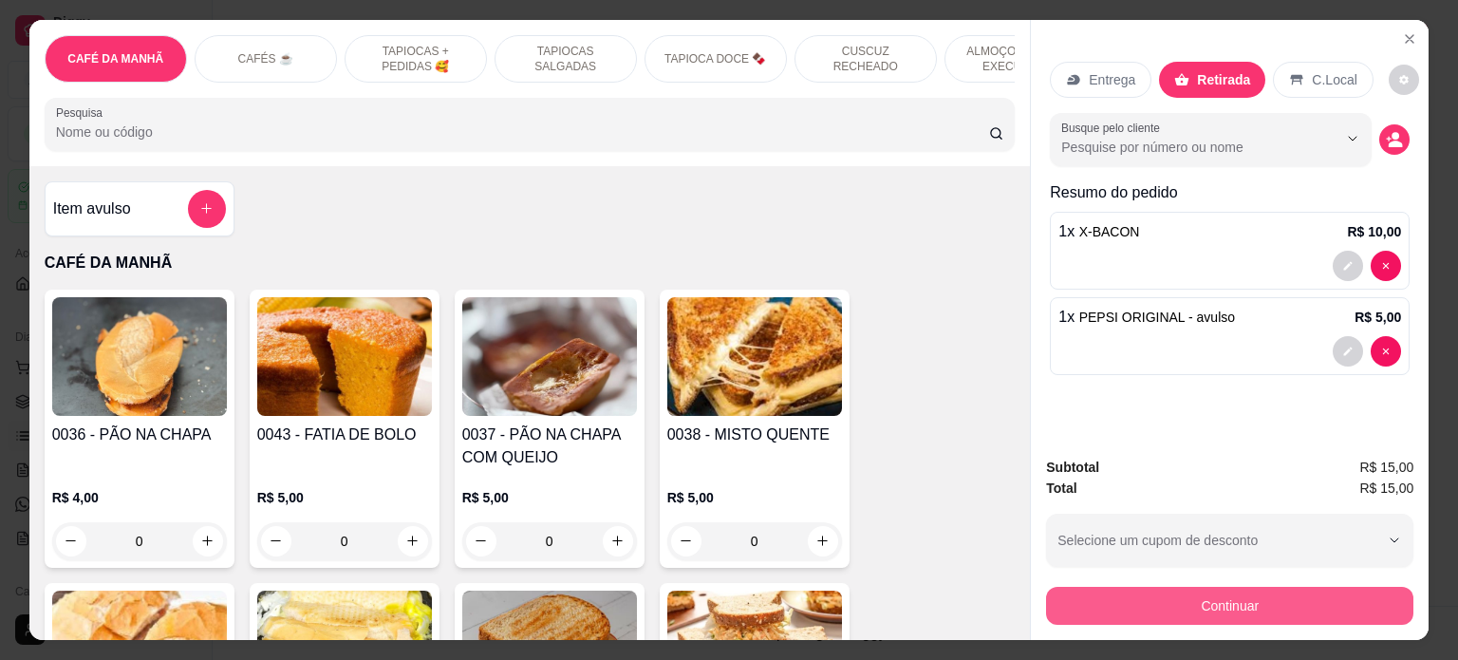
click at [1223, 595] on button "Continuar" at bounding box center [1229, 606] width 367 height 38
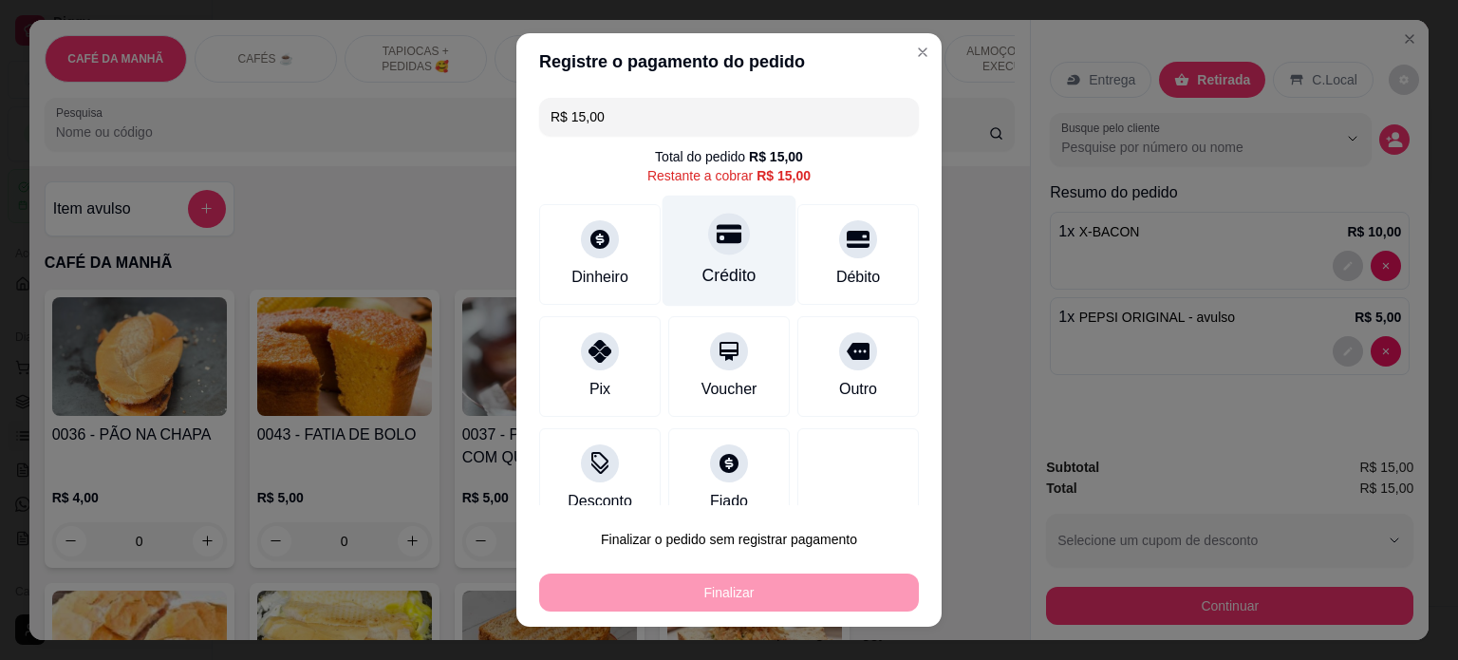
click at [737, 277] on div "Crédito" at bounding box center [730, 250] width 134 height 111
type input "R$ 0,00"
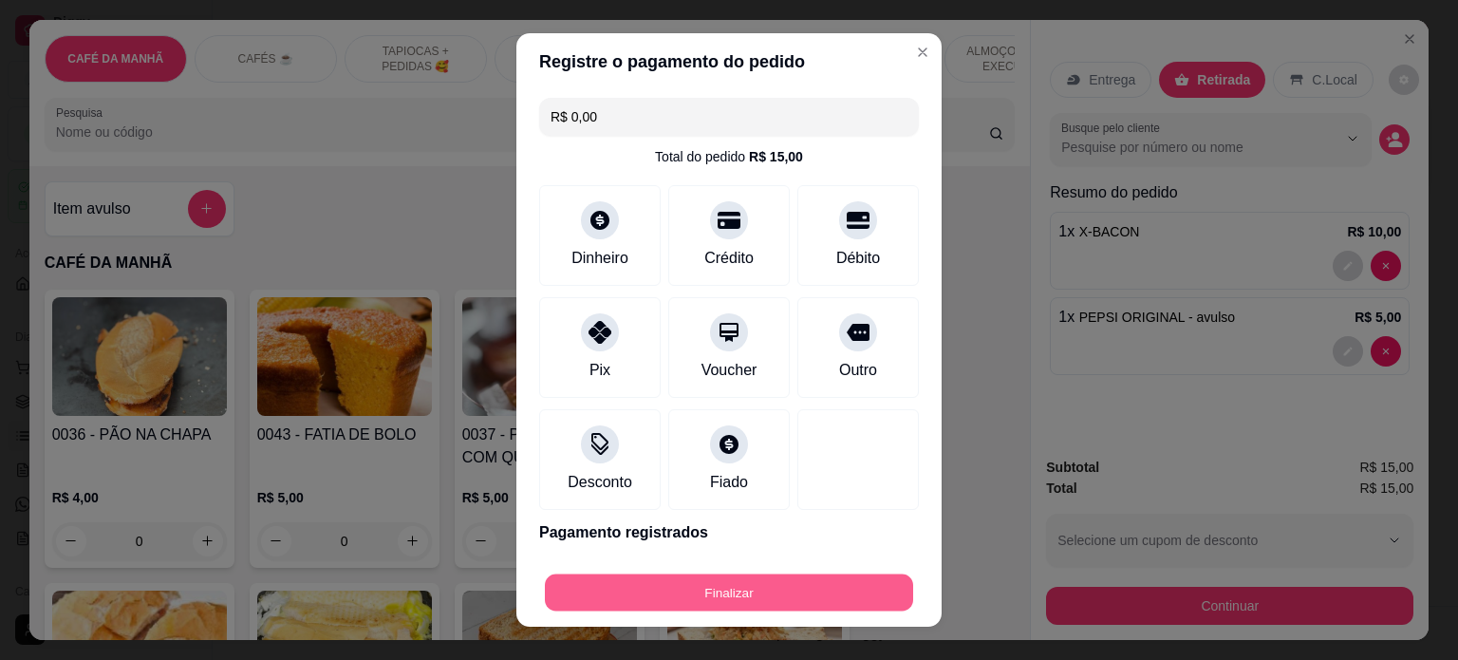
click at [760, 585] on button "Finalizar" at bounding box center [729, 592] width 368 height 37
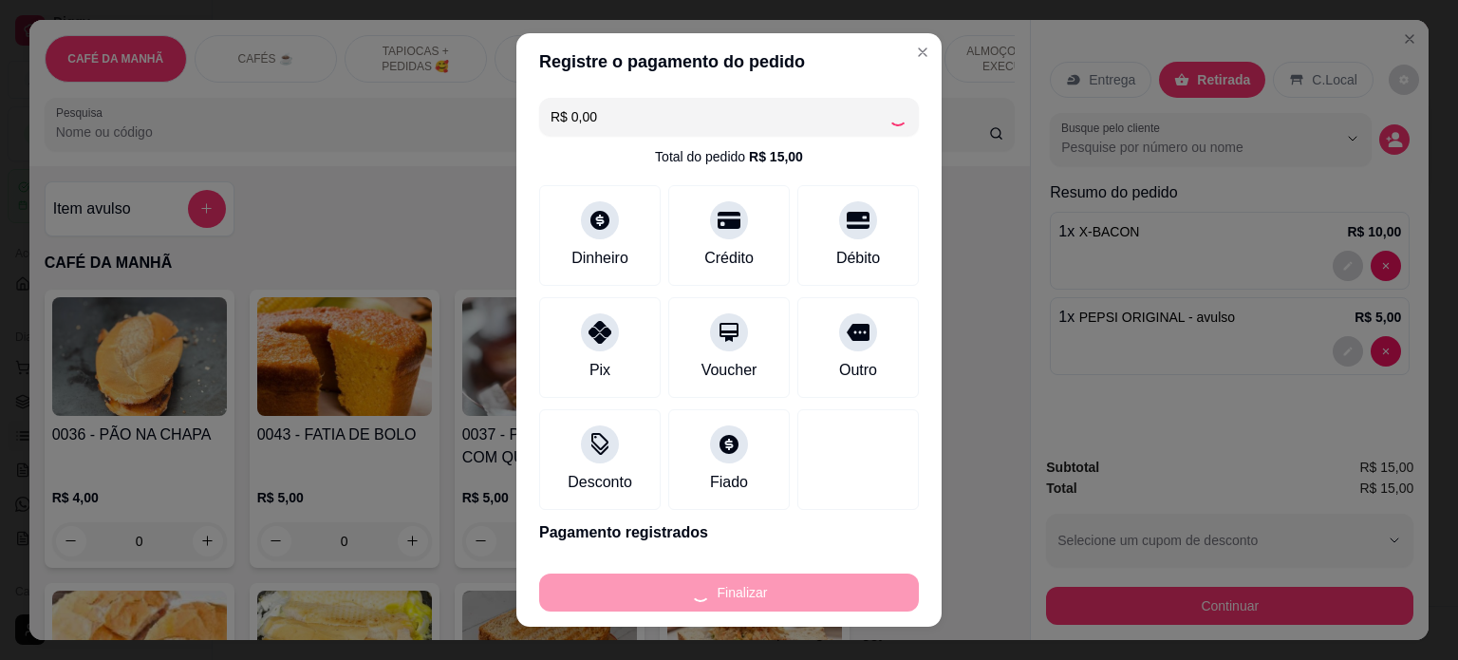
type input "0"
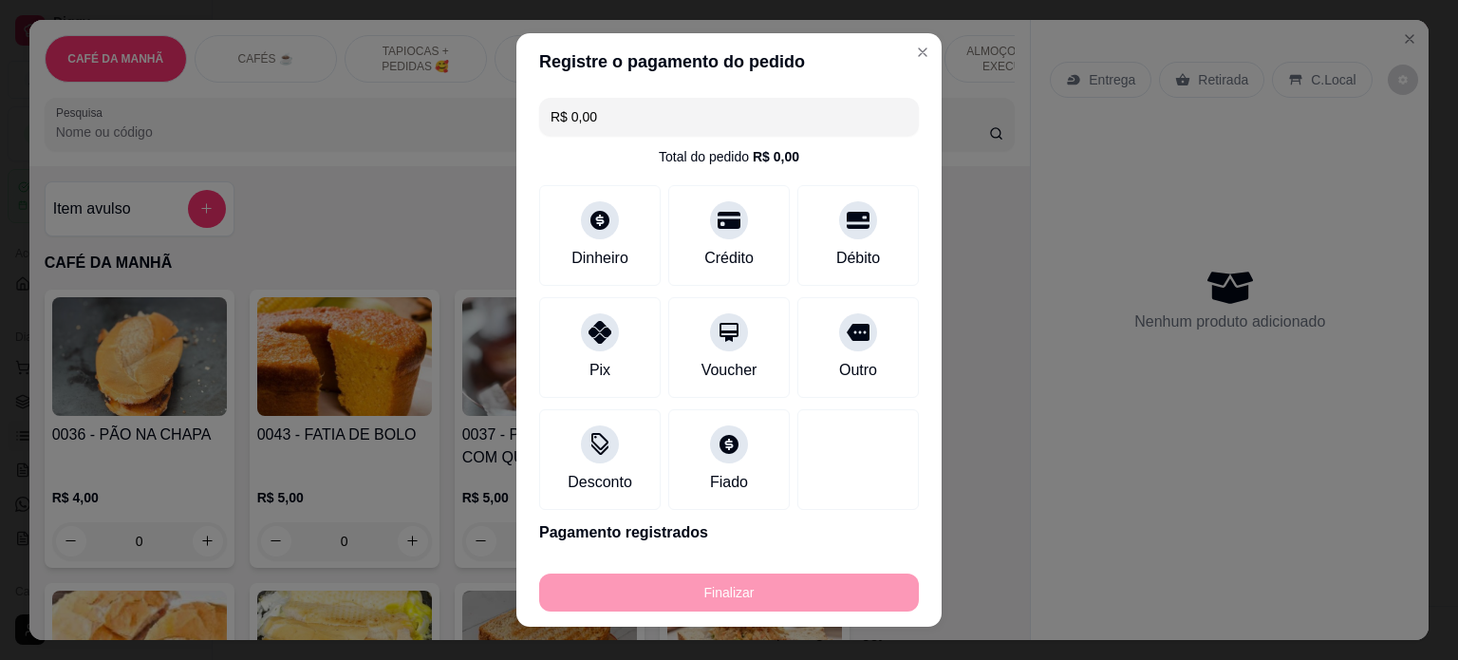
type input "-R$ 15,00"
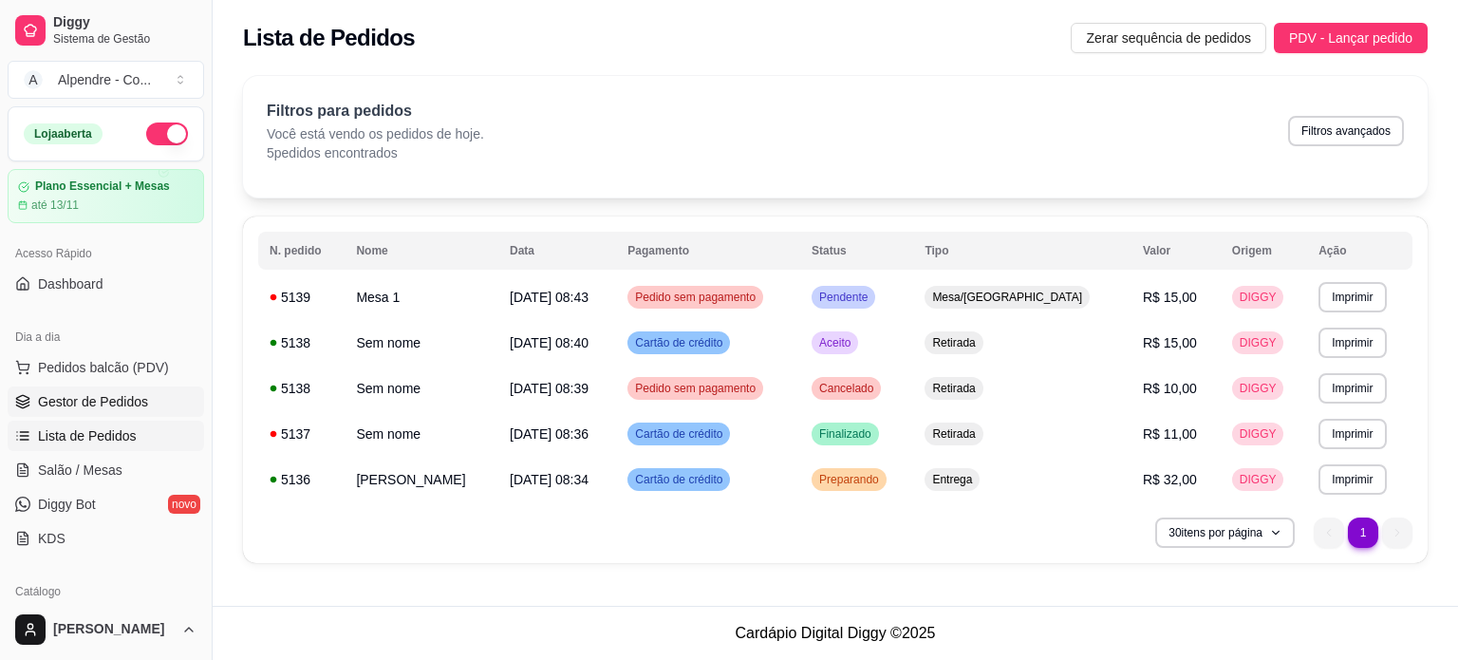
click at [78, 399] on span "Gestor de Pedidos" at bounding box center [93, 401] width 110 height 19
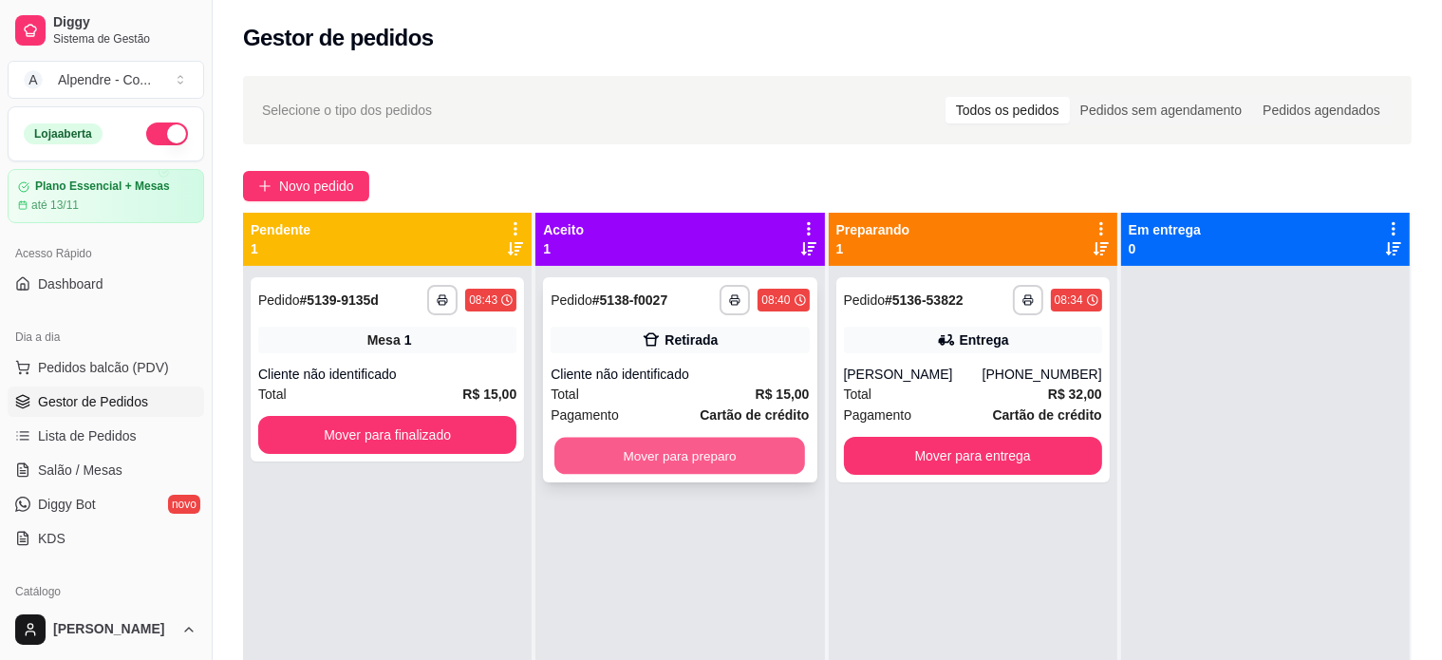
click at [651, 459] on button "Mover para preparo" at bounding box center [679, 456] width 251 height 37
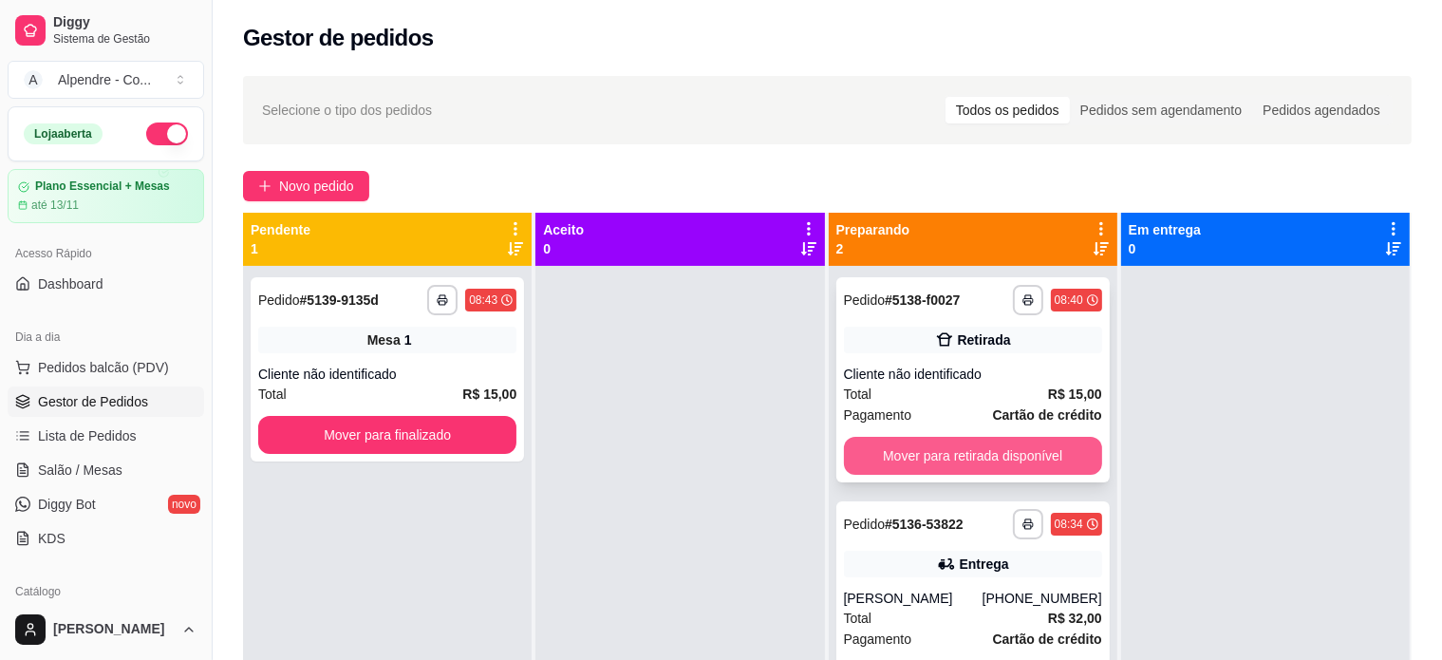
click at [983, 456] on button "Mover para retirada disponível" at bounding box center [973, 456] width 258 height 38
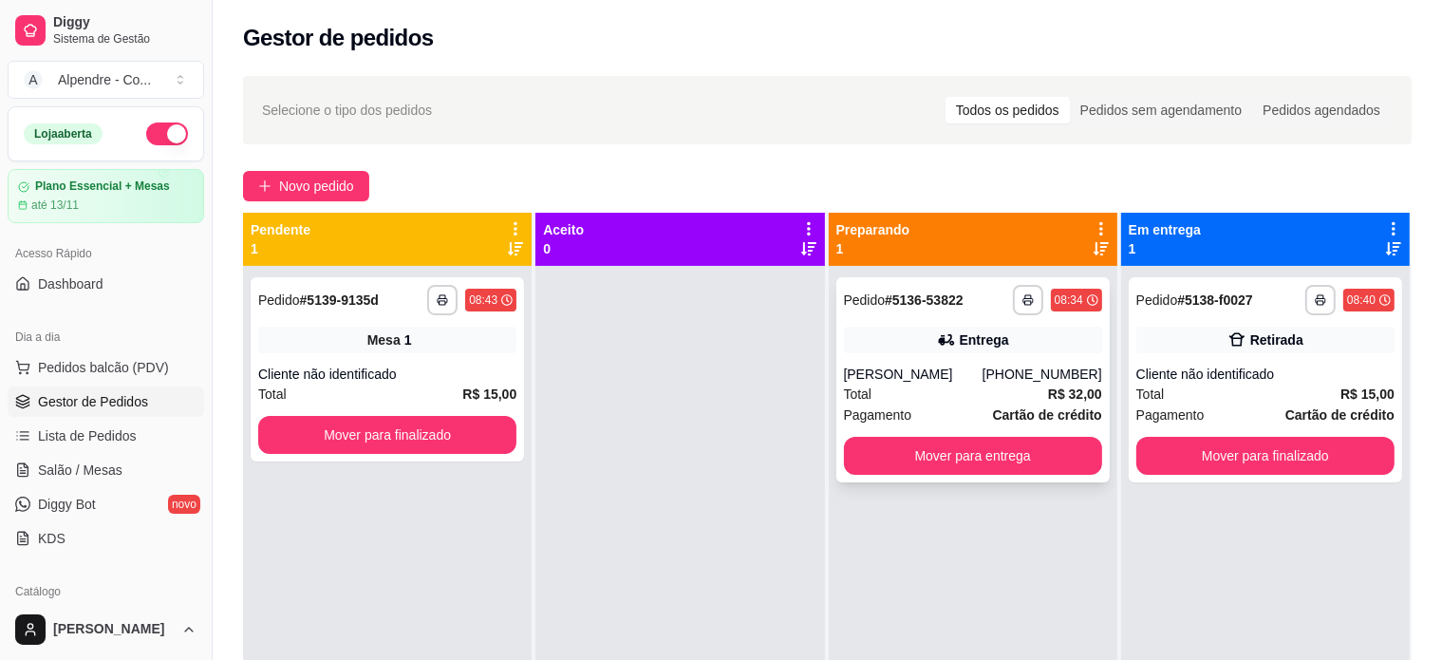
click at [899, 390] on div "Total R$ 32,00" at bounding box center [973, 393] width 258 height 21
